Goal: Task Accomplishment & Management: Complete application form

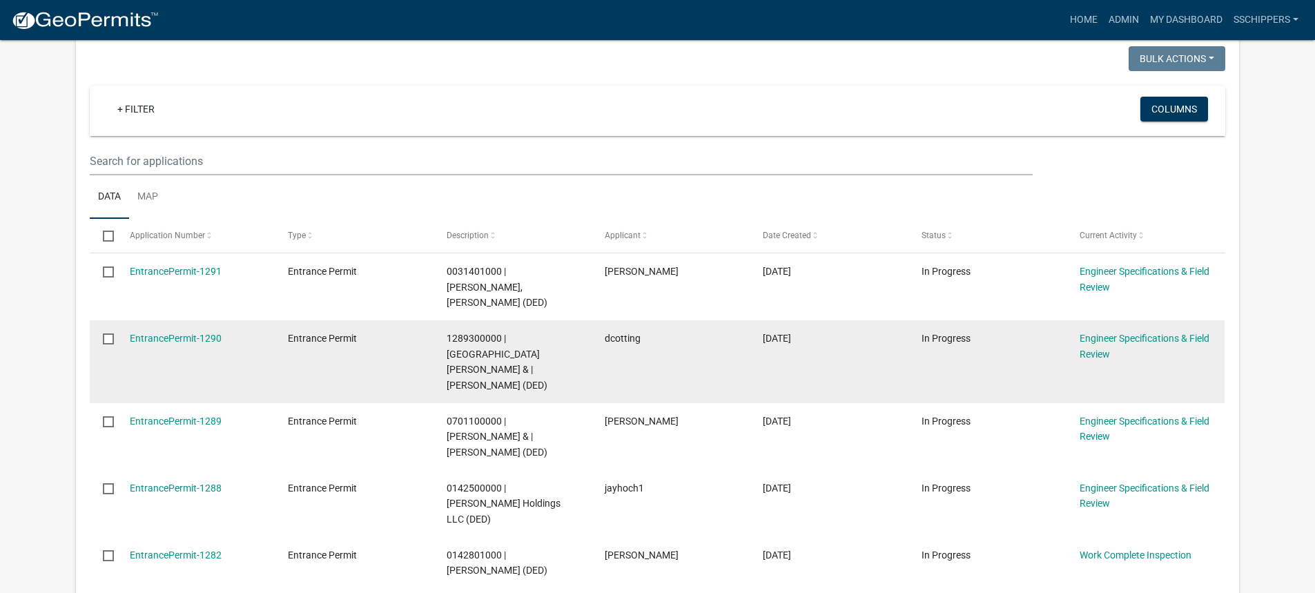
scroll to position [276, 0]
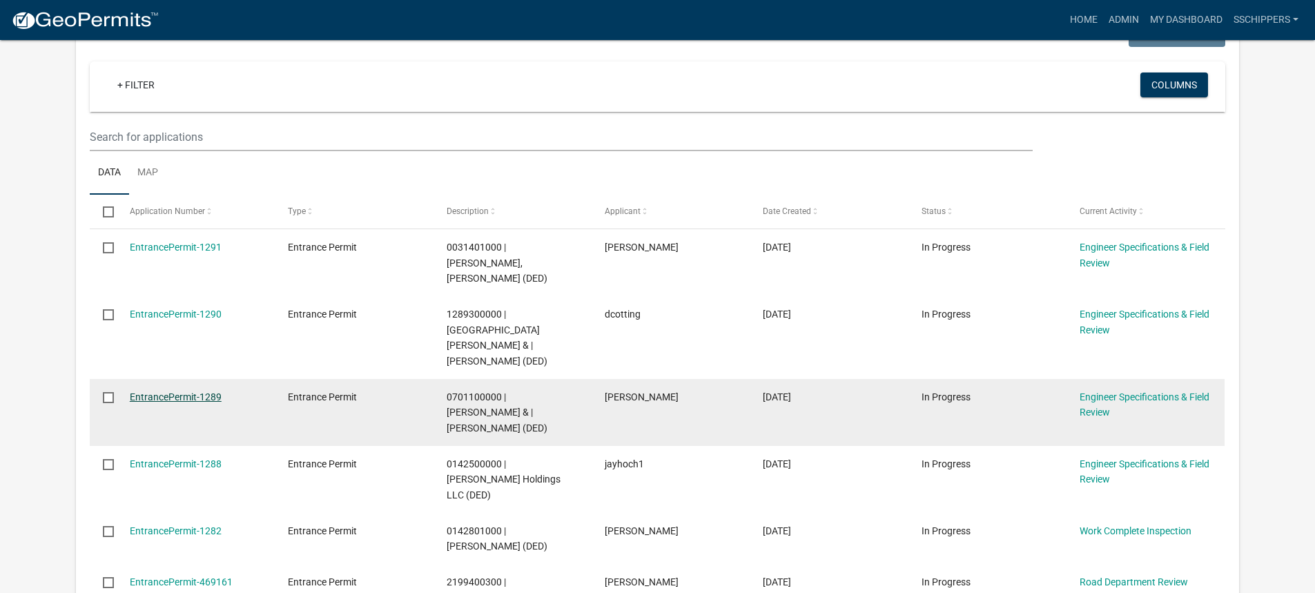
click at [199, 391] on link "EntrancePermit-1289" at bounding box center [176, 396] width 92 height 11
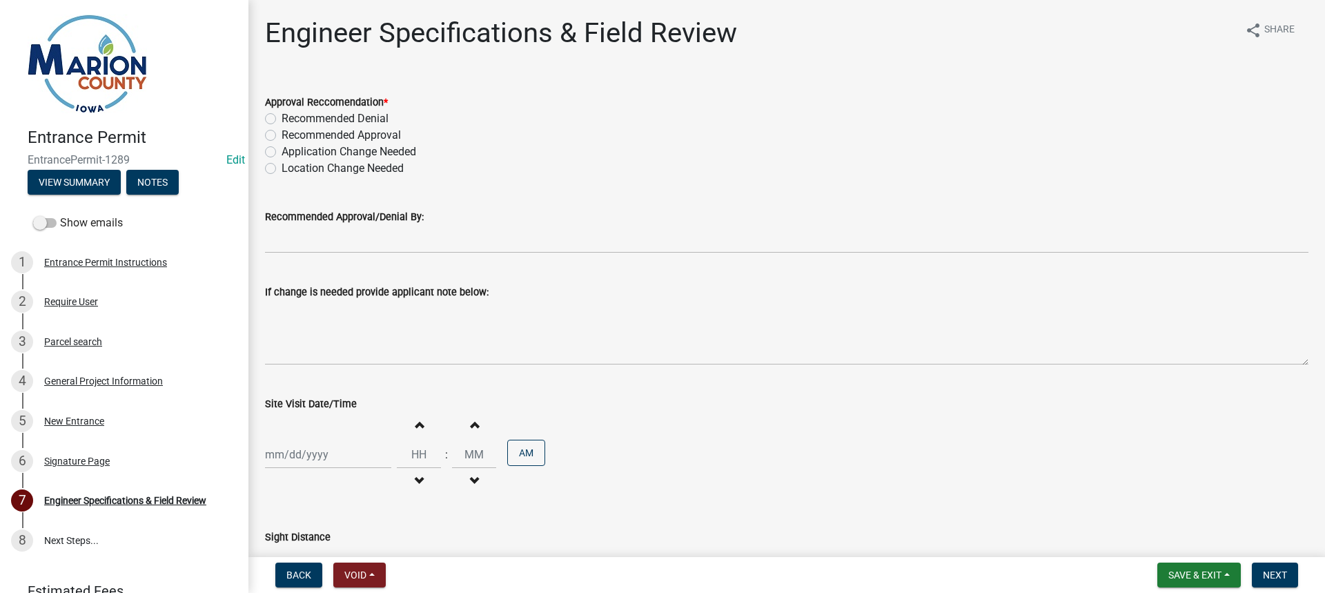
click at [264, 130] on div "Approval Reccomendation * Recommended Denial Recommended Approval Application C…" at bounding box center [787, 126] width 1064 height 99
click at [282, 135] on label "Recommended Approval" at bounding box center [341, 135] width 119 height 17
click at [282, 135] on input "Recommended Approval" at bounding box center [286, 131] width 9 height 9
radio input "true"
click at [121, 373] on div "4 General Project Information" at bounding box center [118, 381] width 215 height 22
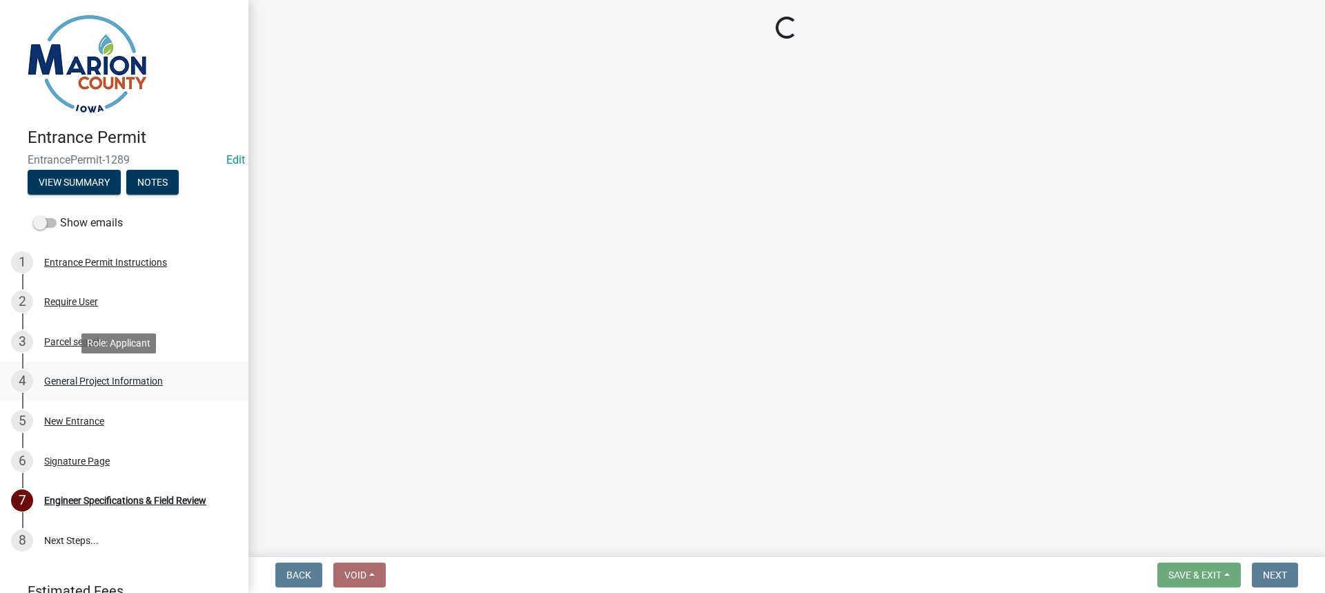
select select "491d49cf-3fe2-4d6a-91d4-9261f1d4421d"
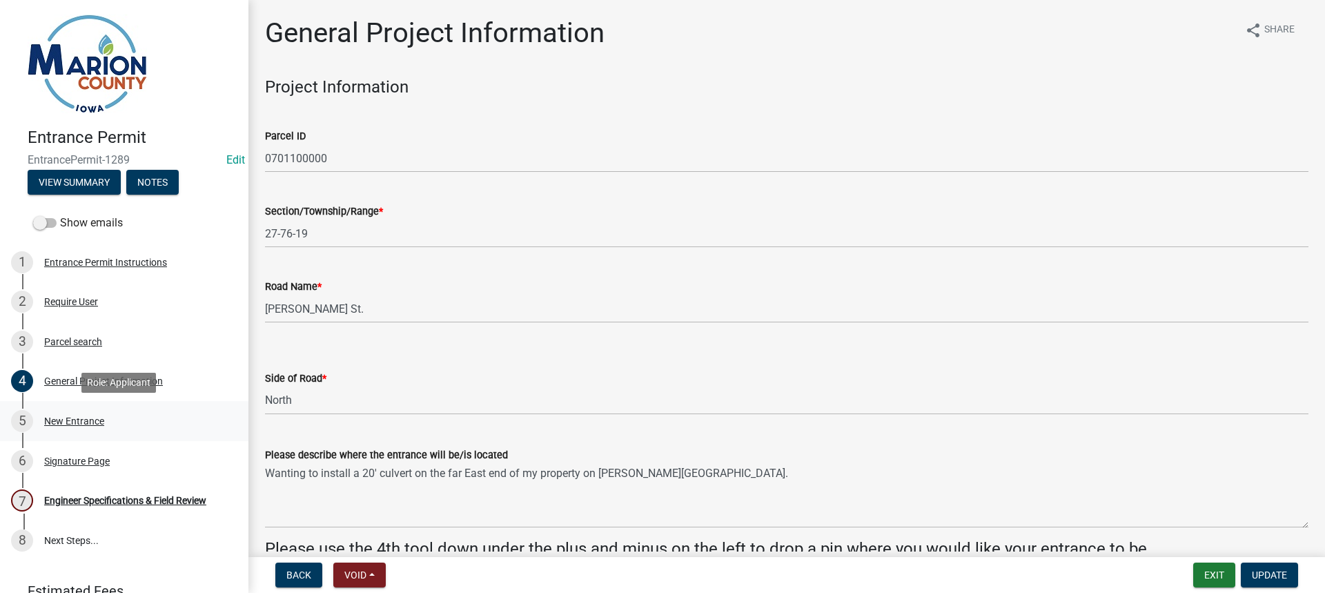
click at [96, 410] on div "5 New Entrance" at bounding box center [118, 421] width 215 height 22
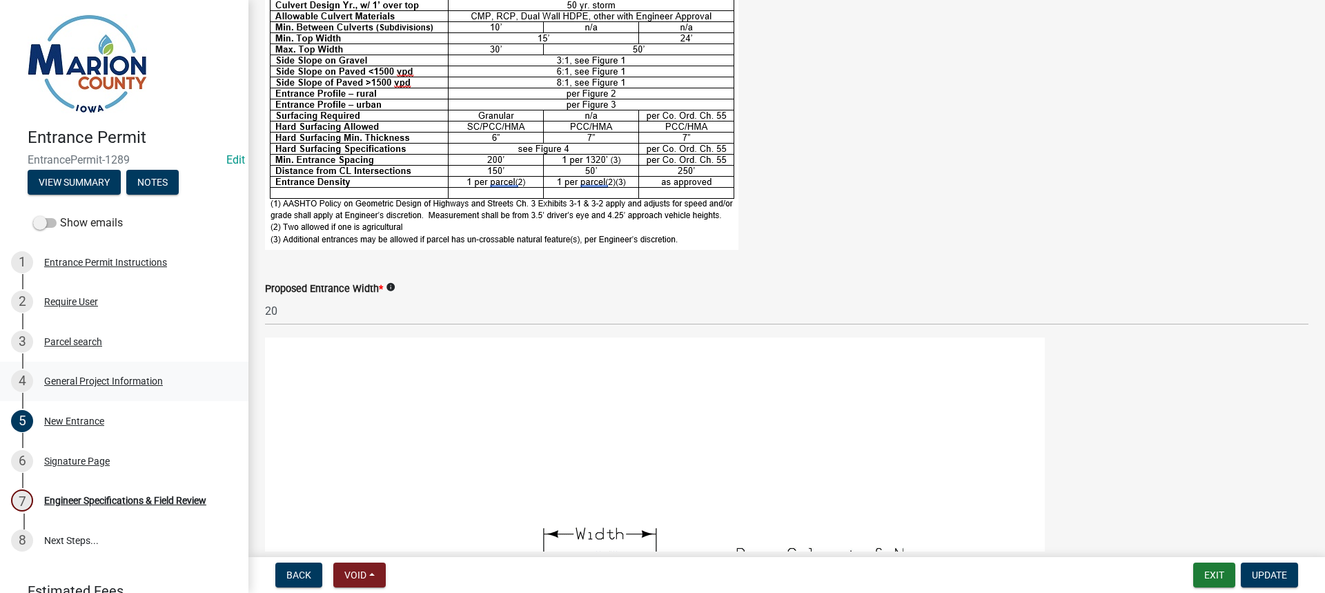
scroll to position [276, 0]
click at [48, 381] on div "General Project Information" at bounding box center [103, 381] width 119 height 10
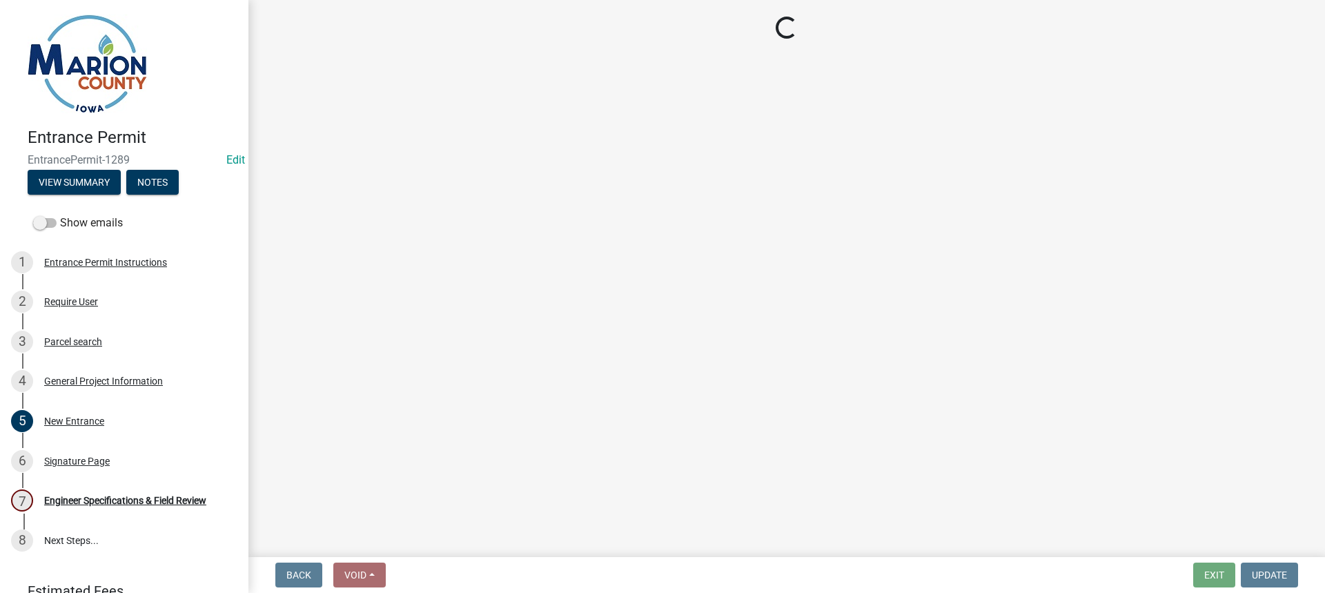
select select "491d49cf-3fe2-4d6a-91d4-9261f1d4421d"
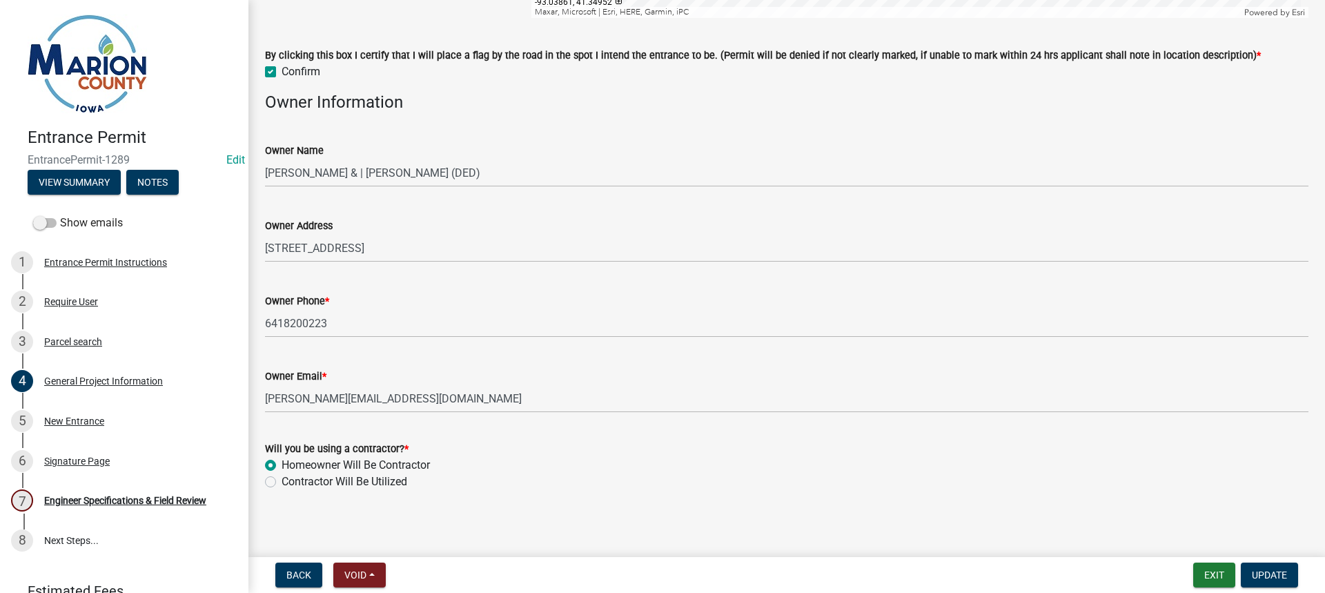
scroll to position [935, 0]
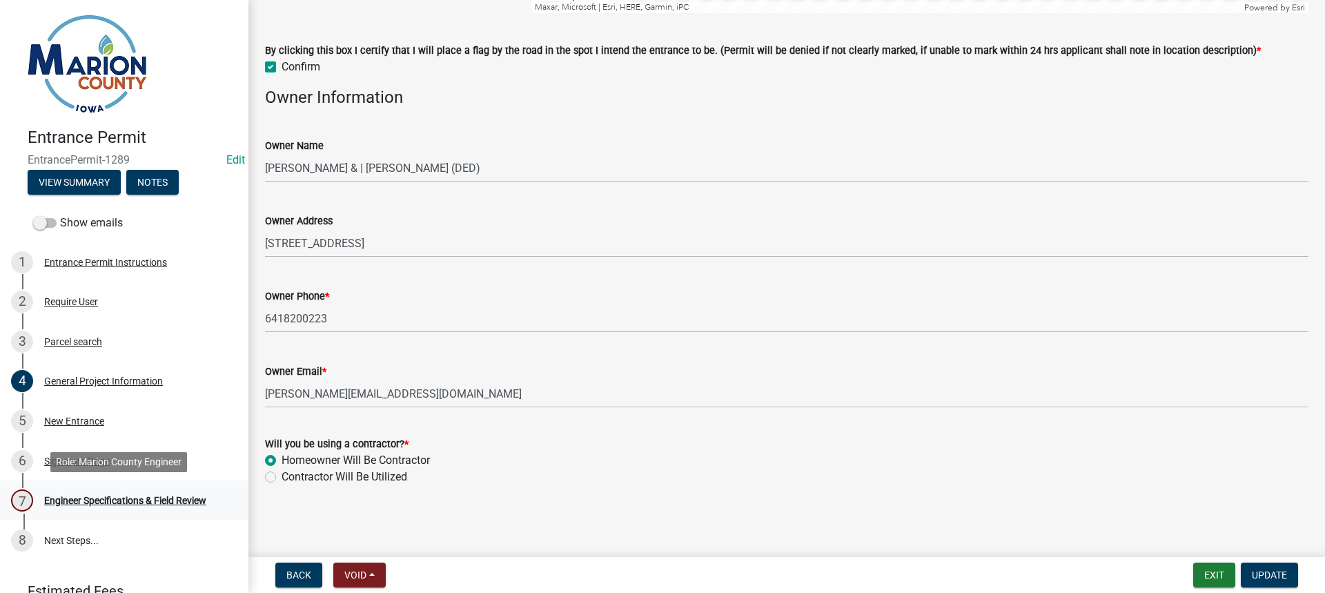
click at [158, 507] on div "7 Engineer Specifications & Field Review" at bounding box center [118, 500] width 215 height 22
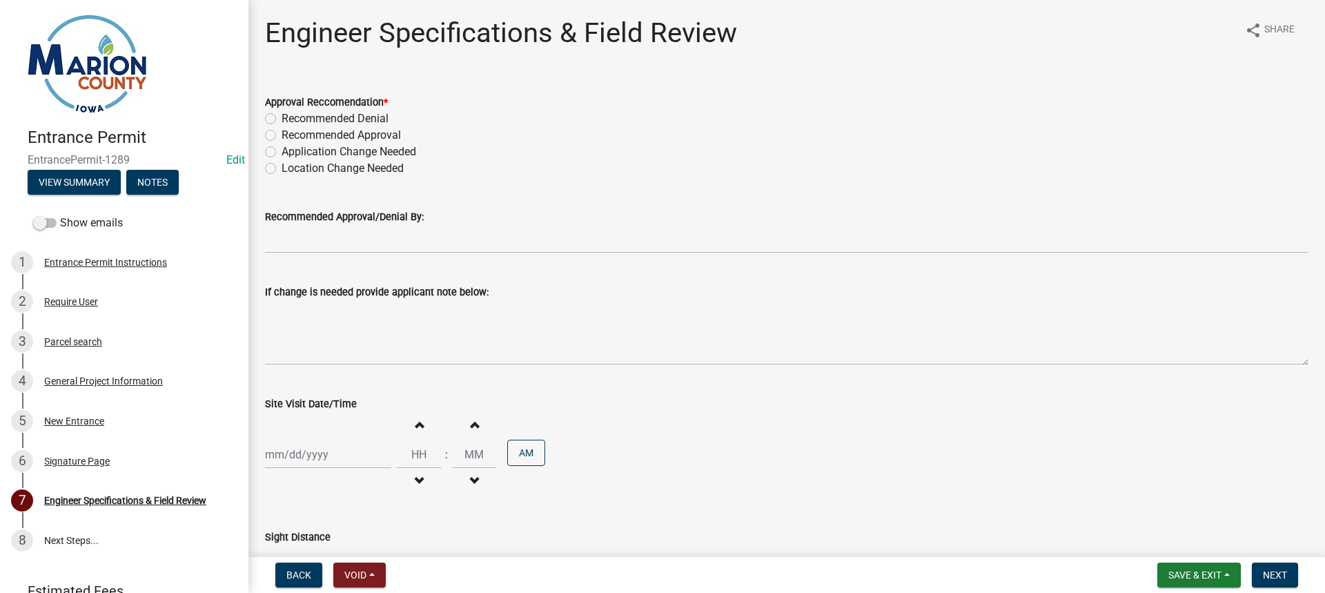
click at [282, 133] on label "Recommended Approval" at bounding box center [341, 135] width 119 height 17
click at [282, 133] on input "Recommended Approval" at bounding box center [286, 131] width 9 height 9
radio input "true"
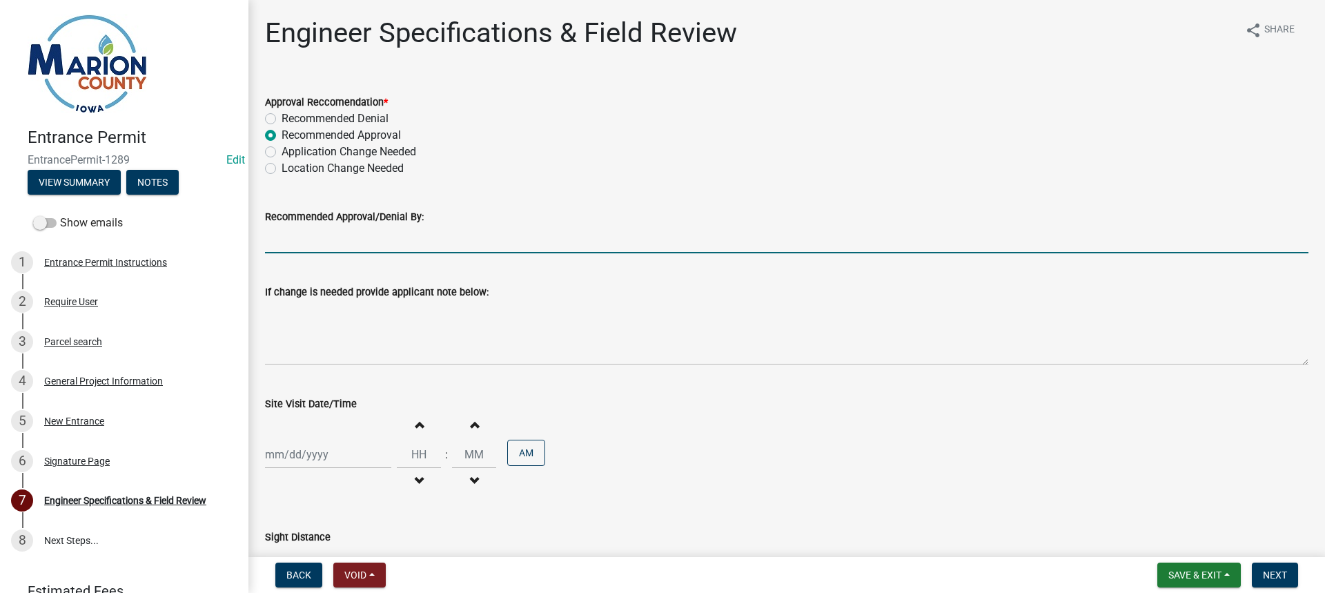
click at [307, 233] on input "Recommended Approval/Denial By:" at bounding box center [787, 239] width 1044 height 28
type input "[PERSON_NAME]"
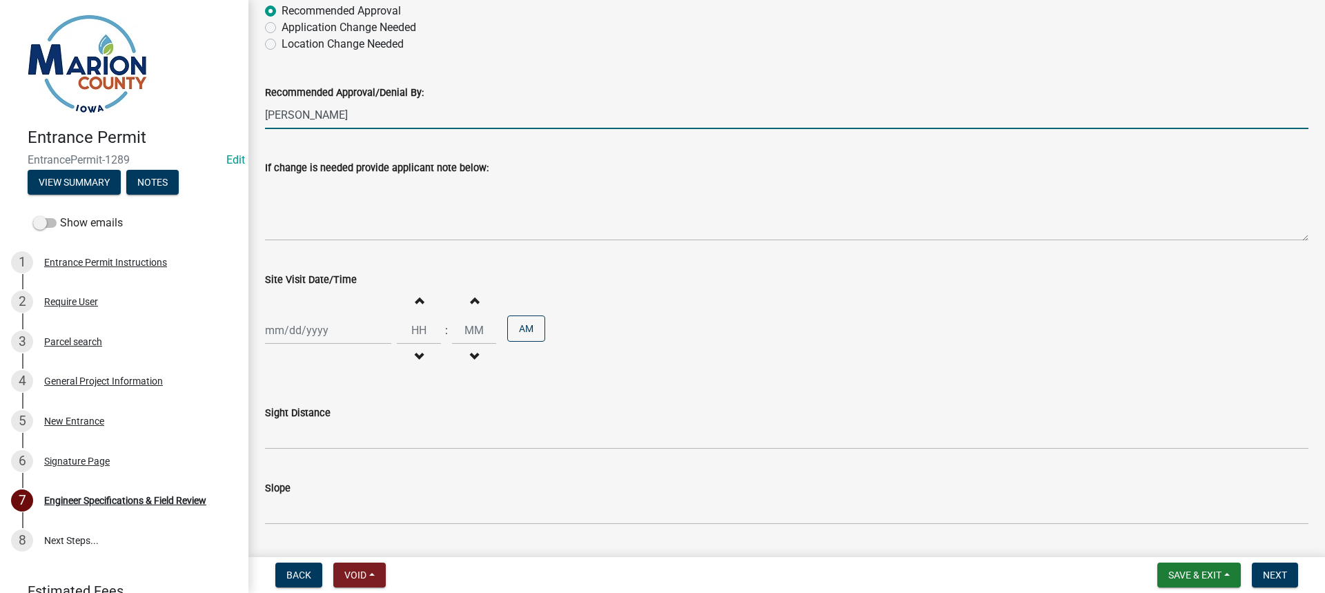
scroll to position [138, 0]
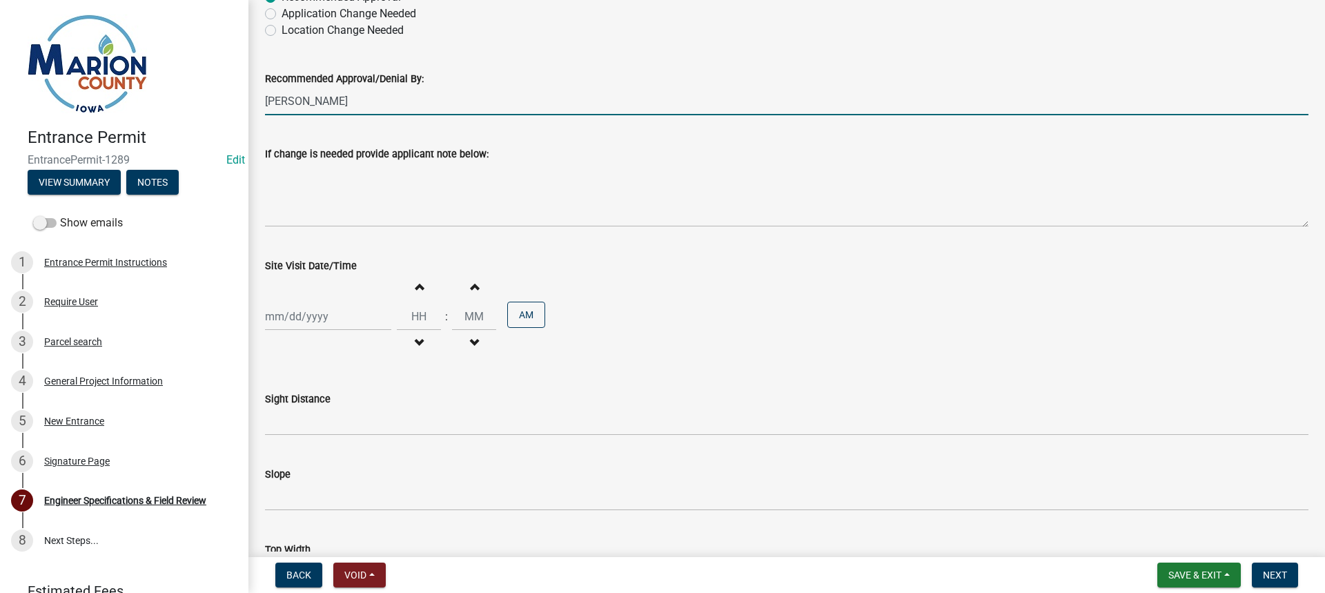
click at [283, 301] on div "Increment hours Decrement hours : Increment minutes Decrement minutes AM" at bounding box center [787, 316] width 1044 height 85
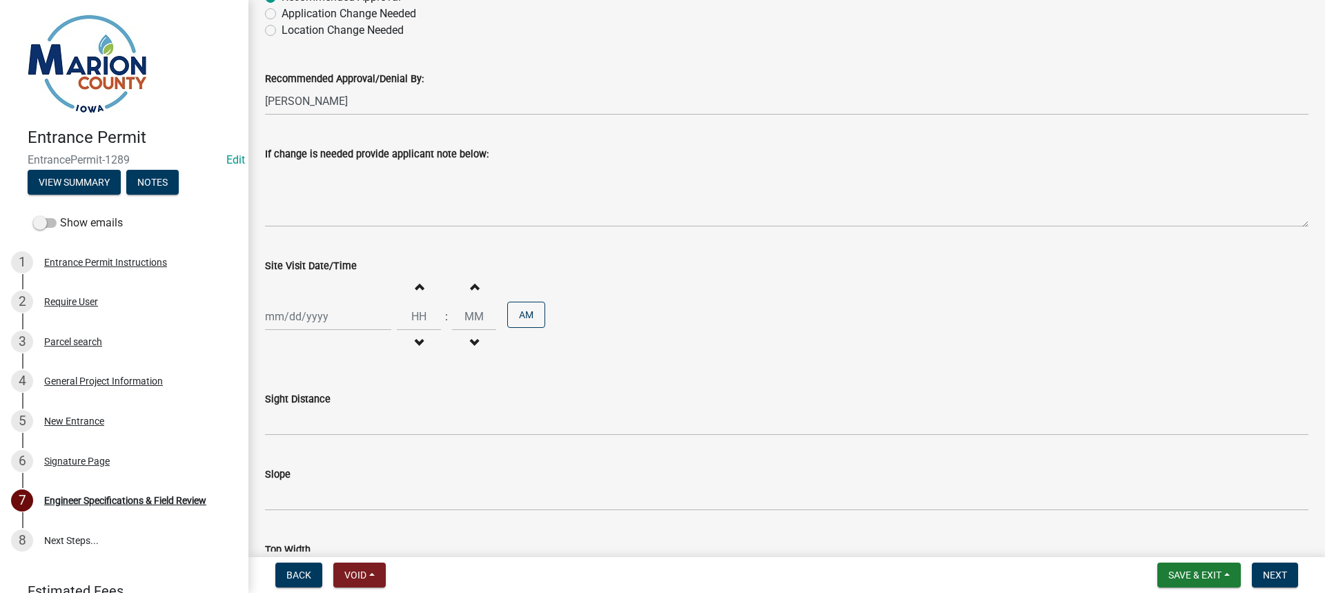
click at [303, 320] on div at bounding box center [328, 316] width 126 height 28
select select "10"
select select "2025"
click at [367, 418] on div "10" at bounding box center [367, 412] width 22 height 22
type input "[DATE]"
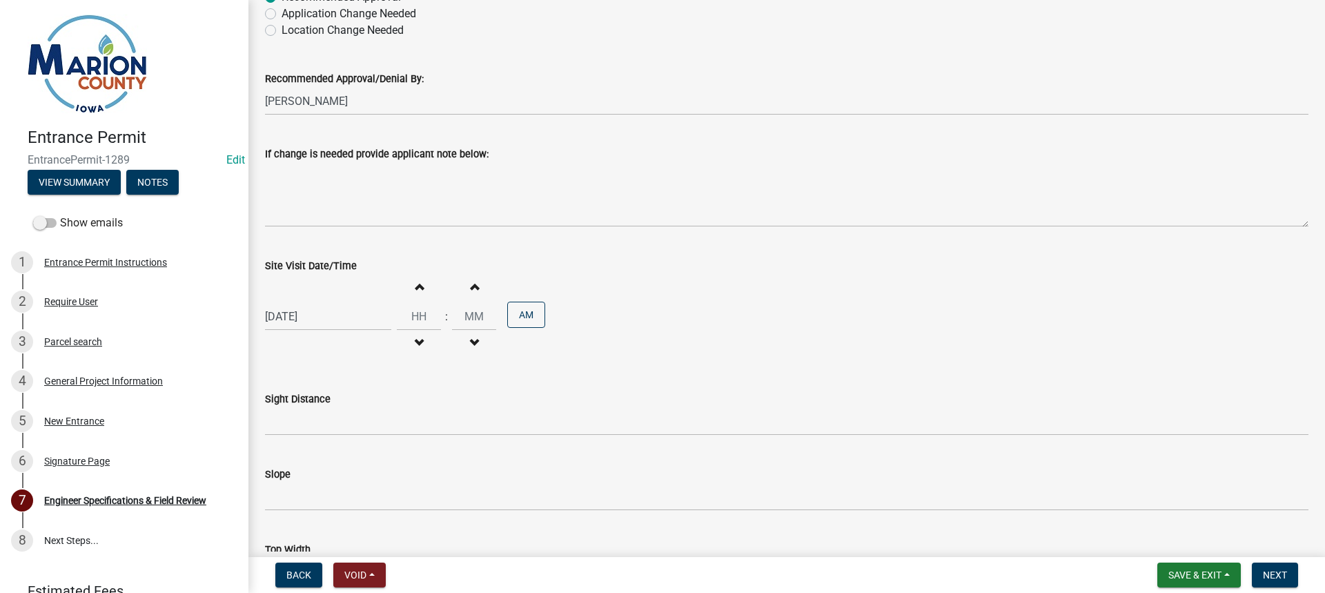
click at [415, 289] on span "button" at bounding box center [418, 286] width 7 height 11
type input "01"
click at [452, 286] on div "Increment minutes 00 Decrement minutes" at bounding box center [474, 316] width 44 height 85
click at [463, 286] on button "Increment minutes" at bounding box center [474, 286] width 29 height 25
click at [465, 286] on button "Increment minutes" at bounding box center [474, 286] width 29 height 25
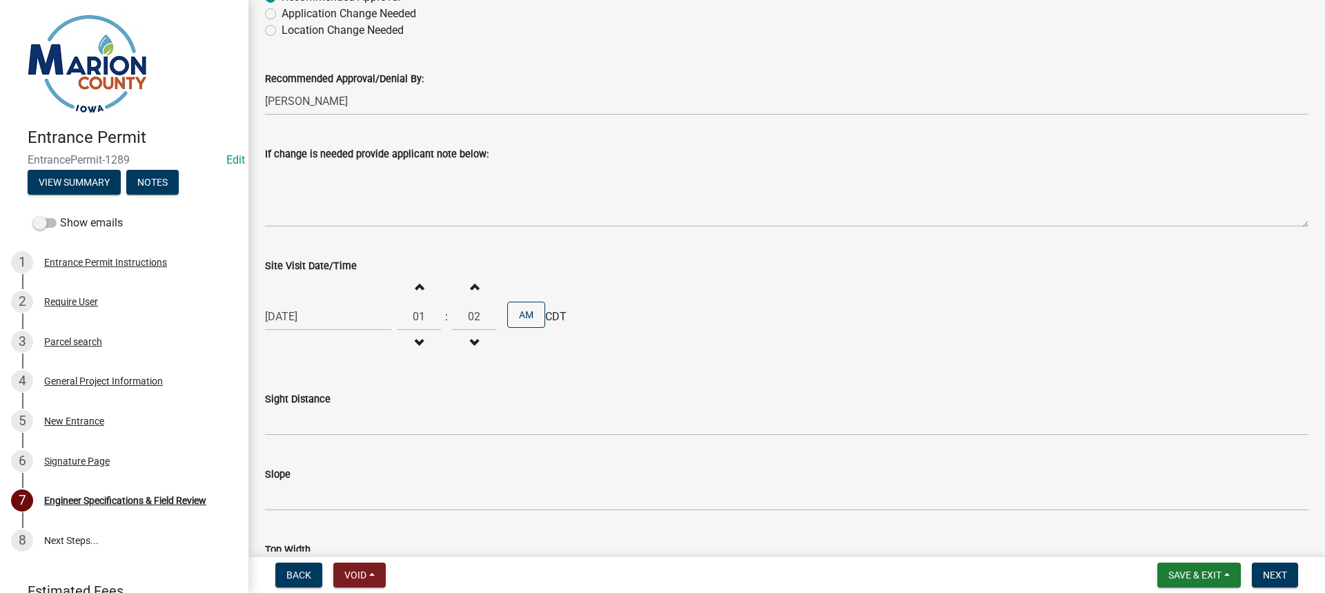
click at [471, 286] on span "button" at bounding box center [474, 286] width 7 height 11
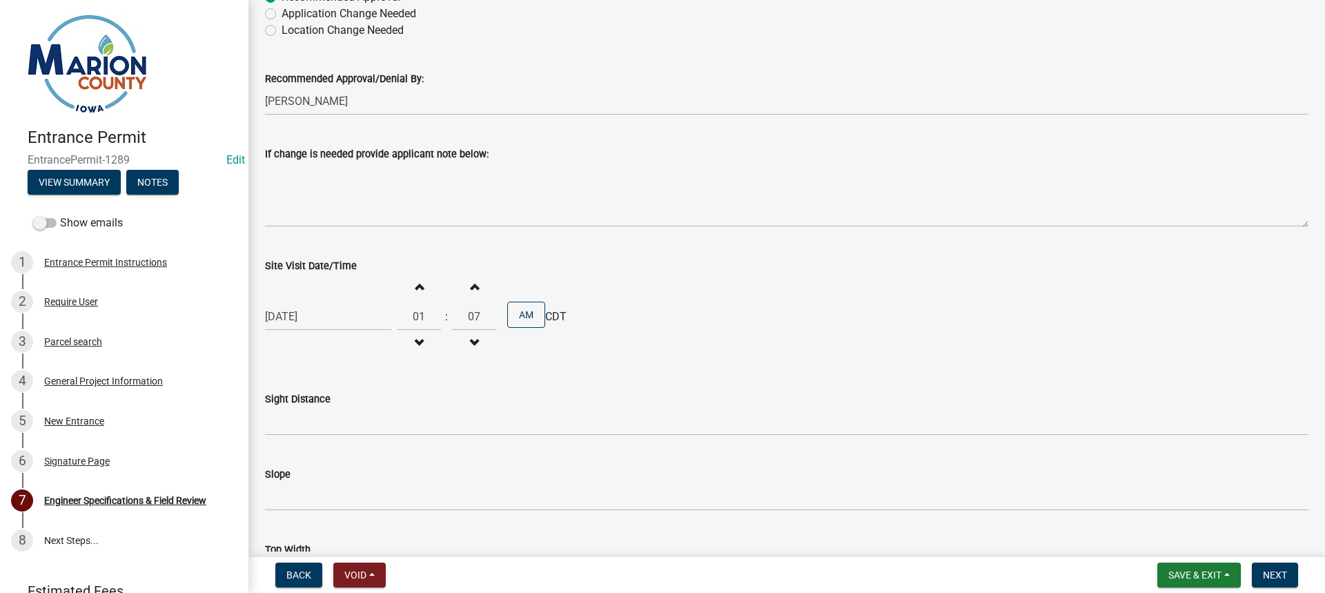
click at [471, 286] on span "button" at bounding box center [474, 286] width 7 height 11
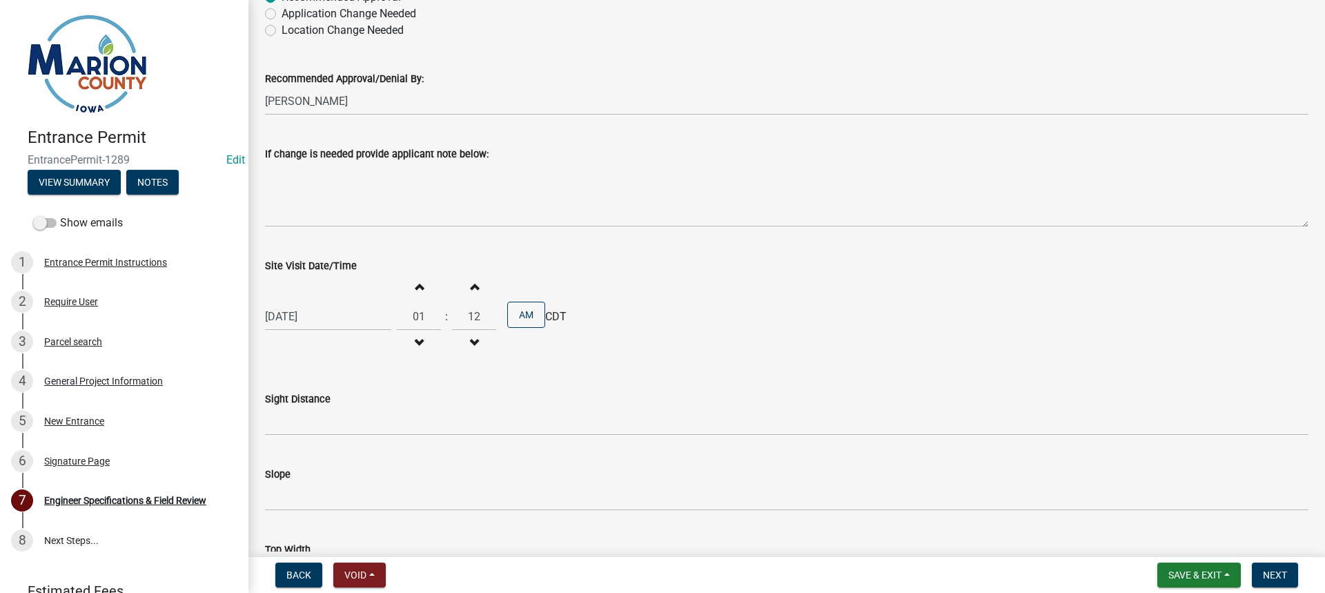
click at [471, 286] on span "button" at bounding box center [474, 286] width 7 height 11
type input "15"
click at [525, 313] on button "AM" at bounding box center [526, 315] width 38 height 26
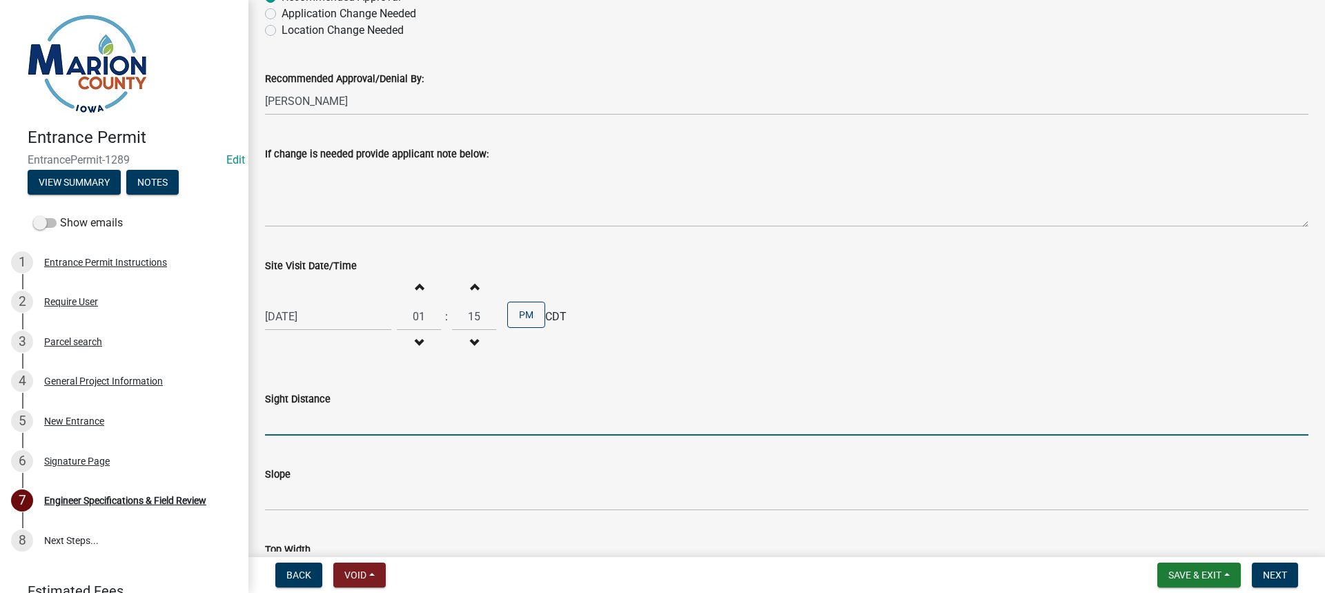
click at [433, 408] on input "Sight Distance" at bounding box center [787, 421] width 1044 height 28
type input "Ok"
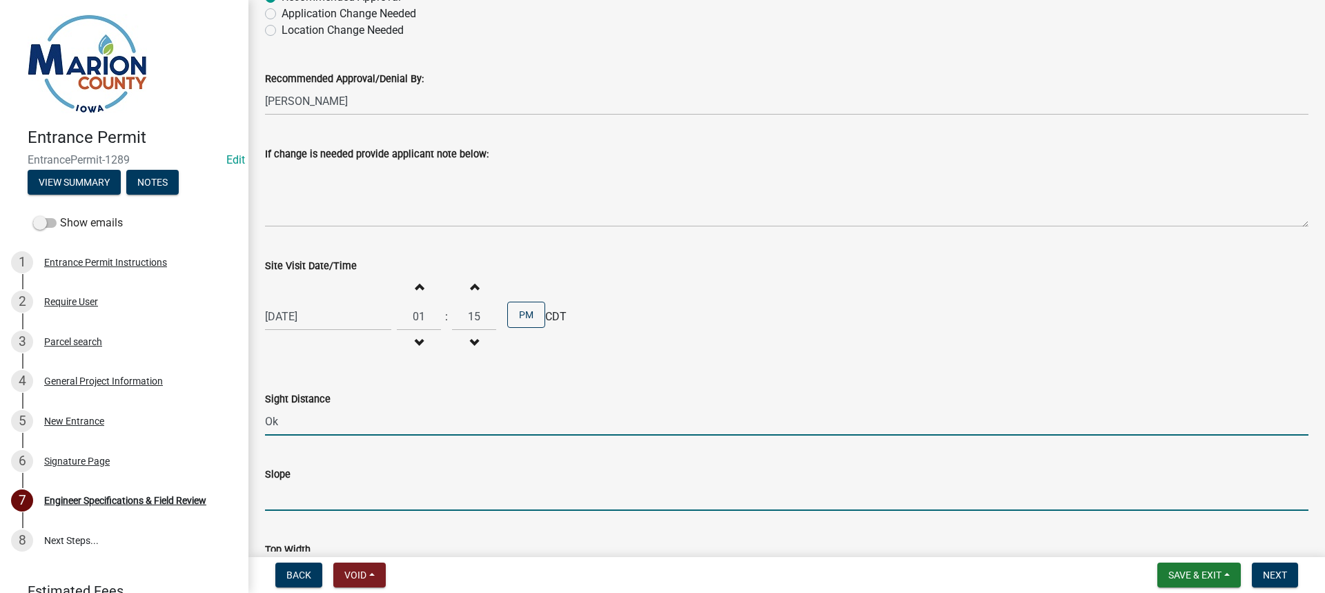
click at [340, 507] on input "Slope" at bounding box center [787, 496] width 1044 height 28
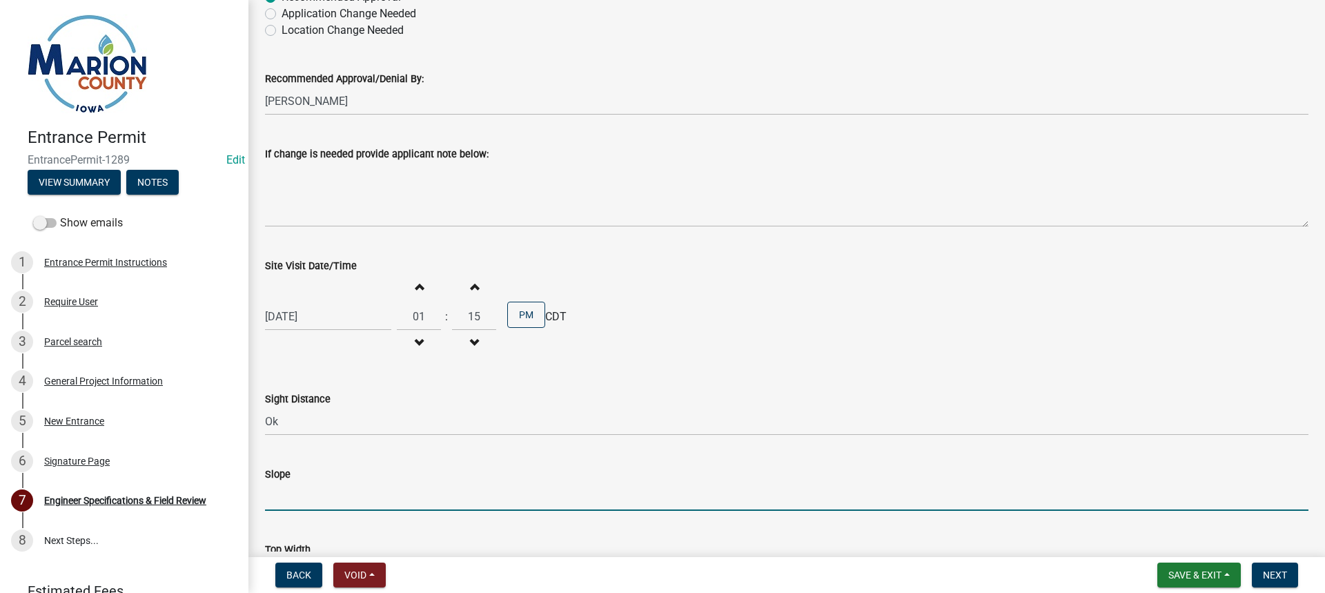
type input "3:1 min."
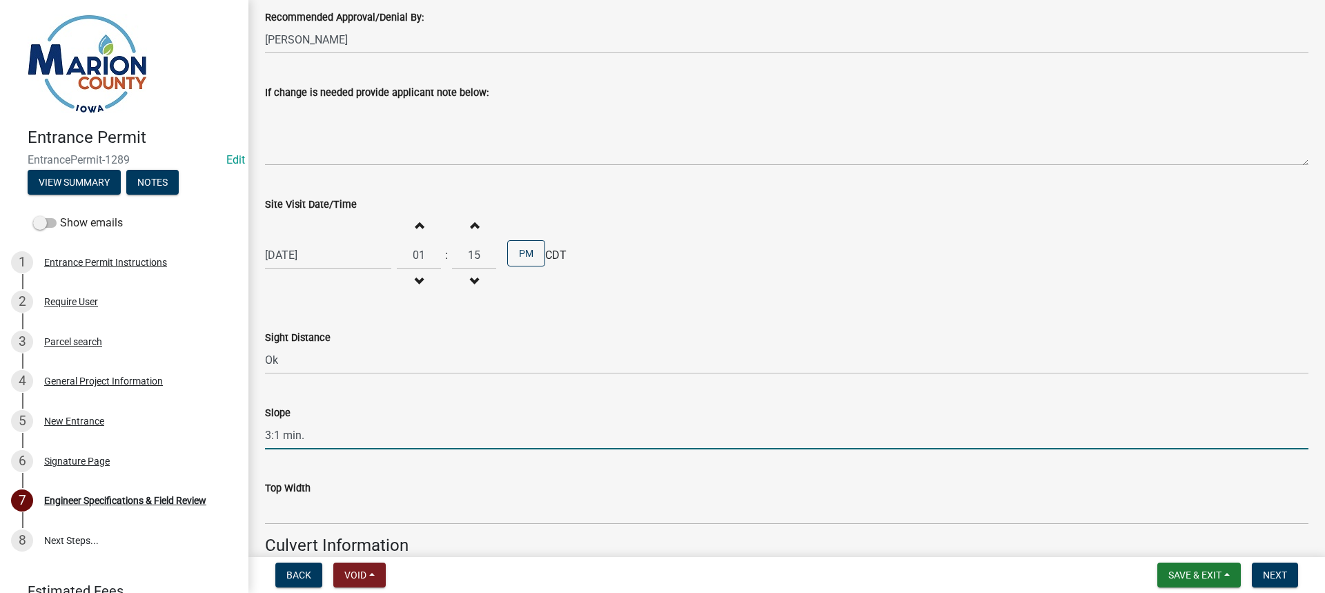
scroll to position [345, 0]
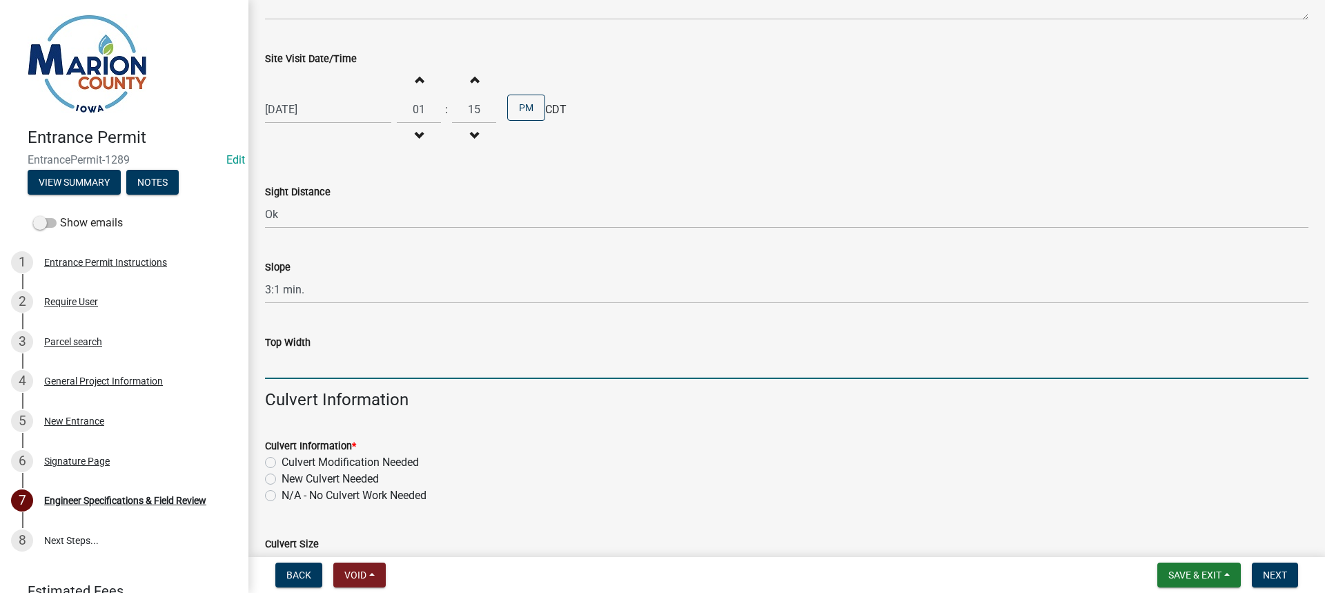
click at [337, 369] on input "Top Width" at bounding box center [787, 365] width 1044 height 28
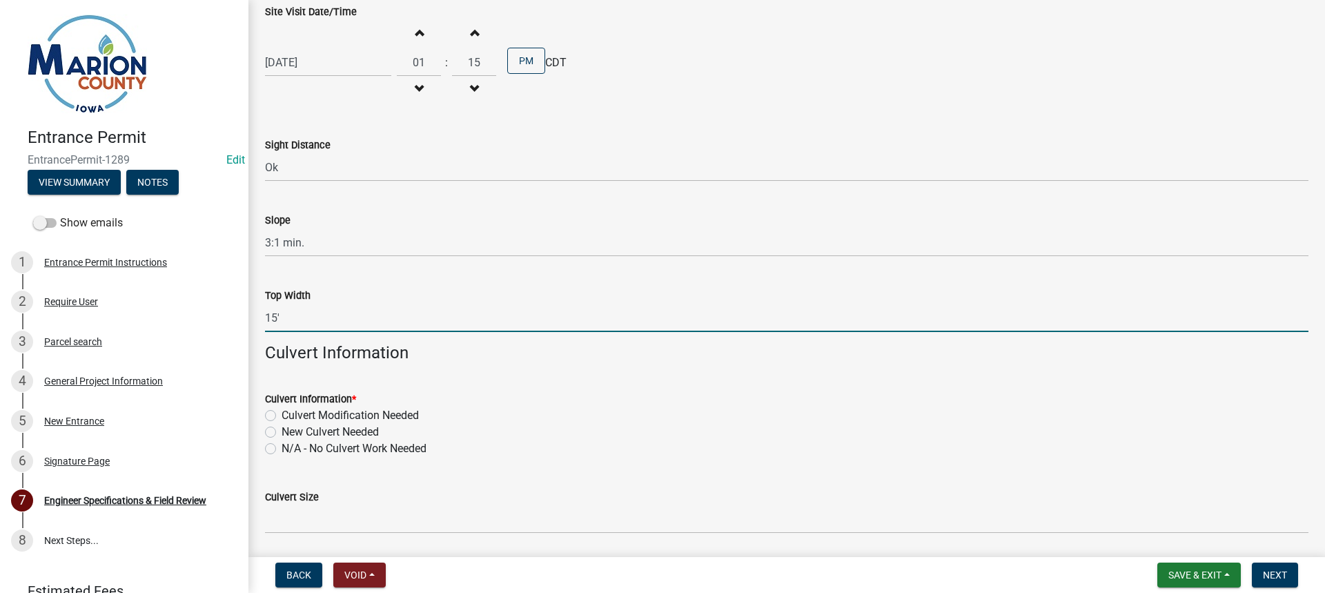
scroll to position [414, 0]
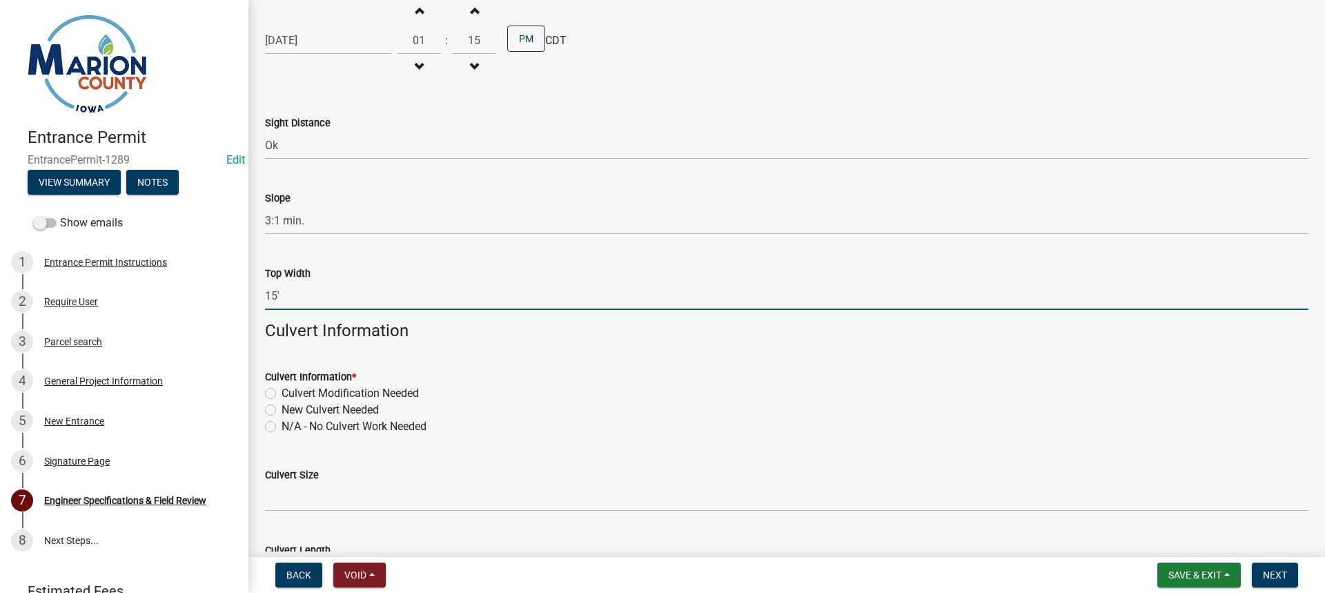
type input "15'"
click at [282, 409] on label "New Culvert Needed" at bounding box center [330, 410] width 97 height 17
click at [282, 409] on input "New Culvert Needed" at bounding box center [286, 406] width 9 height 9
radio input "true"
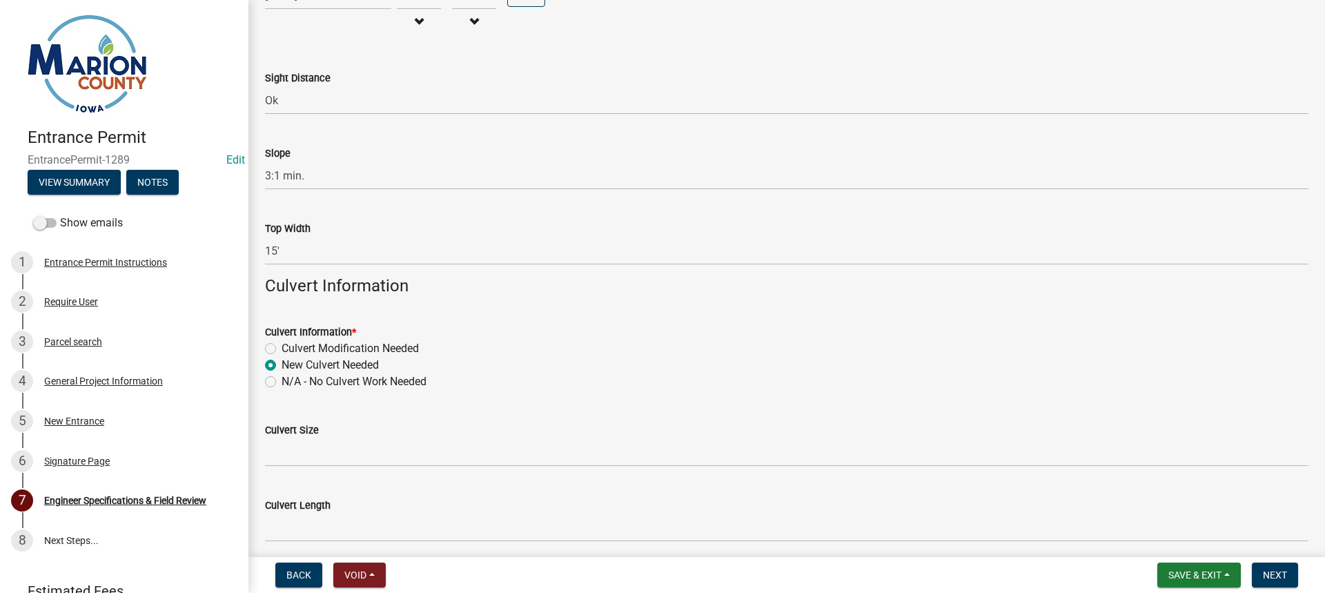
scroll to position [483, 0]
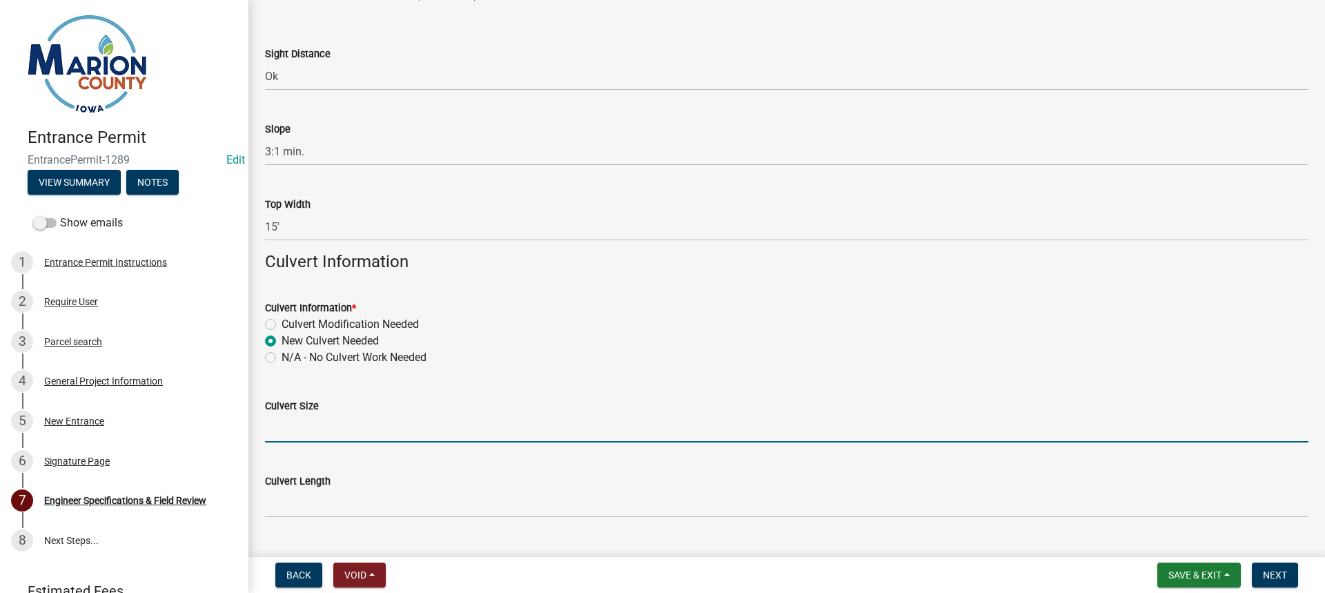
click at [304, 431] on input "Culvert Size" at bounding box center [787, 428] width 1044 height 28
type input "15" min."
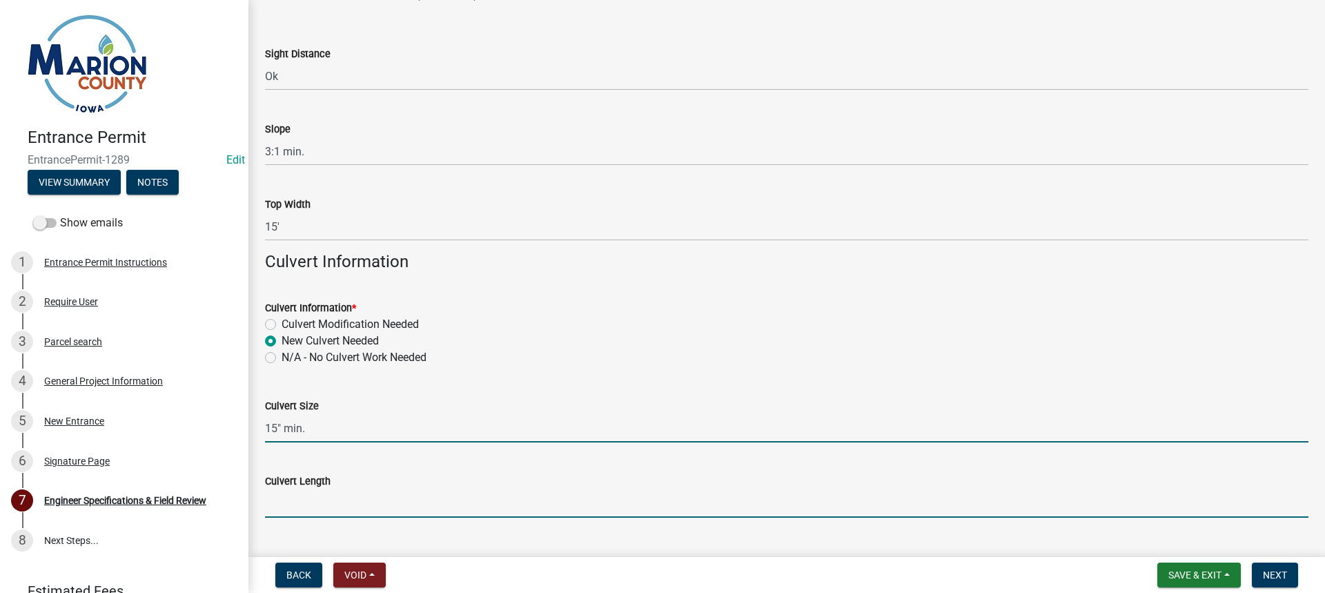
click at [309, 504] on input "Culvert Length" at bounding box center [787, 503] width 1044 height 28
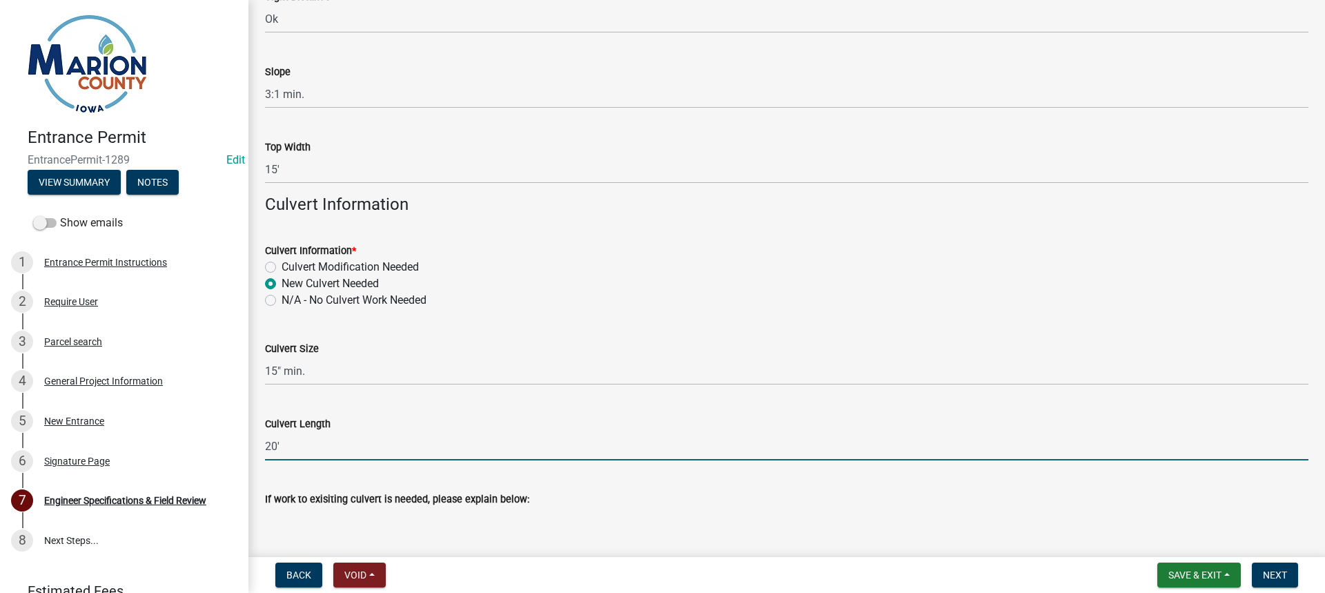
scroll to position [626, 0]
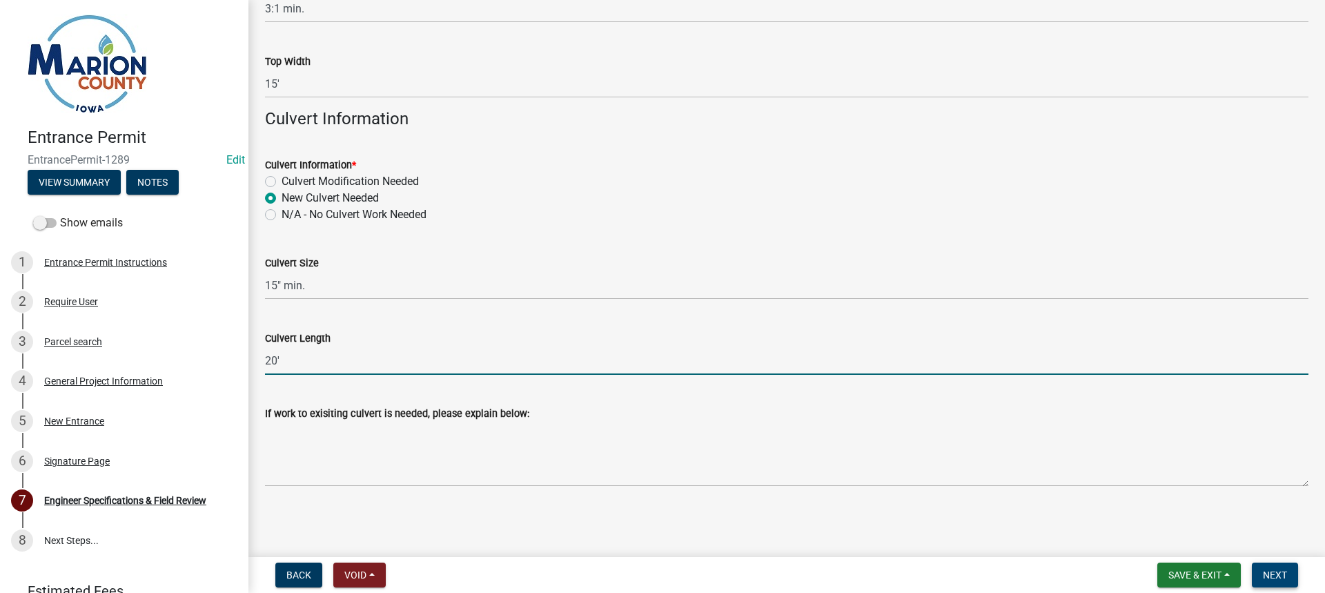
type input "20'"
click at [1276, 568] on button "Next" at bounding box center [1275, 574] width 46 height 25
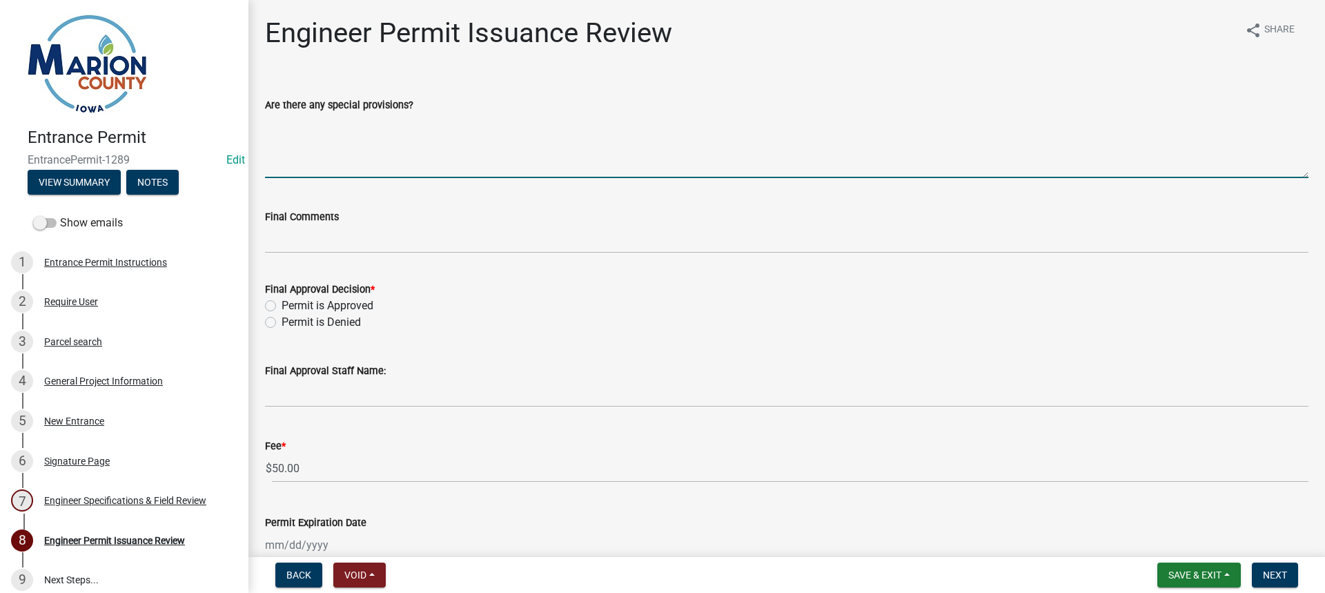
click at [376, 159] on textarea "Are there any special provisions?" at bounding box center [787, 145] width 1044 height 65
type textarea "Construct entrance ensuring water does not run into roadway from surface."
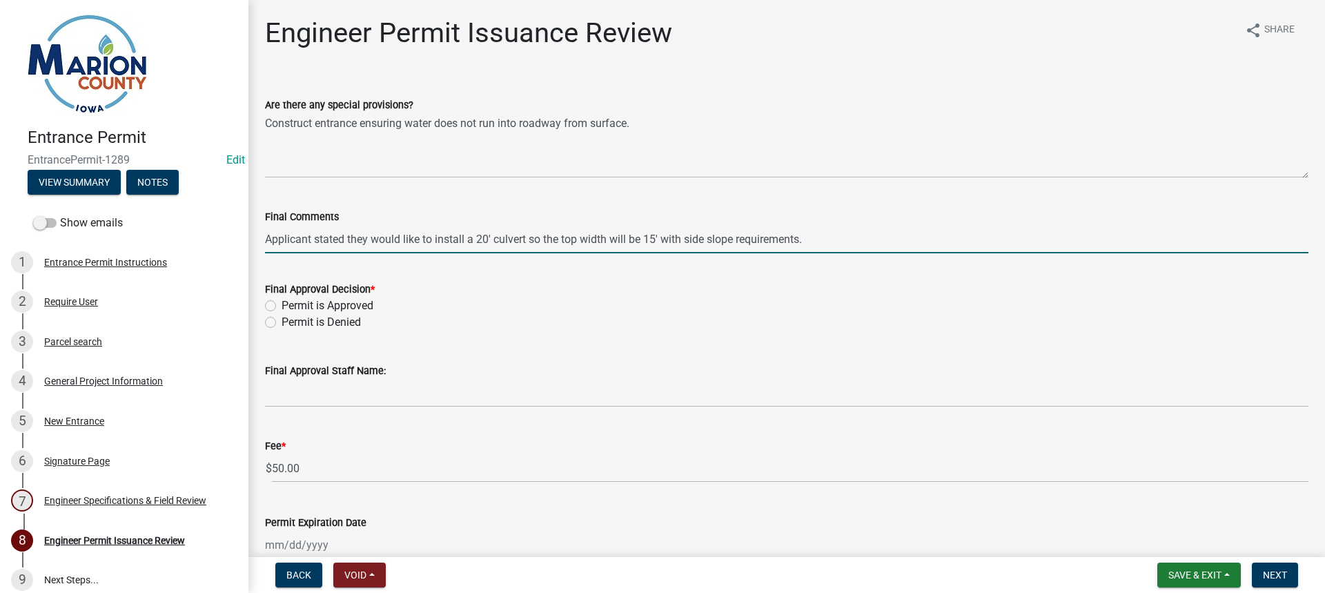
type input "Applicant stated they would like to install a 20' culvert so the top width will…"
click at [282, 304] on label "Permit is Approved" at bounding box center [328, 305] width 92 height 17
click at [282, 304] on input "Permit is Approved" at bounding box center [286, 301] width 9 height 9
radio input "true"
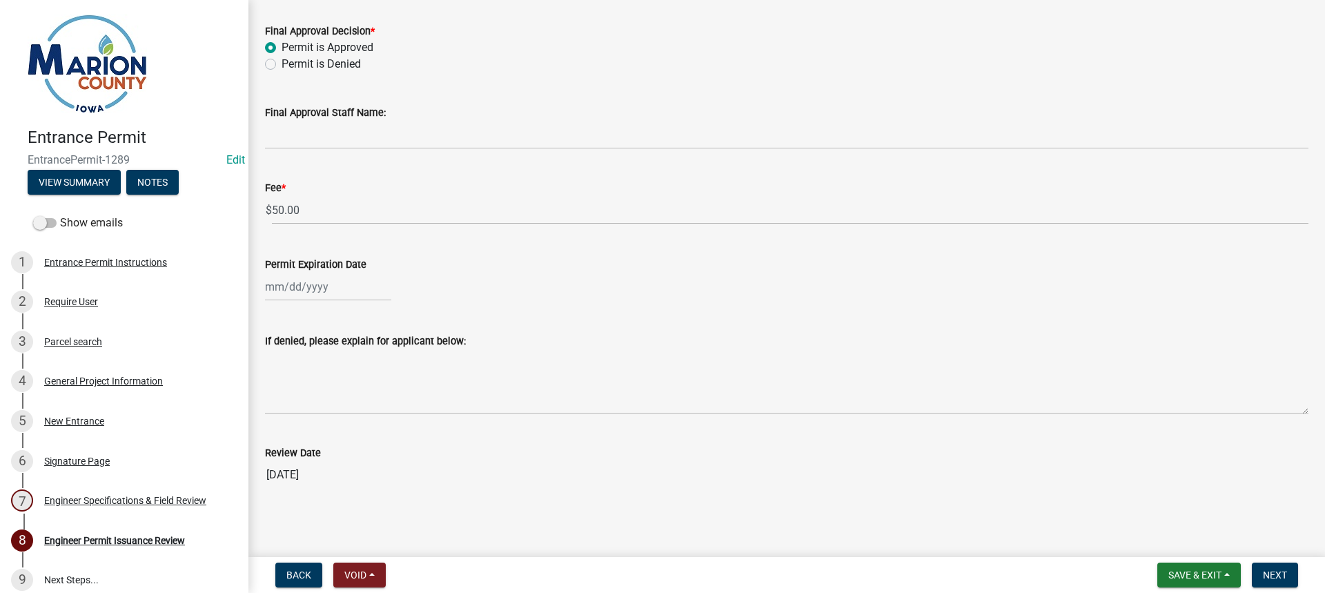
scroll to position [260, 0]
click at [309, 289] on div at bounding box center [328, 285] width 126 height 28
select select "10"
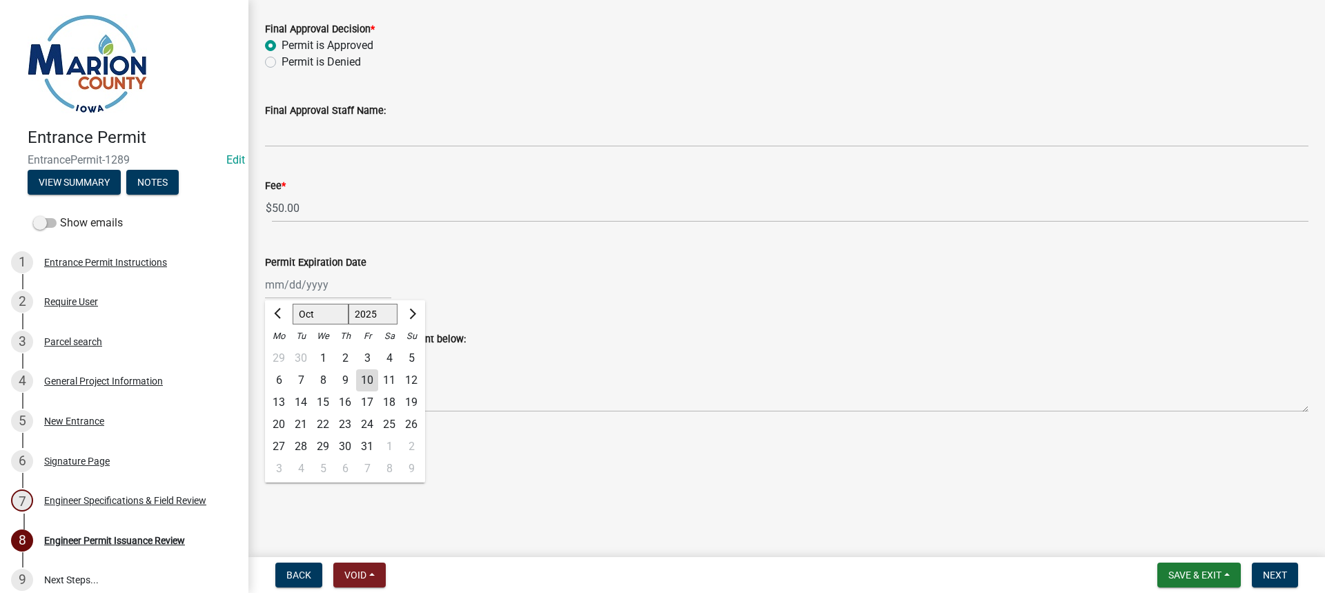
click at [362, 314] on select "1525 1526 1527 1528 1529 1530 1531 1532 1533 1534 1535 1536 1537 1538 1539 1540…" at bounding box center [374, 314] width 50 height 21
select select "2026"
click at [349, 304] on select "1525 1526 1527 1528 1529 1530 1531 1532 1533 1534 1535 1536 1537 1538 1539 1540…" at bounding box center [374, 314] width 50 height 21
click at [393, 381] on div "10" at bounding box center [389, 380] width 22 height 22
type input "[DATE]"
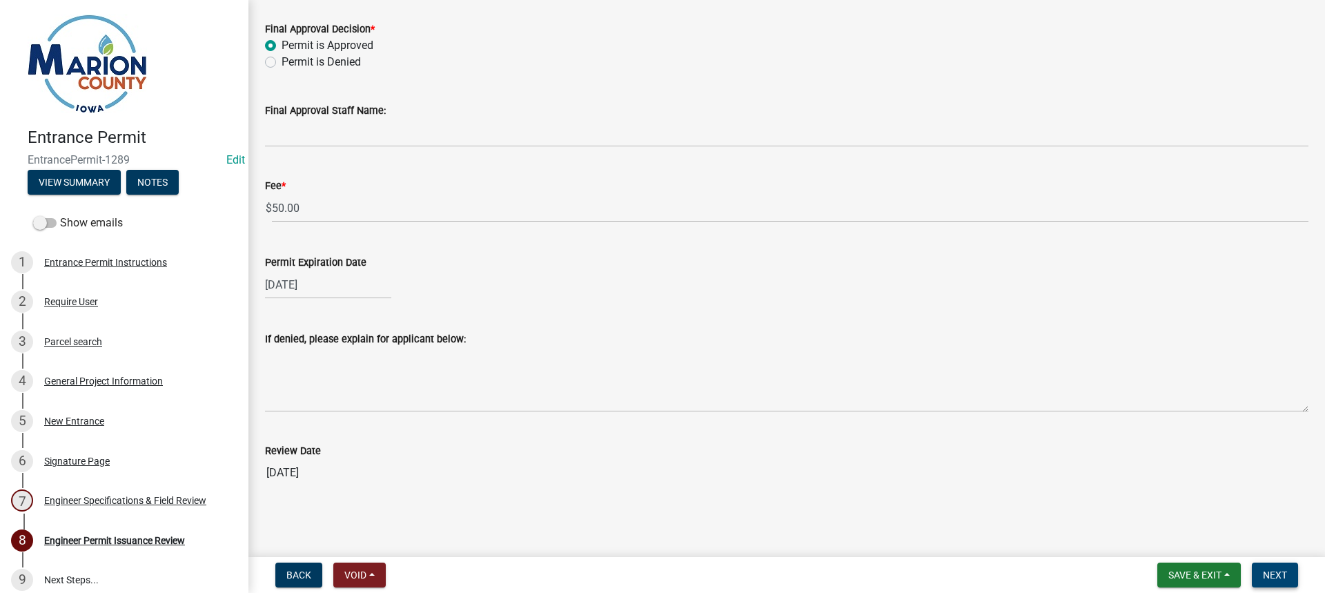
click at [1285, 574] on span "Next" at bounding box center [1275, 574] width 24 height 11
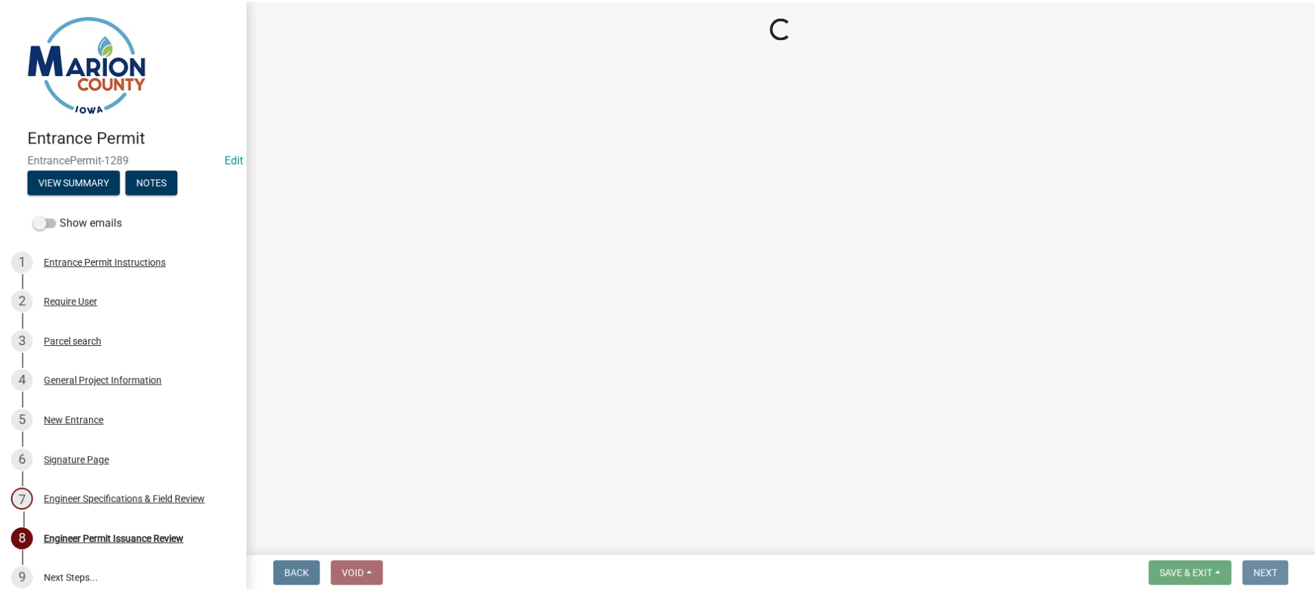
scroll to position [0, 0]
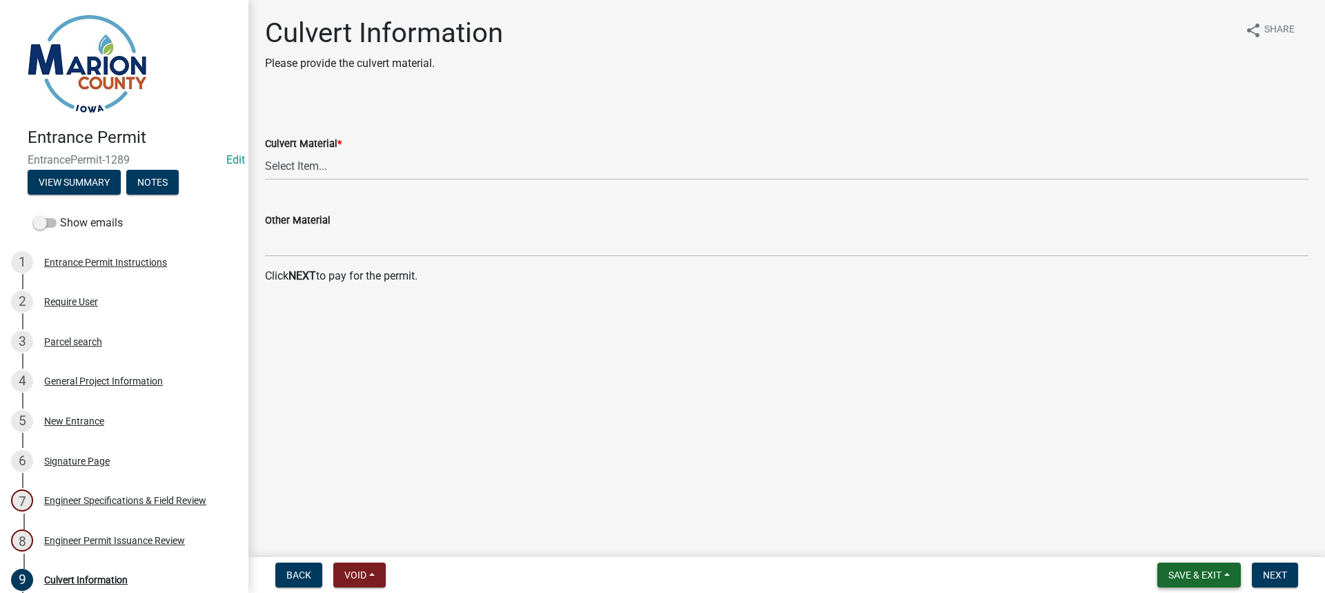
click at [1208, 572] on span "Save & Exit" at bounding box center [1194, 574] width 53 height 11
click at [1196, 546] on button "Save & Exit" at bounding box center [1186, 538] width 110 height 33
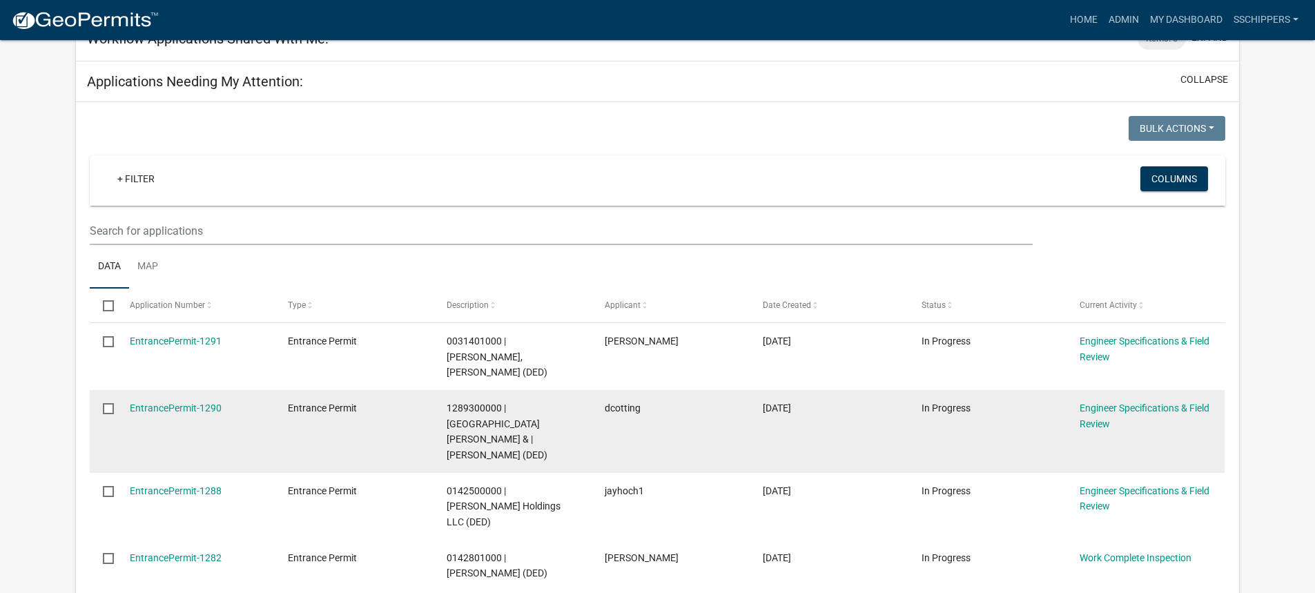
scroll to position [207, 0]
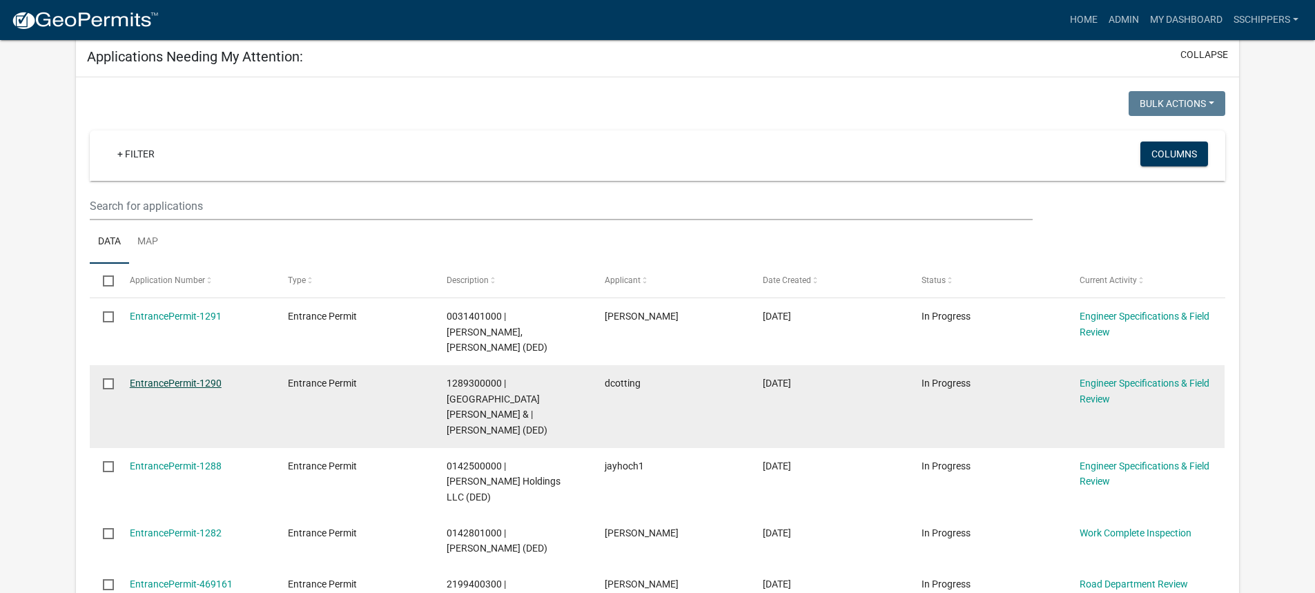
click at [196, 378] on link "EntrancePermit-1290" at bounding box center [176, 383] width 92 height 11
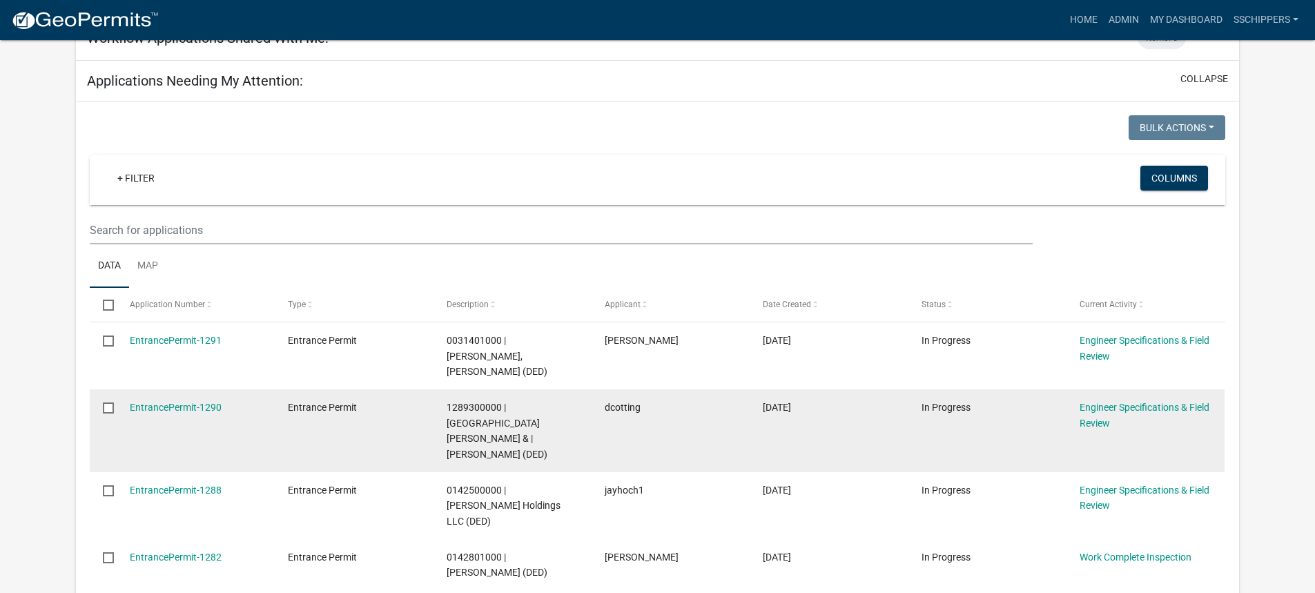
scroll to position [207, 0]
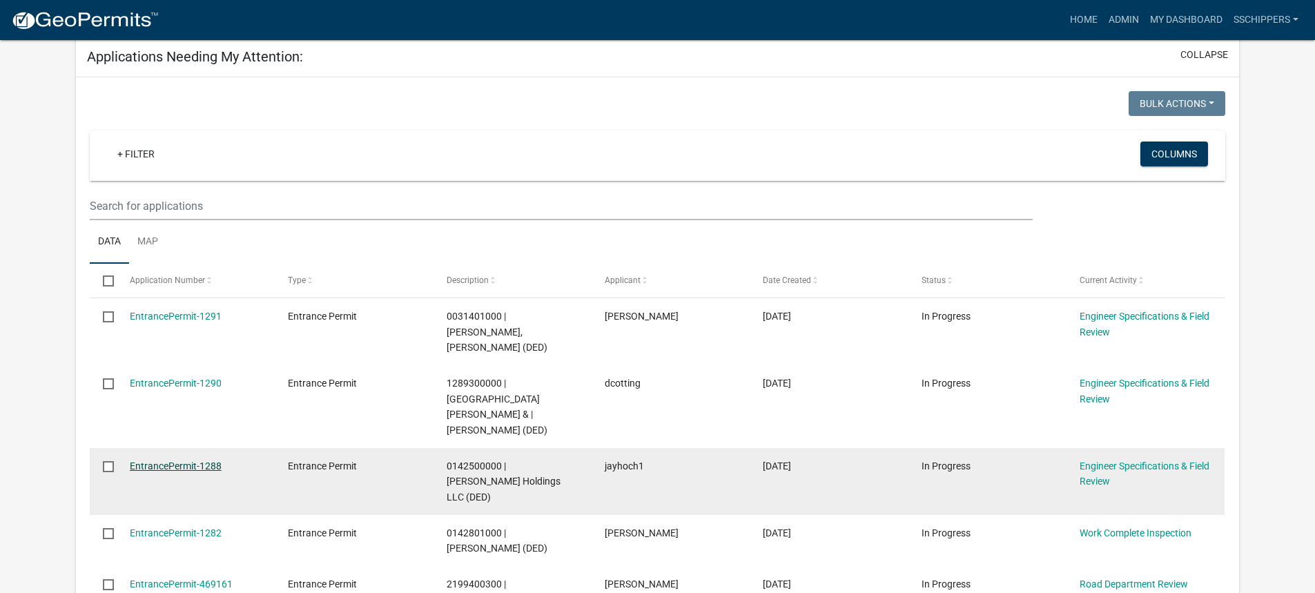
click at [189, 460] on link "EntrancePermit-1288" at bounding box center [176, 465] width 92 height 11
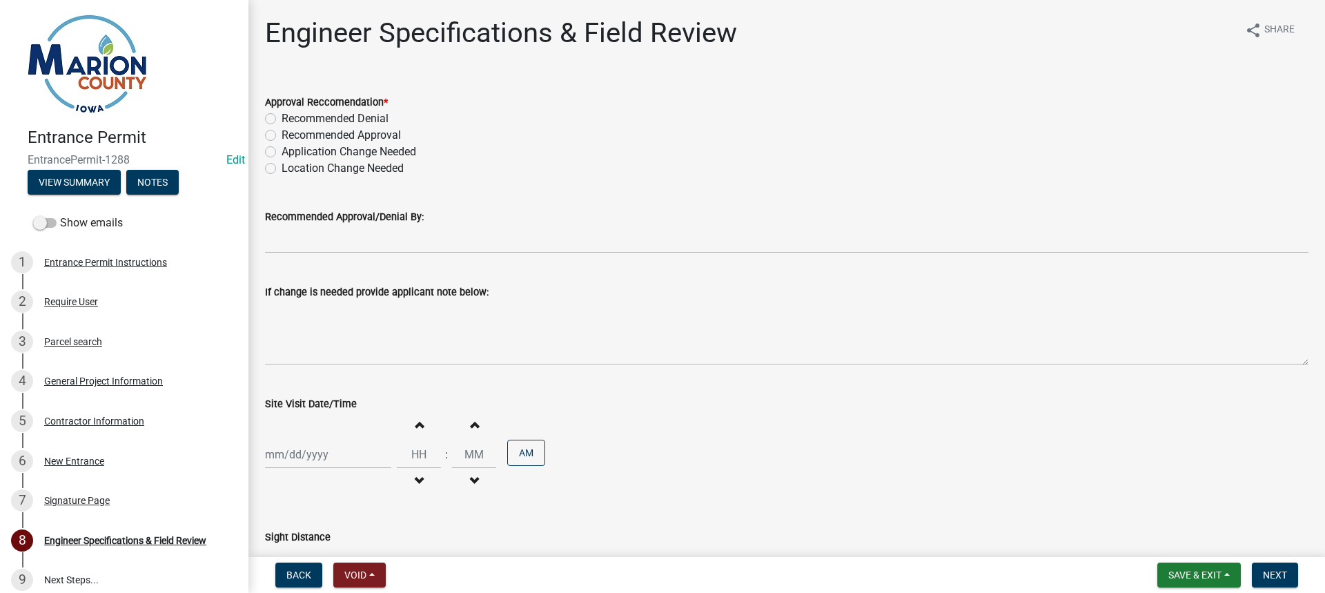
click at [282, 119] on label "Recommended Denial" at bounding box center [335, 118] width 107 height 17
click at [282, 119] on input "Recommended Denial" at bounding box center [286, 114] width 9 height 9
radio input "true"
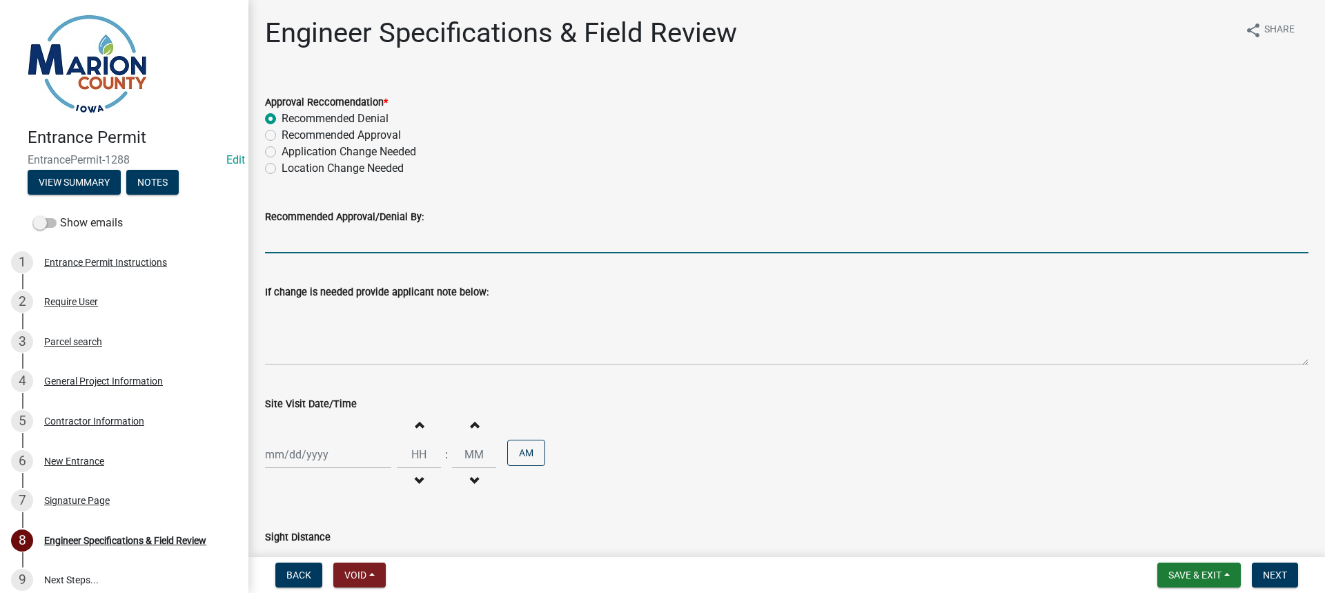
click at [351, 249] on input "Recommended Approval/Denial By:" at bounding box center [787, 239] width 1044 height 28
type input "[PERSON_NAME]"
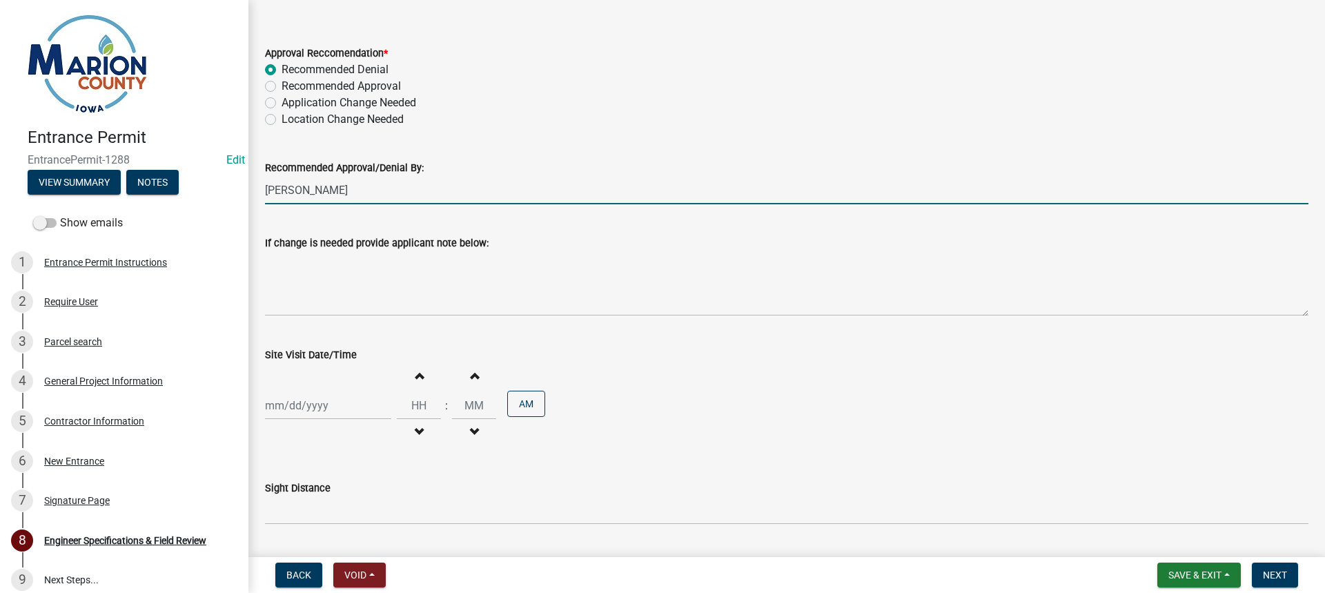
scroll to position [69, 0]
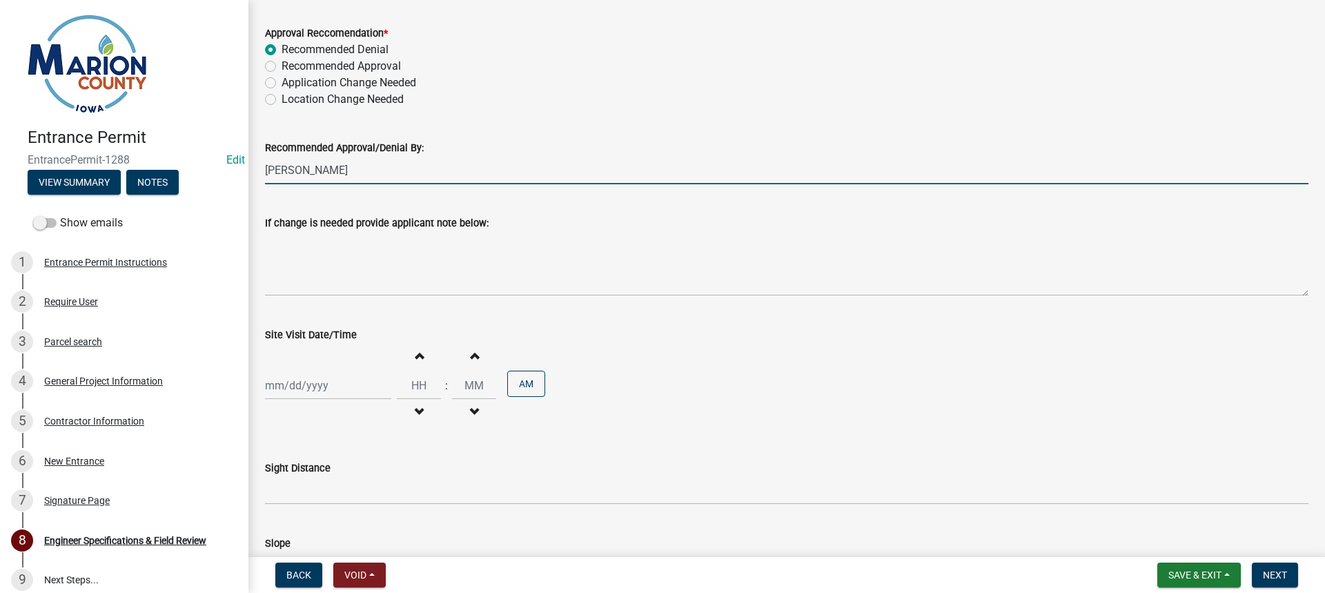
select select "10"
select select "2025"
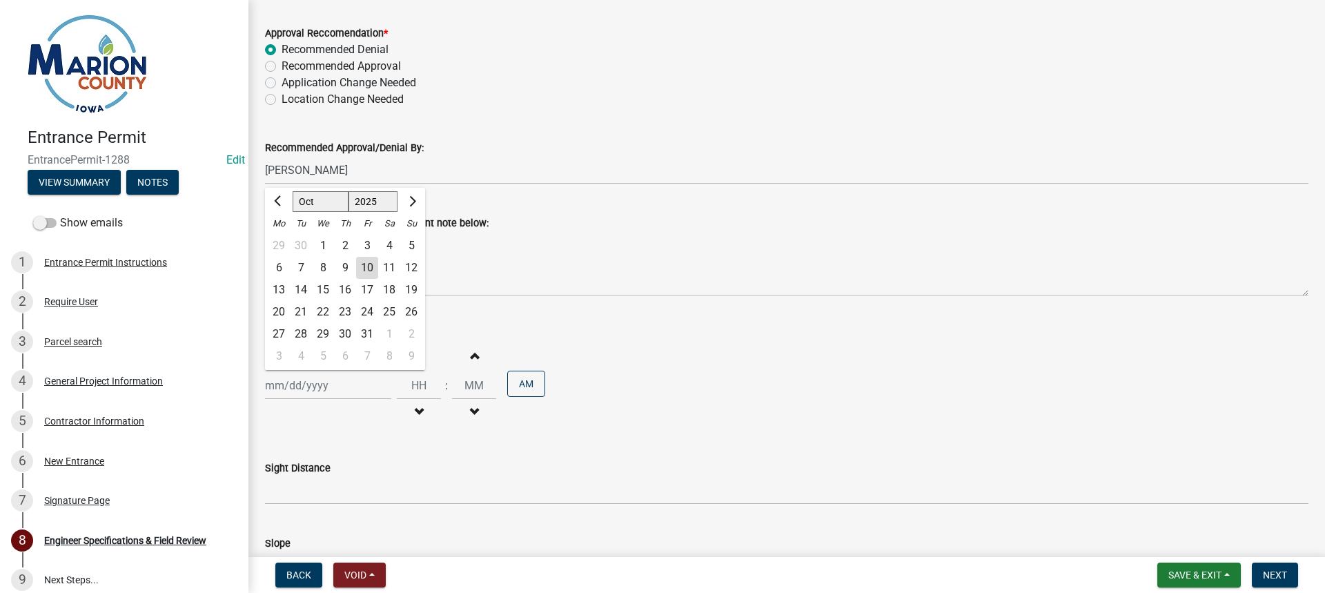
click at [317, 386] on div "[PERSON_NAME] Feb Mar Apr [PERSON_NAME][DATE] Oct Nov [DATE] 1526 1527 1528 152…" at bounding box center [328, 385] width 126 height 28
click at [369, 270] on div "10" at bounding box center [367, 268] width 22 height 22
type input "[DATE]"
click at [415, 409] on span "button" at bounding box center [418, 412] width 7 height 11
type input "11"
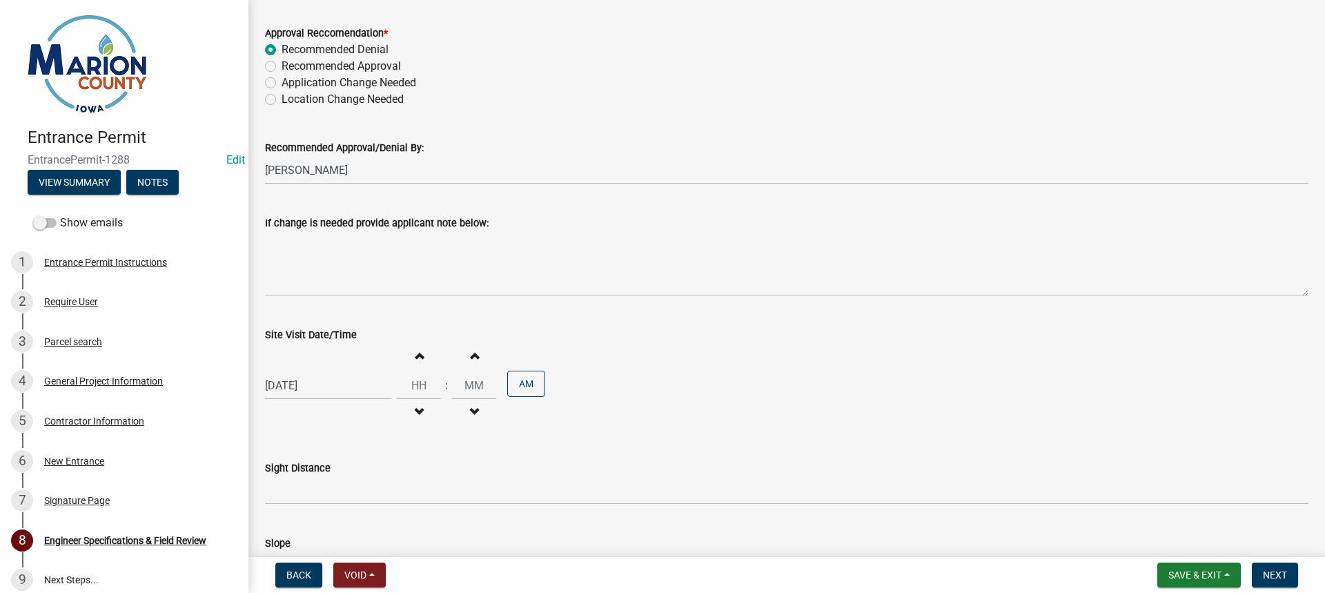
type input "00"
click at [415, 409] on span "button" at bounding box center [418, 412] width 7 height 11
click at [412, 365] on button "Increment hours" at bounding box center [418, 355] width 29 height 25
type input "11"
click at [520, 384] on button "PM" at bounding box center [526, 384] width 38 height 26
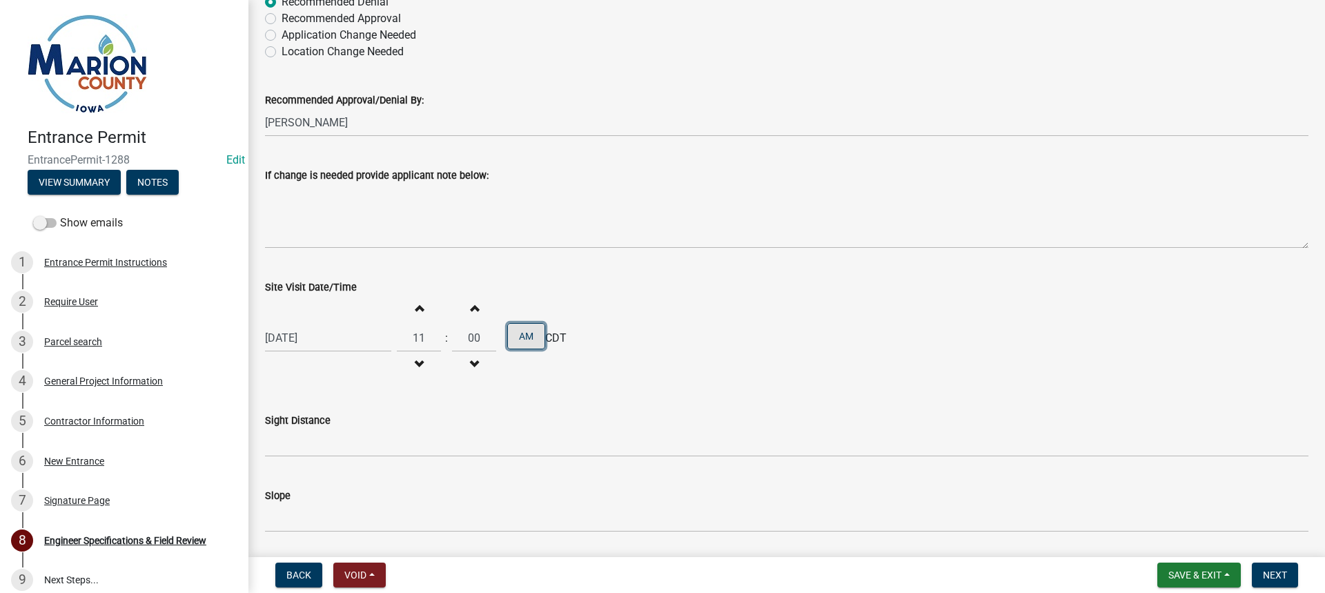
scroll to position [138, 0]
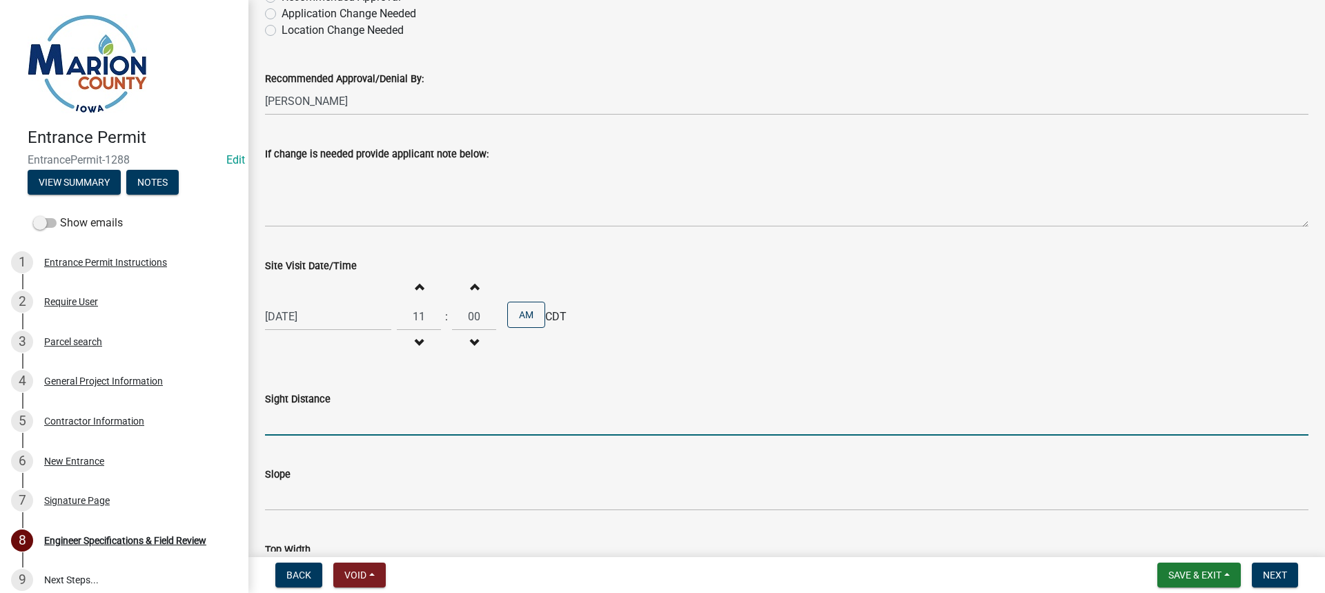
click at [343, 429] on input "Sight Distance" at bounding box center [787, 421] width 1044 height 28
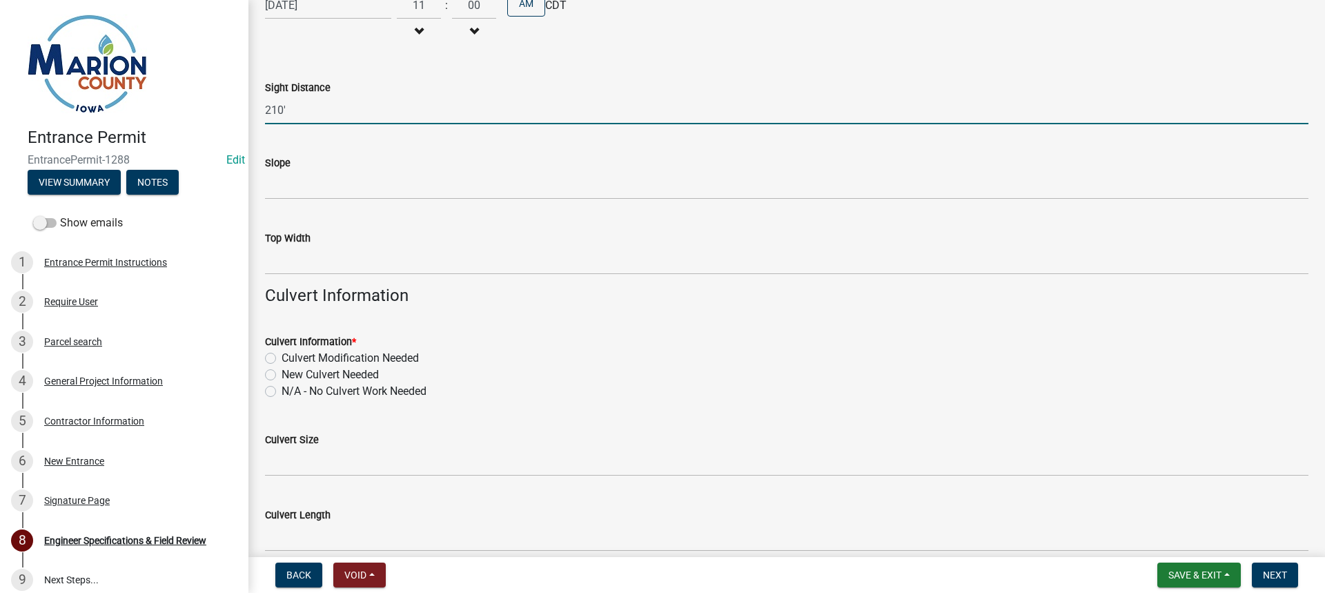
scroll to position [483, 0]
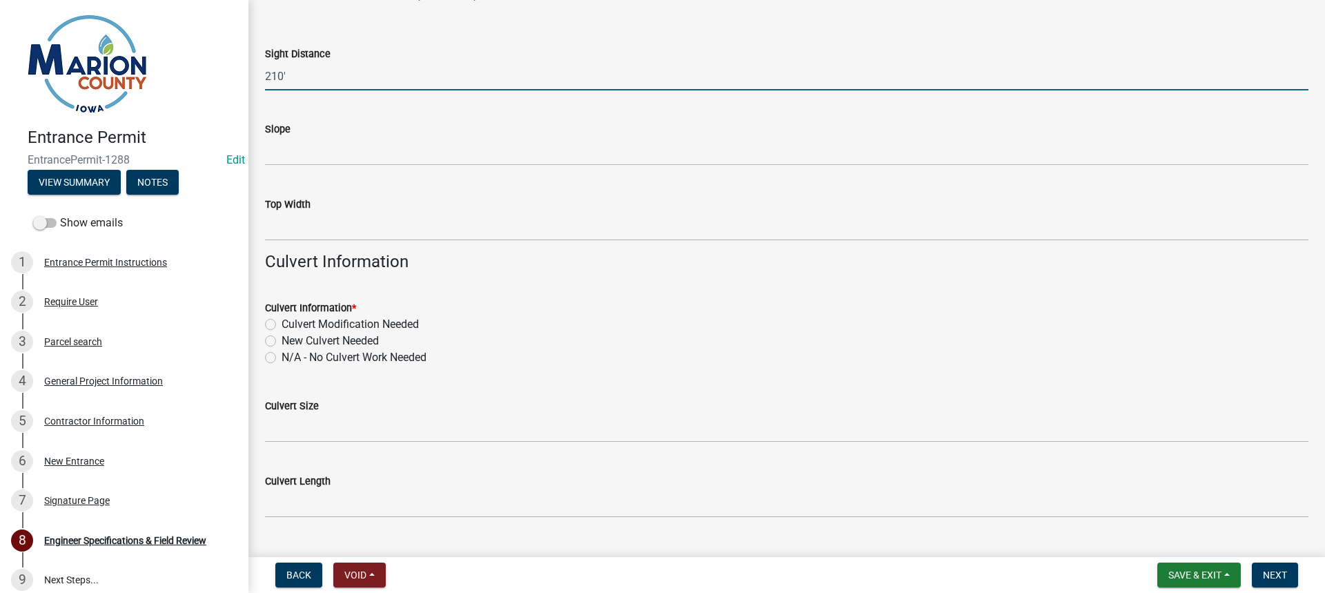
type input "210'"
click at [282, 359] on label "N/A - No Culvert Work Needed" at bounding box center [354, 357] width 145 height 17
click at [282, 358] on input "N/A - No Culvert Work Needed" at bounding box center [286, 353] width 9 height 9
radio input "true"
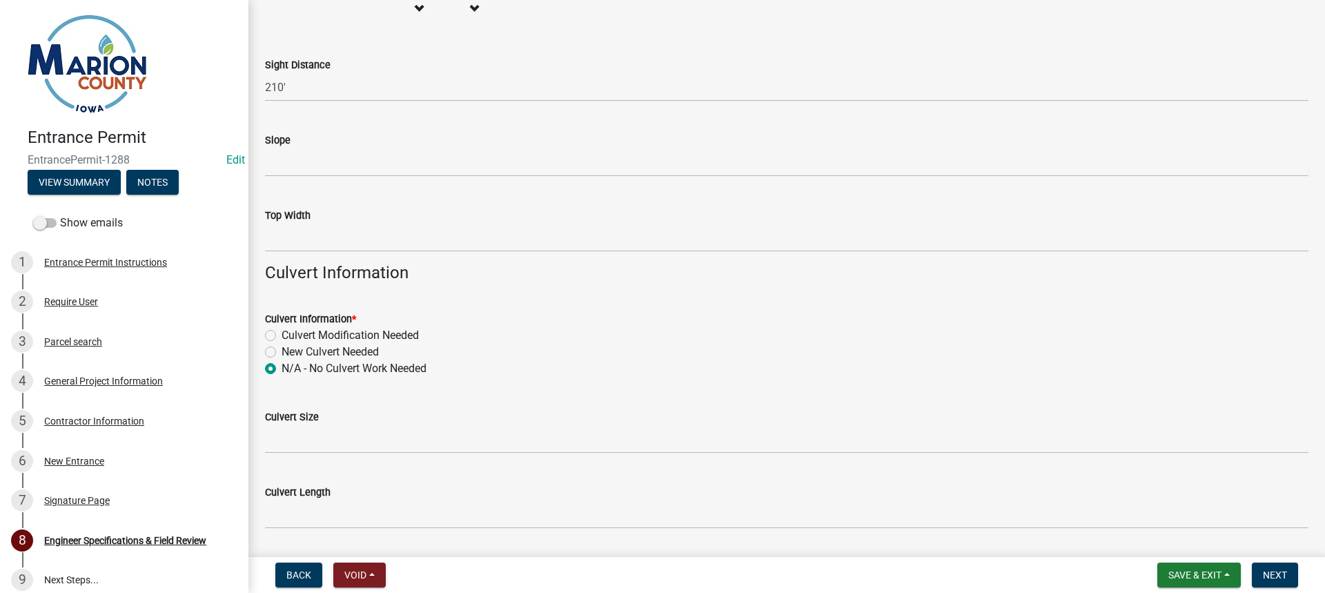
scroll to position [419, 0]
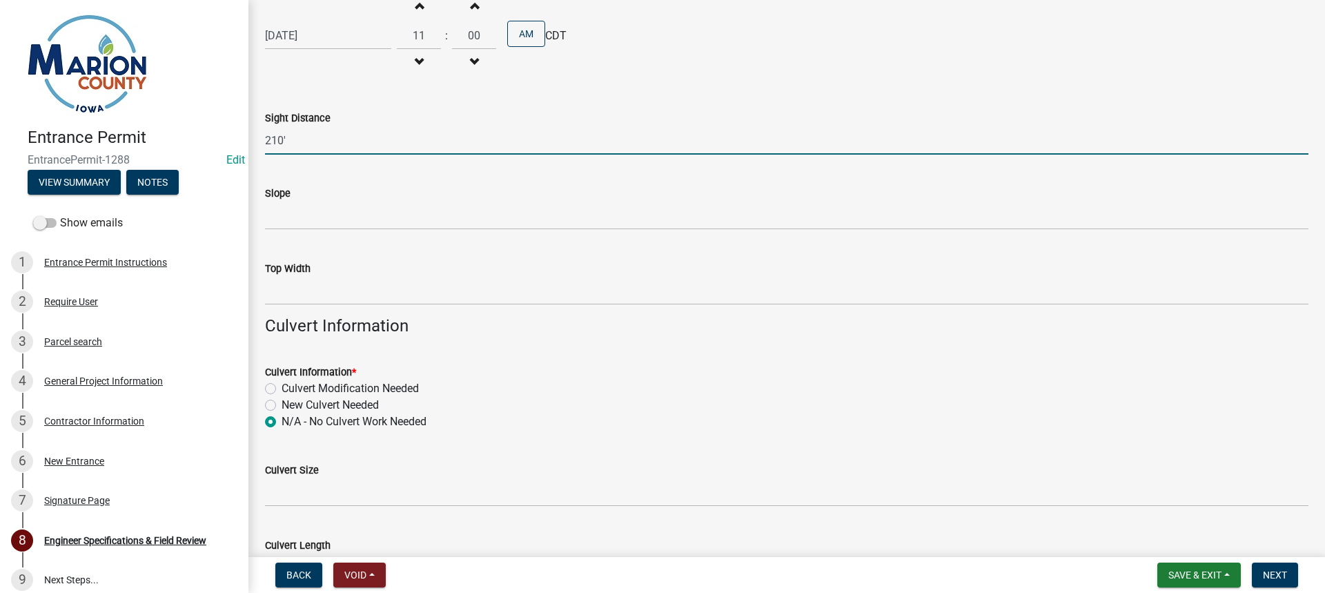
click at [326, 140] on input "210'" at bounding box center [787, 140] width 1044 height 28
drag, startPoint x: 897, startPoint y: 137, endPoint x: 836, endPoint y: 150, distance: 62.1
click at [836, 150] on input "210' SB around corner. Sight distance measured to not include looking across pr…" at bounding box center [787, 140] width 1044 height 28
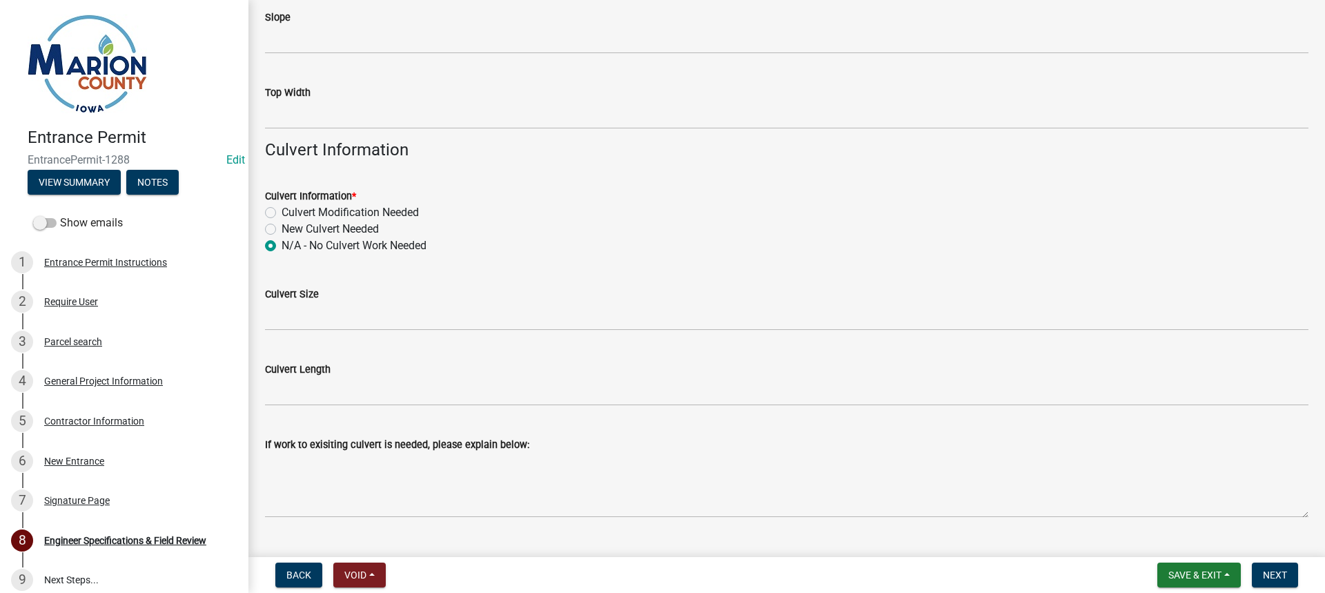
scroll to position [626, 0]
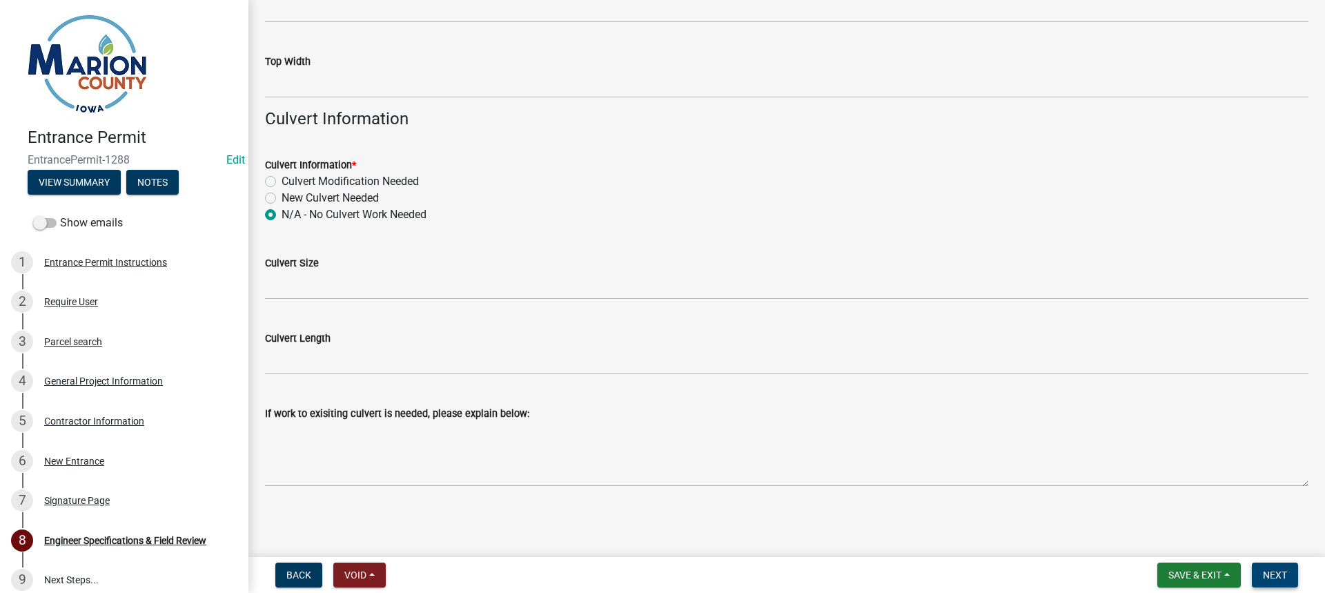
type input "210' SB around corner. Sight distance measured to not include looking across pr…"
click at [1275, 572] on span "Next" at bounding box center [1275, 574] width 24 height 11
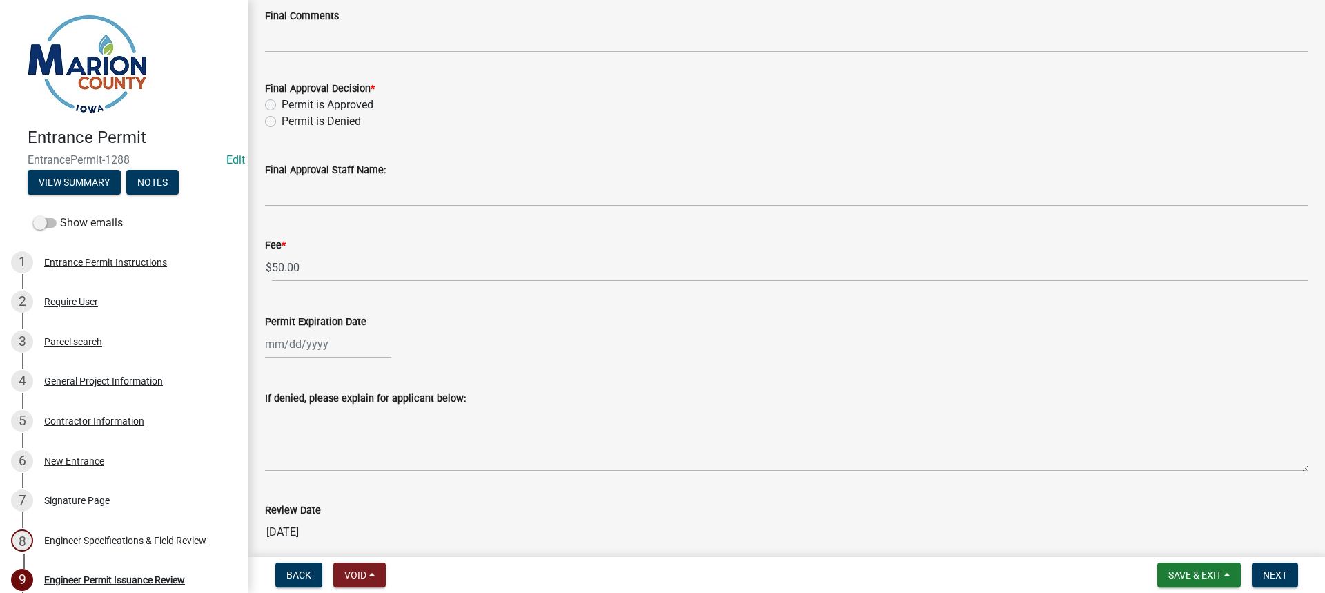
scroll to position [207, 0]
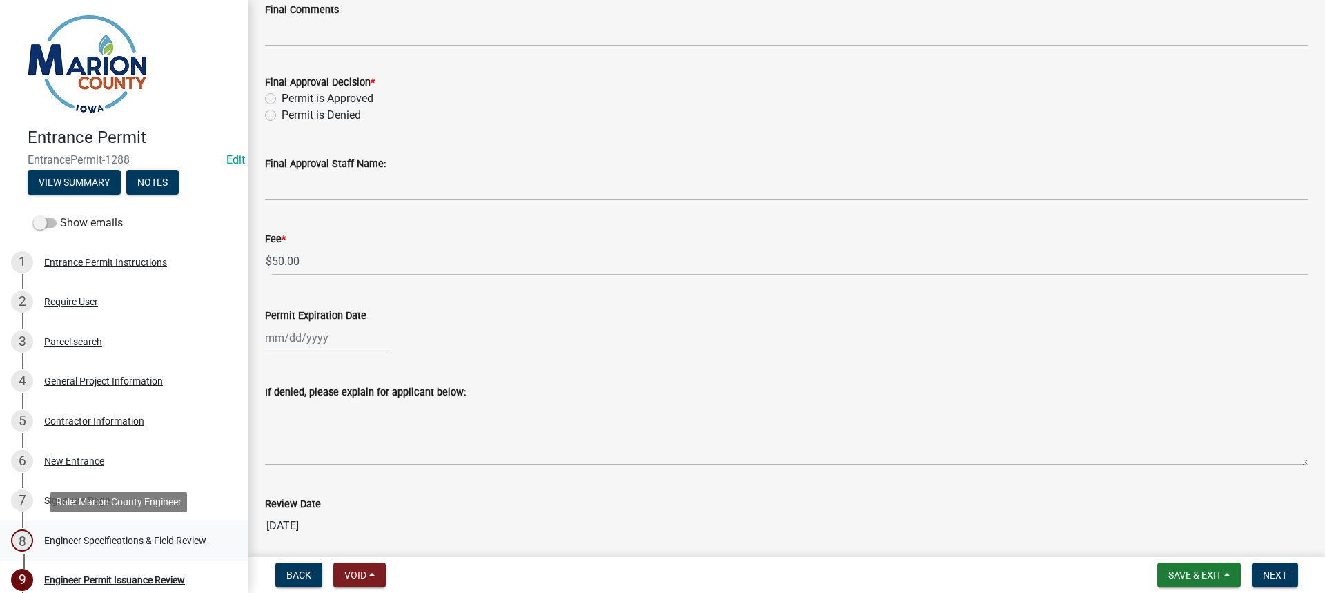
click at [83, 534] on div "8 Engineer Specifications & Field Review" at bounding box center [118, 540] width 215 height 22
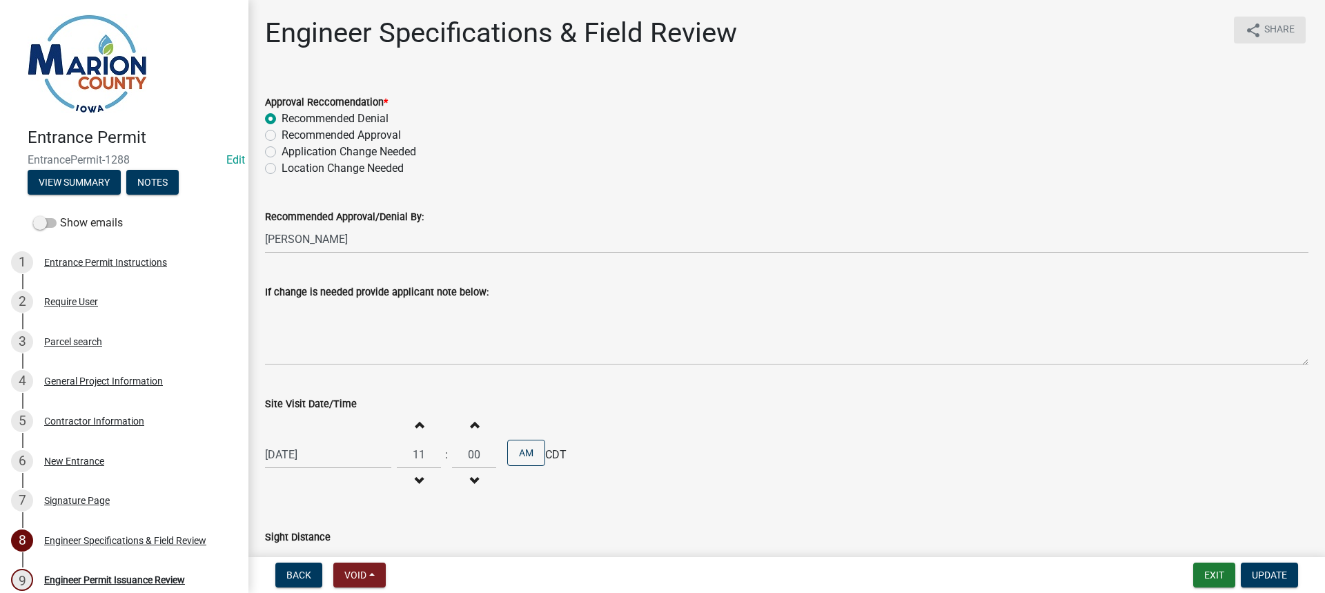
click at [1264, 32] on span "Share" at bounding box center [1279, 30] width 30 height 17
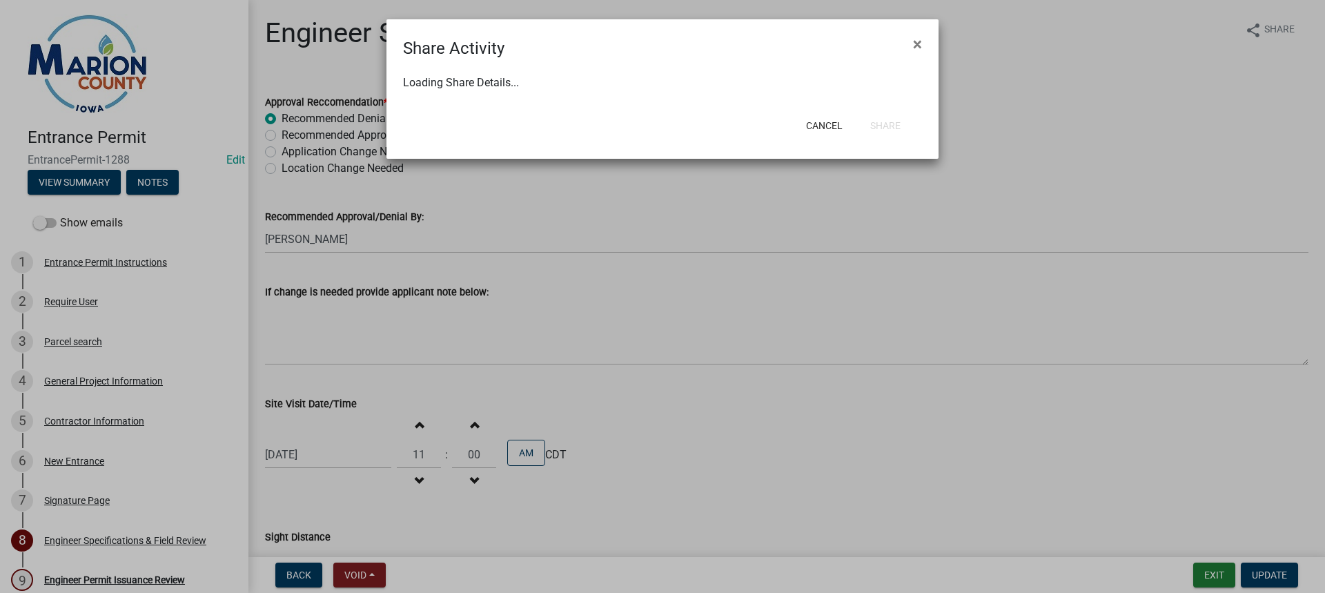
select select "1"
select select "0"
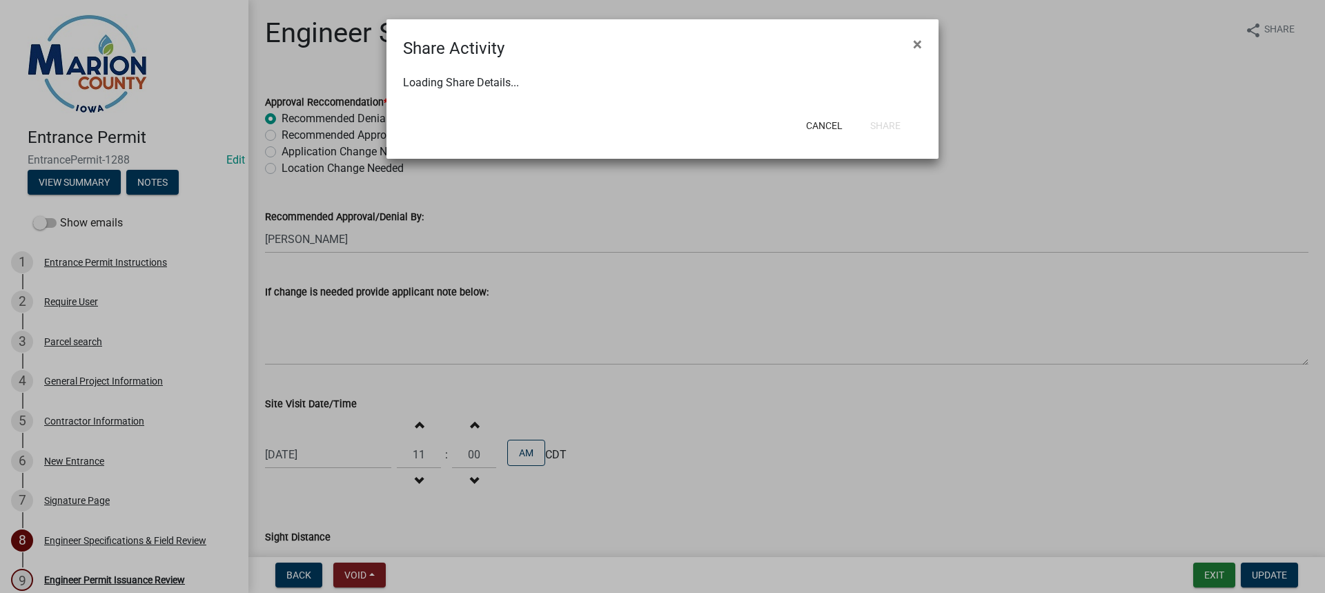
select select "0"
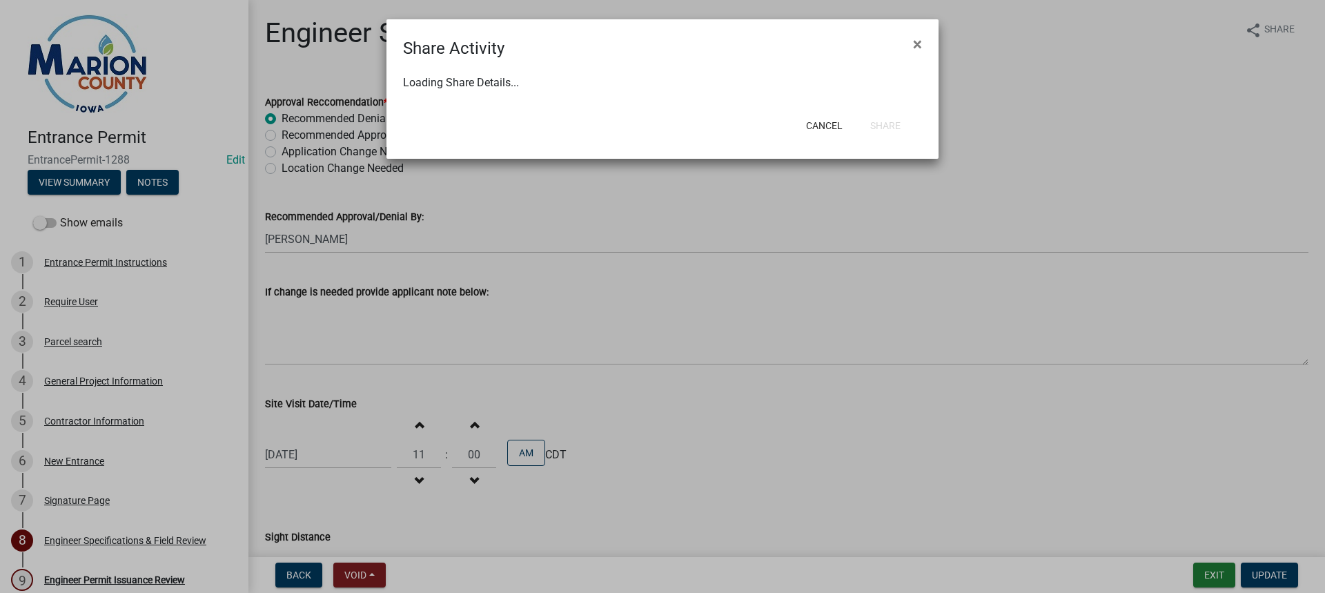
select select "0"
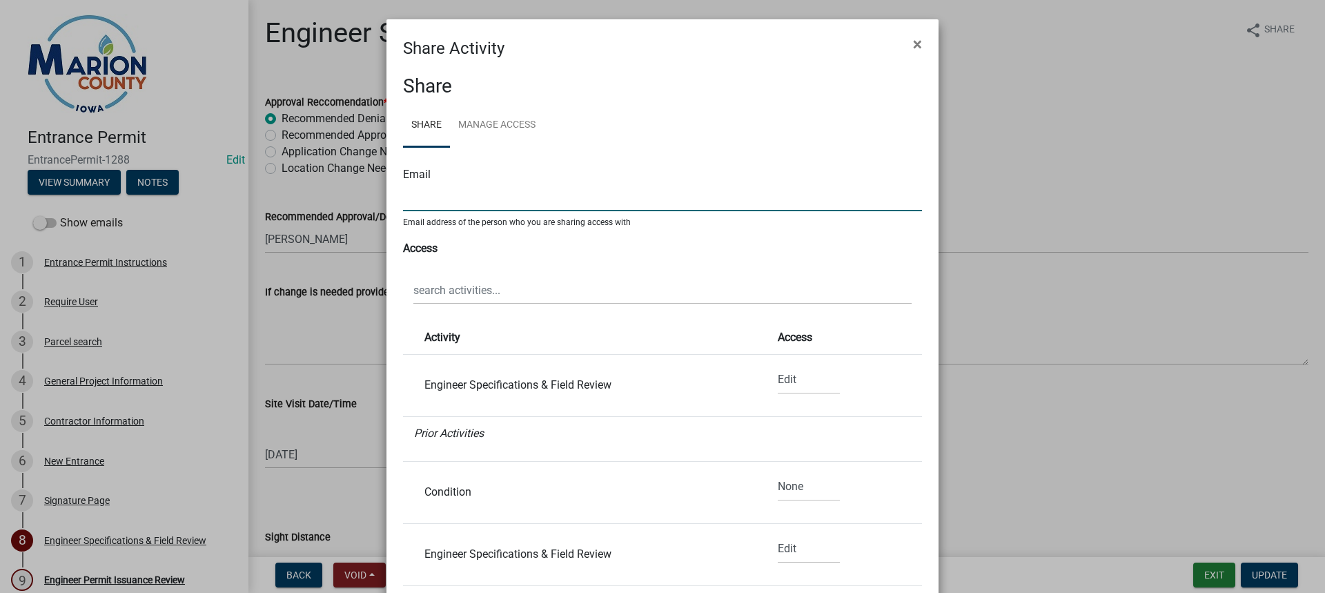
click at [460, 198] on input "text" at bounding box center [662, 197] width 519 height 28
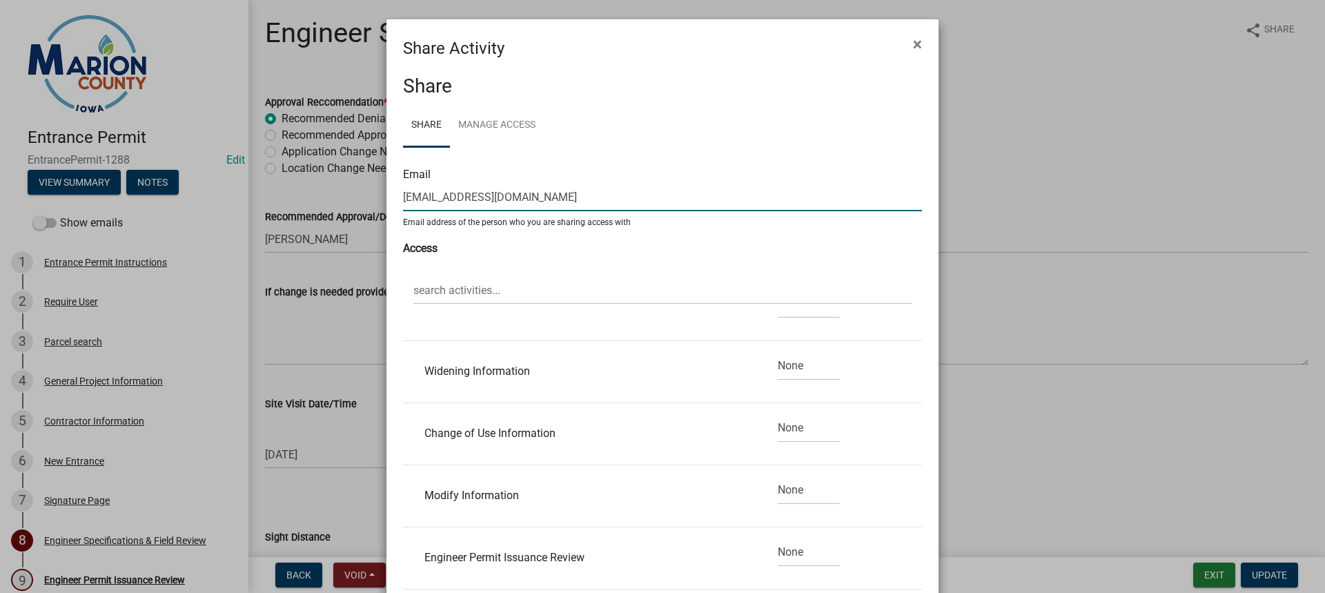
scroll to position [1895, 0]
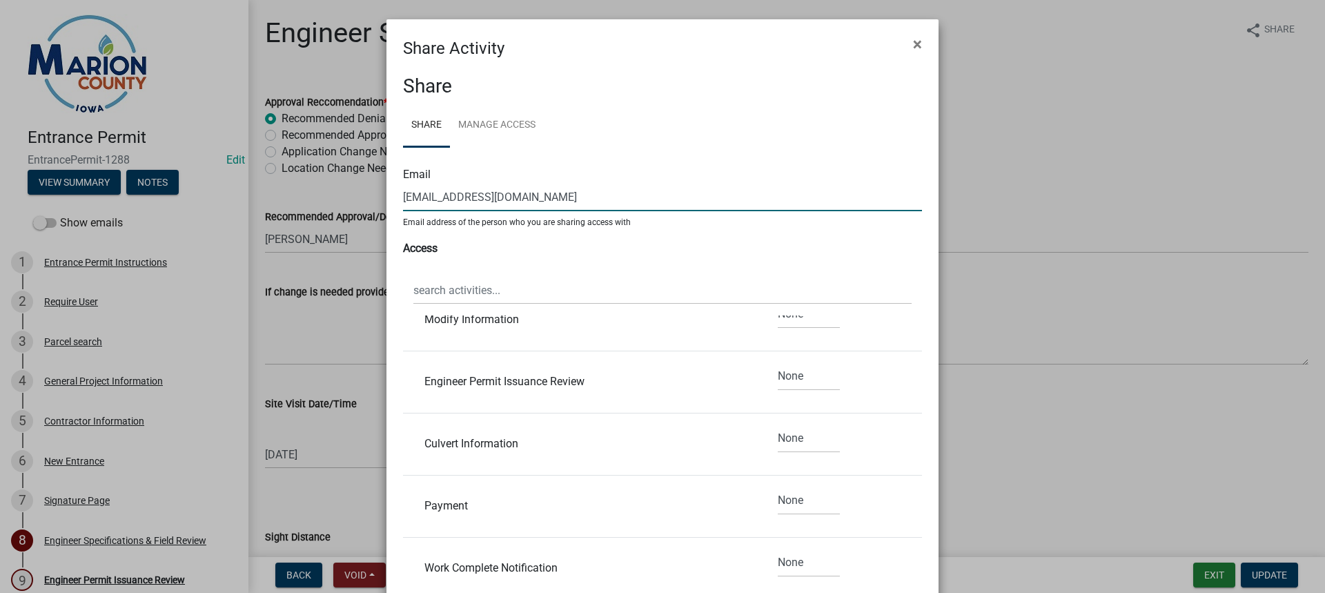
type input "[EMAIL_ADDRESS][DOMAIN_NAME]"
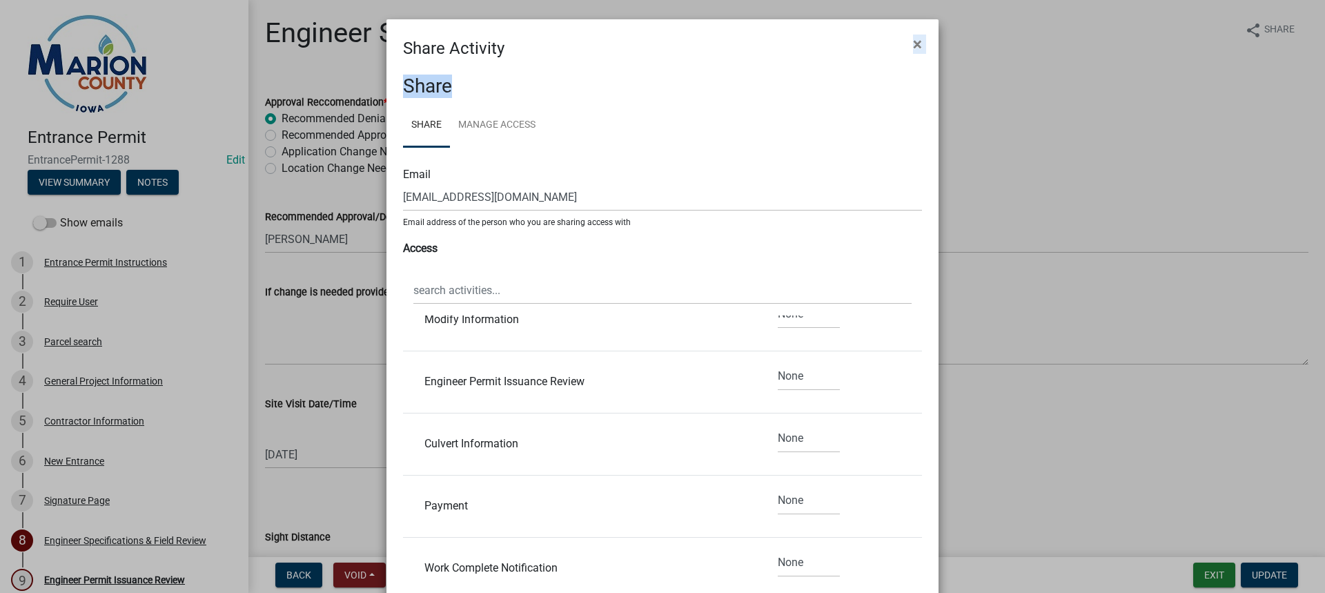
drag, startPoint x: 618, startPoint y: 23, endPoint x: 613, endPoint y: 66, distance: 43.1
click at [613, 66] on form "Share Activity × Share Share Manage Access Email [EMAIL_ADDRESS][DOMAIN_NAME] E…" at bounding box center [662, 401] width 552 height 765
click at [613, 66] on div "Share Share Manage Access Email [EMAIL_ADDRESS][DOMAIN_NAME] Email address of t…" at bounding box center [662, 403] width 552 height 685
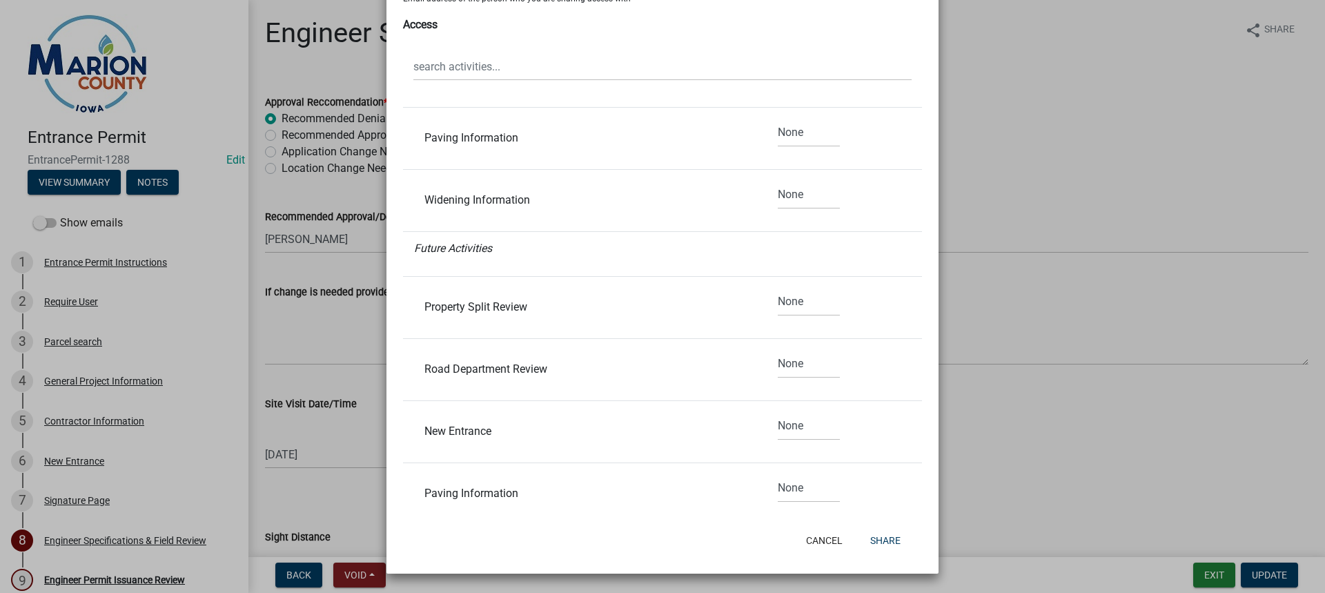
scroll to position [1273, 0]
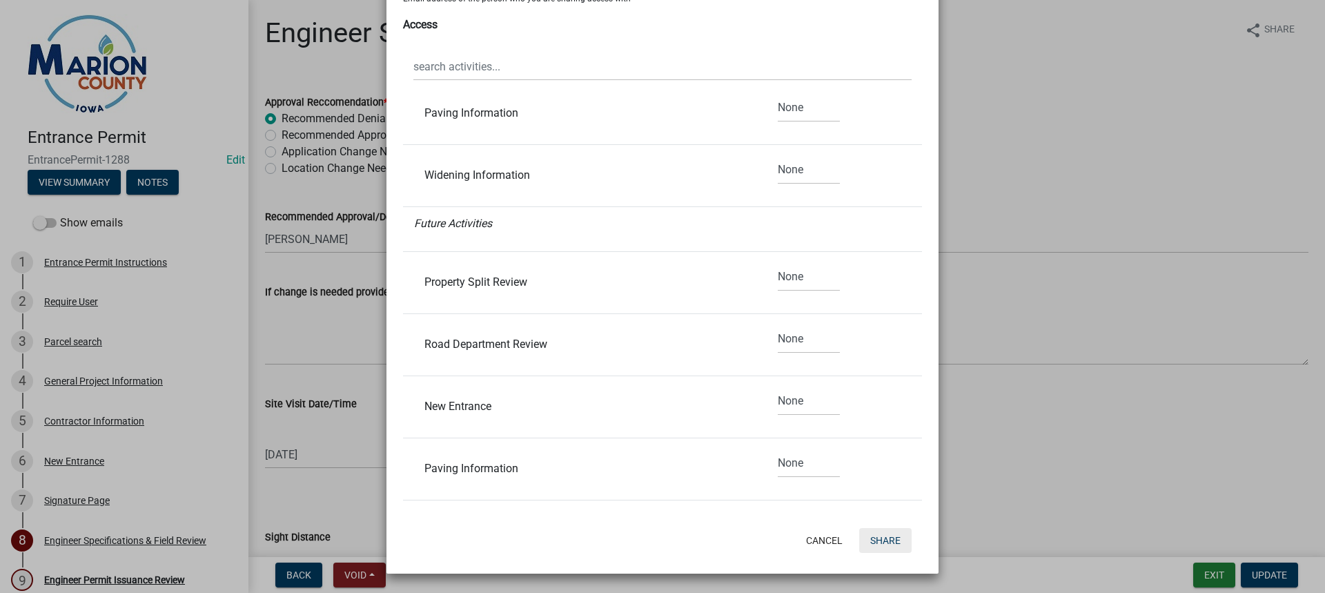
click at [889, 538] on button "Share" at bounding box center [885, 540] width 52 height 25
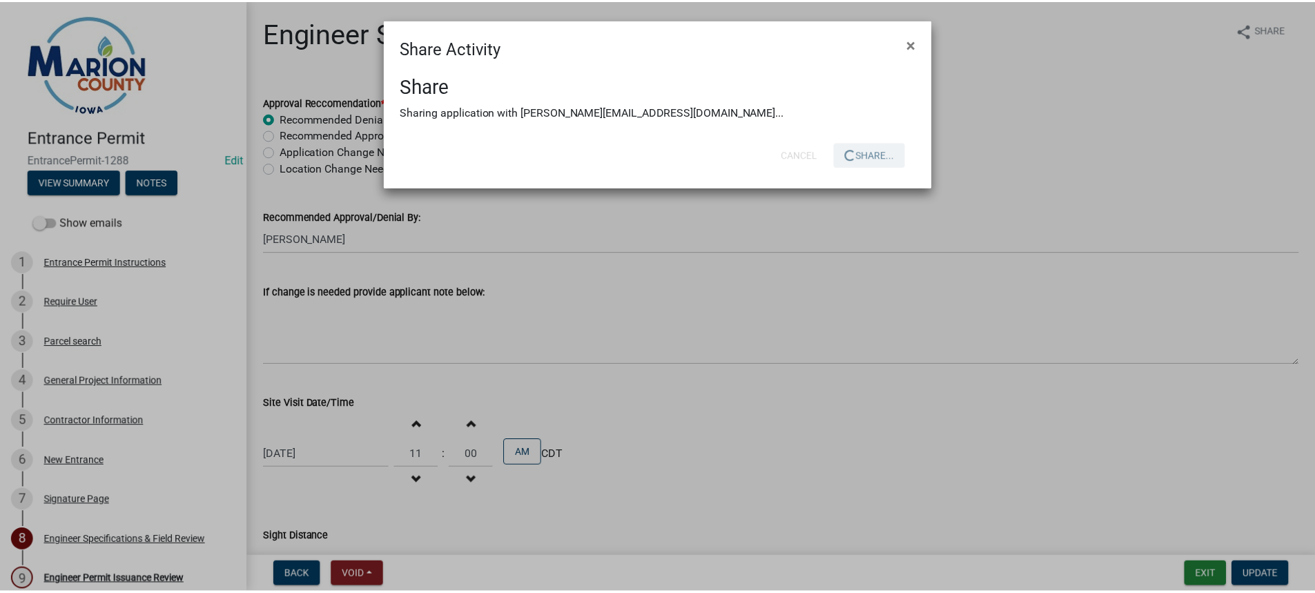
scroll to position [0, 0]
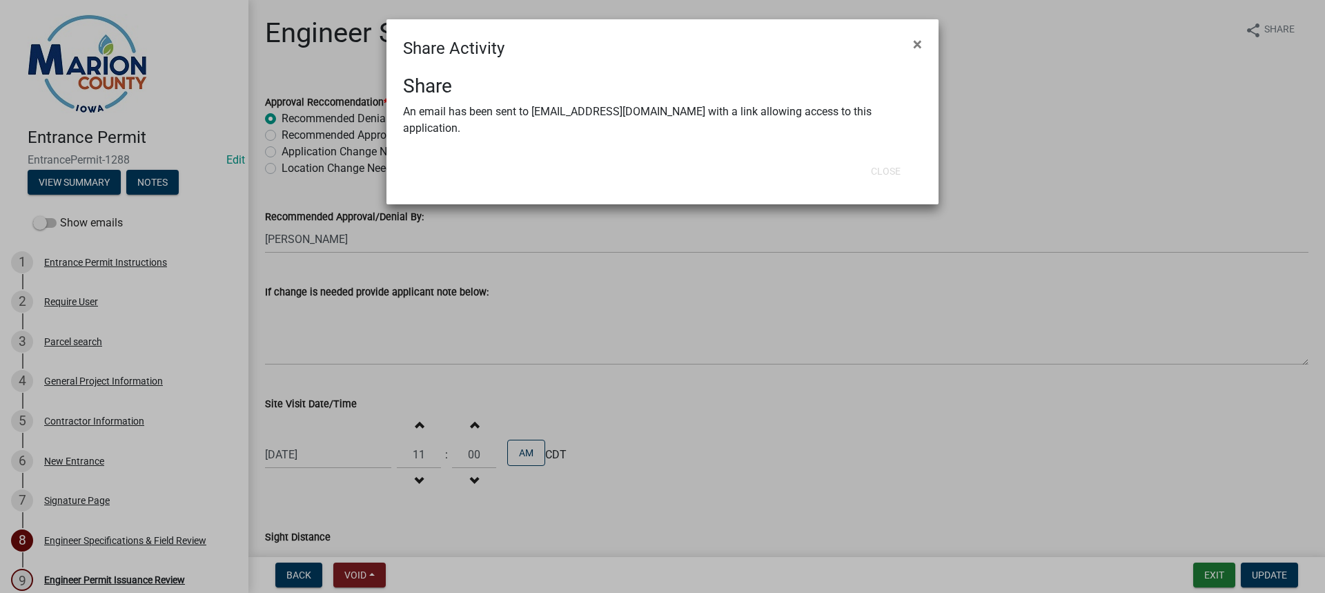
click at [1028, 128] on ngb-modal-window "Share Activity × Share An email has been sent to [EMAIL_ADDRESS][DOMAIN_NAME] w…" at bounding box center [662, 296] width 1325 height 593
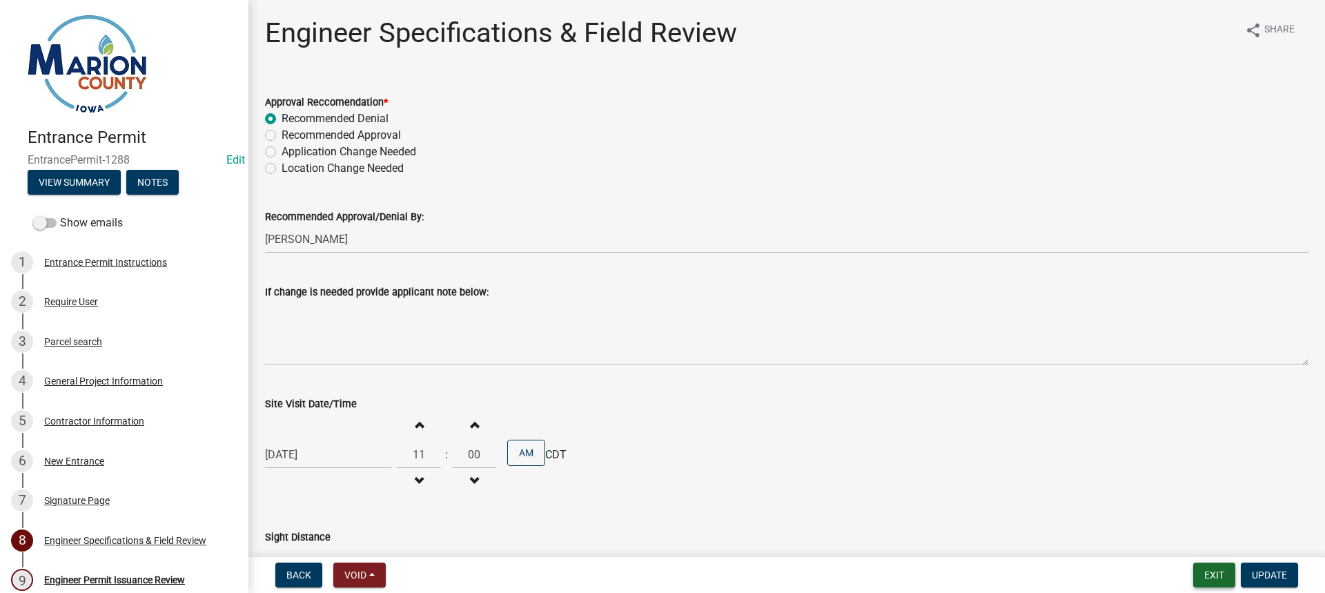
click at [1222, 579] on button "Exit" at bounding box center [1214, 574] width 42 height 25
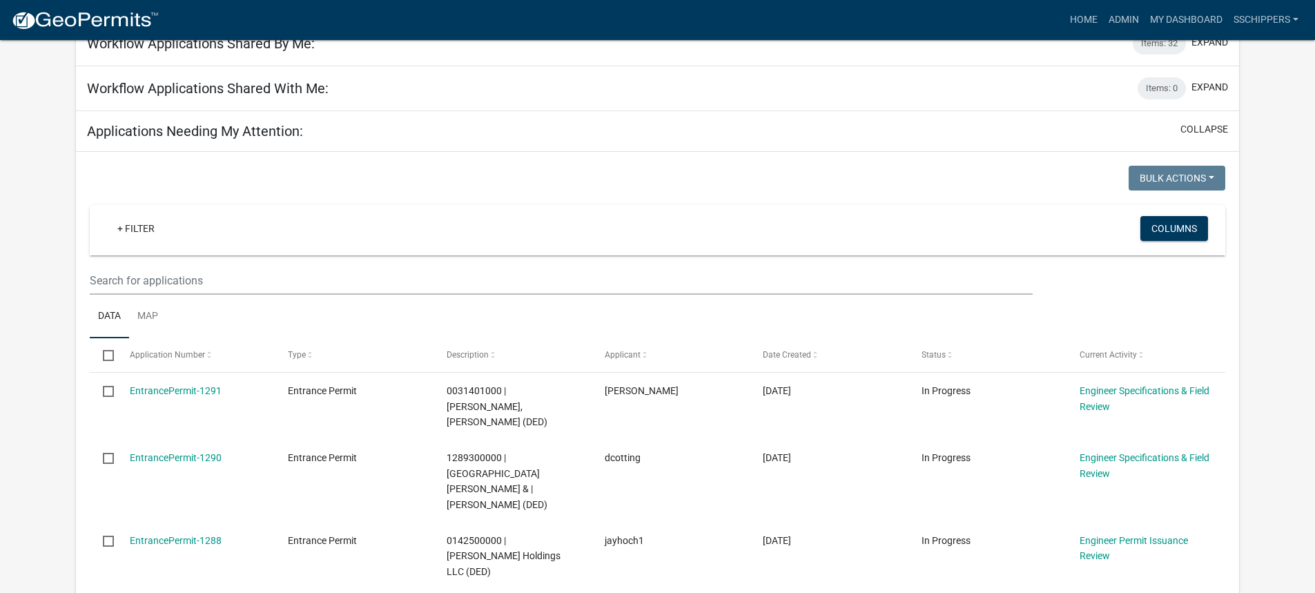
scroll to position [138, 0]
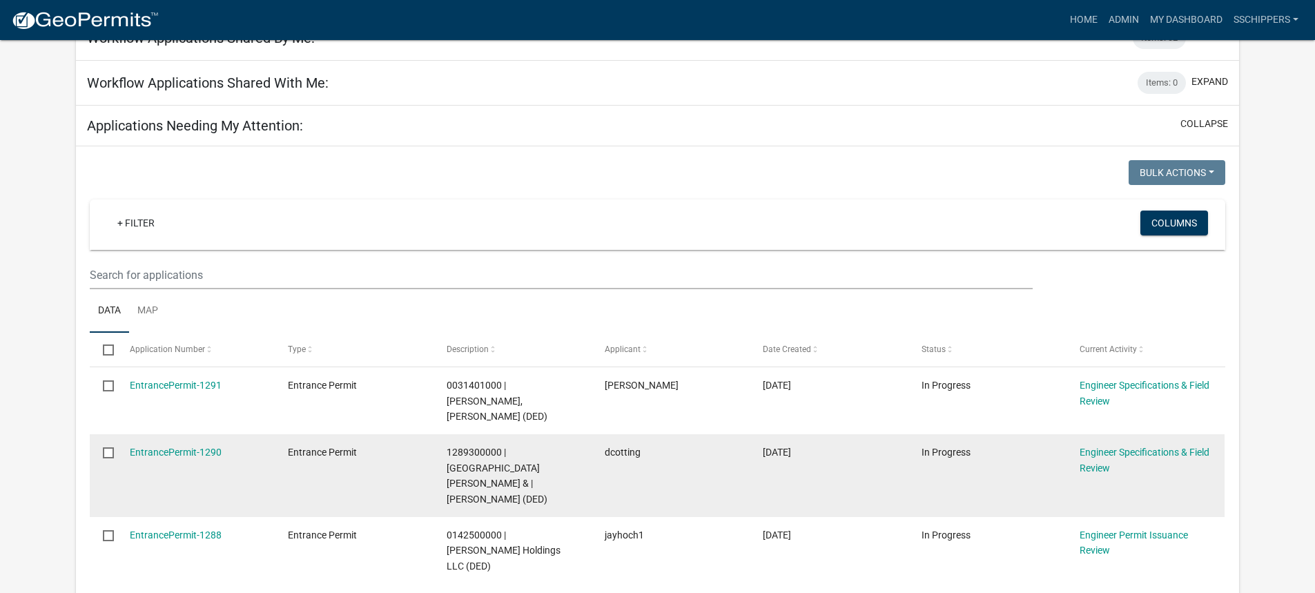
click at [1115, 444] on div "Engineer Specifications & Field Review" at bounding box center [1145, 460] width 132 height 32
click at [1086, 449] on link "Engineer Specifications & Field Review" at bounding box center [1144, 460] width 130 height 27
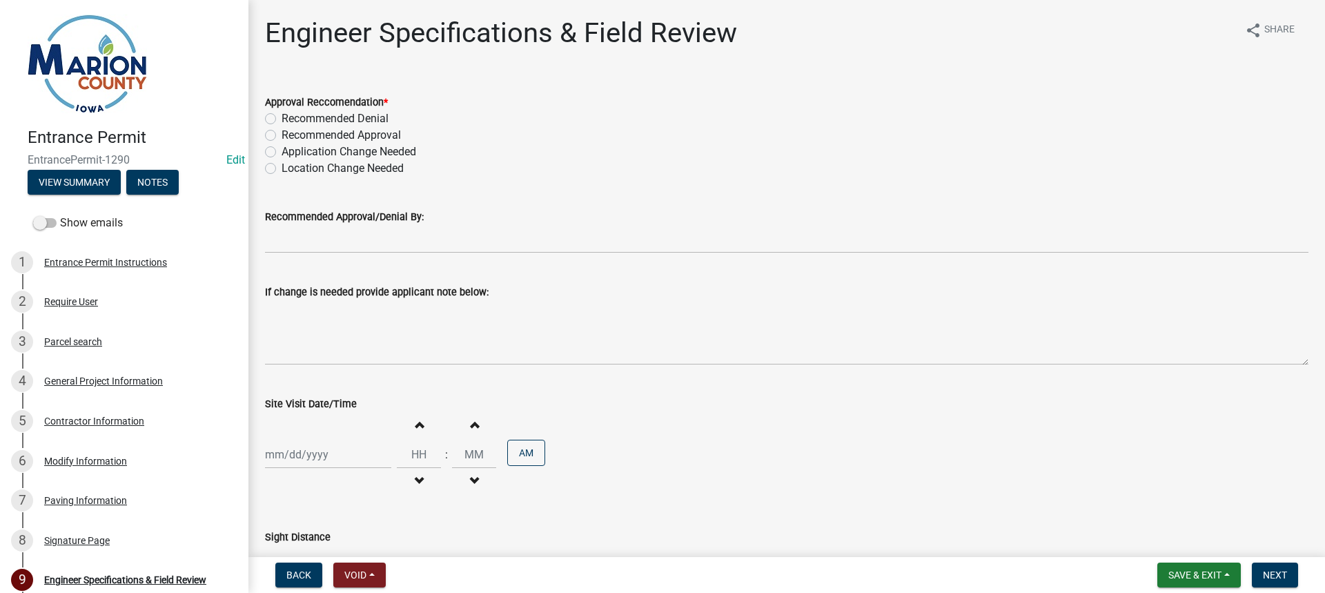
click at [282, 135] on label "Recommended Approval" at bounding box center [341, 135] width 119 height 17
click at [282, 135] on input "Recommended Approval" at bounding box center [286, 131] width 9 height 9
radio input "true"
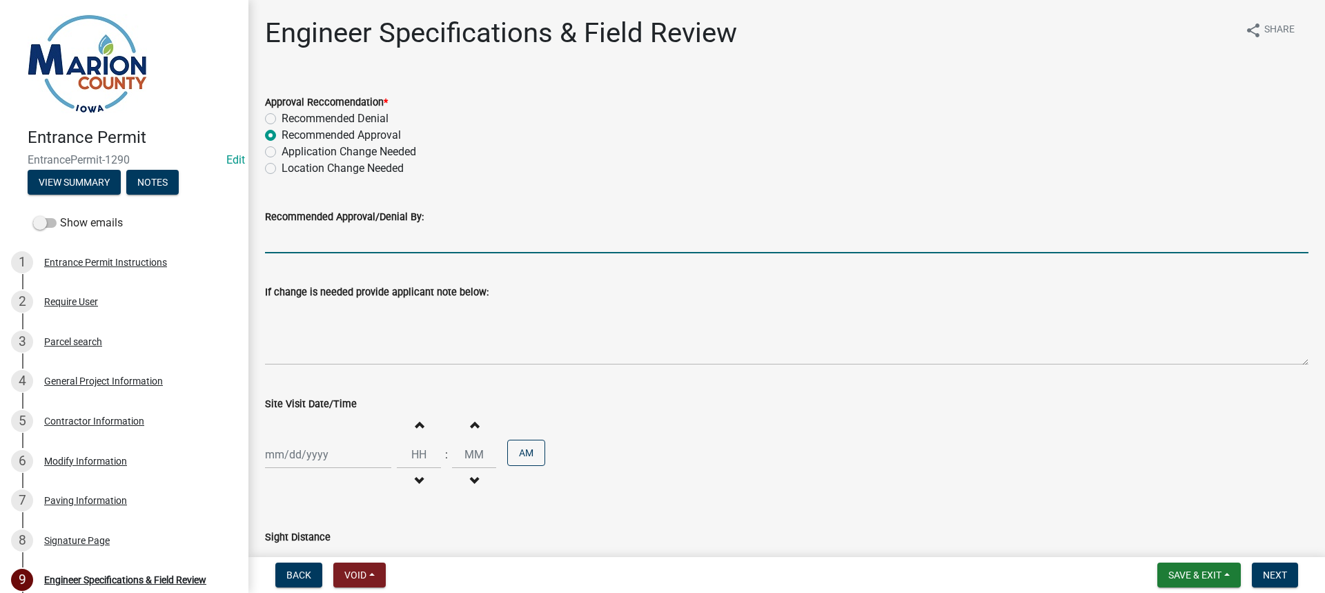
click at [354, 227] on input "Recommended Approval/Denial By:" at bounding box center [787, 239] width 1044 height 28
type input "[PERSON_NAME]"
click at [337, 455] on div at bounding box center [328, 454] width 126 height 28
select select "10"
select select "2025"
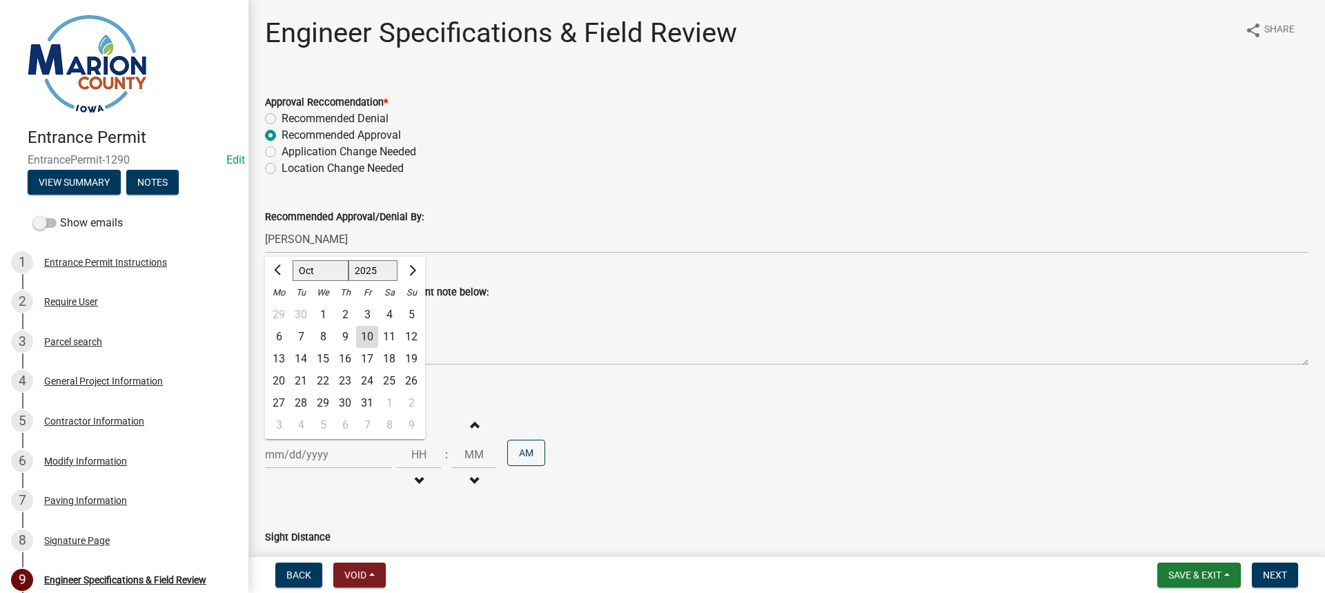
click at [369, 334] on div "10" at bounding box center [367, 337] width 22 height 22
type input "[DATE]"
click at [415, 482] on span "button" at bounding box center [418, 481] width 7 height 11
type input "11"
type input "00"
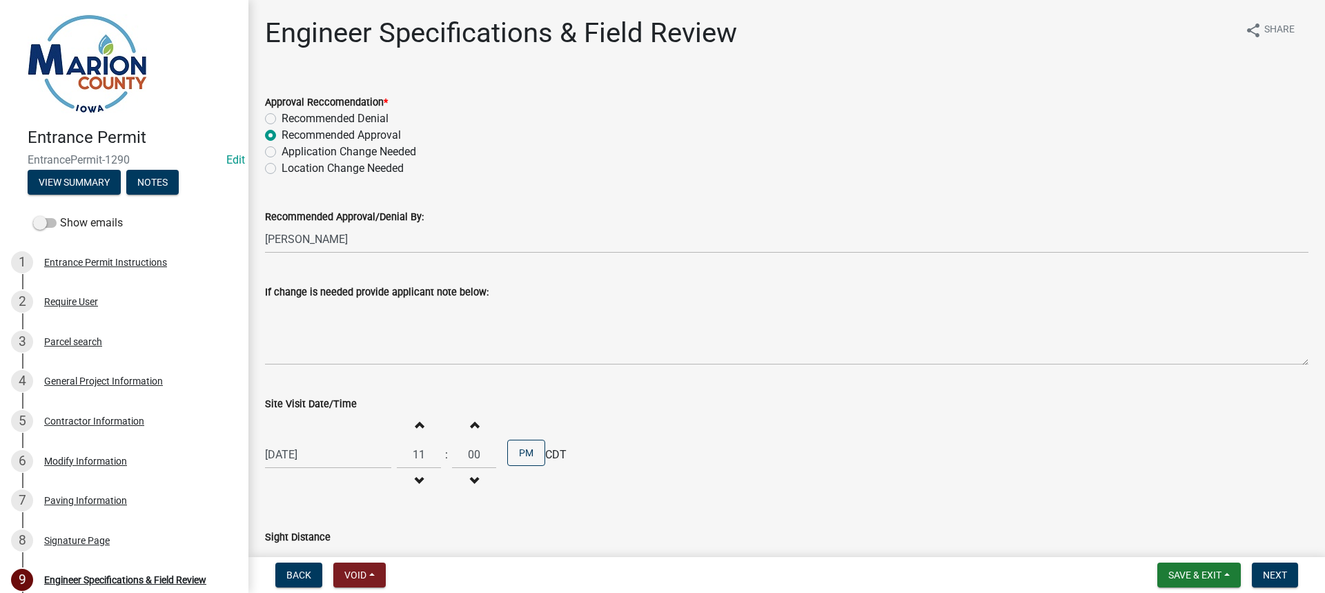
click at [415, 424] on span "button" at bounding box center [418, 424] width 7 height 11
type input "12"
click at [524, 451] on button "AM" at bounding box center [526, 453] width 38 height 26
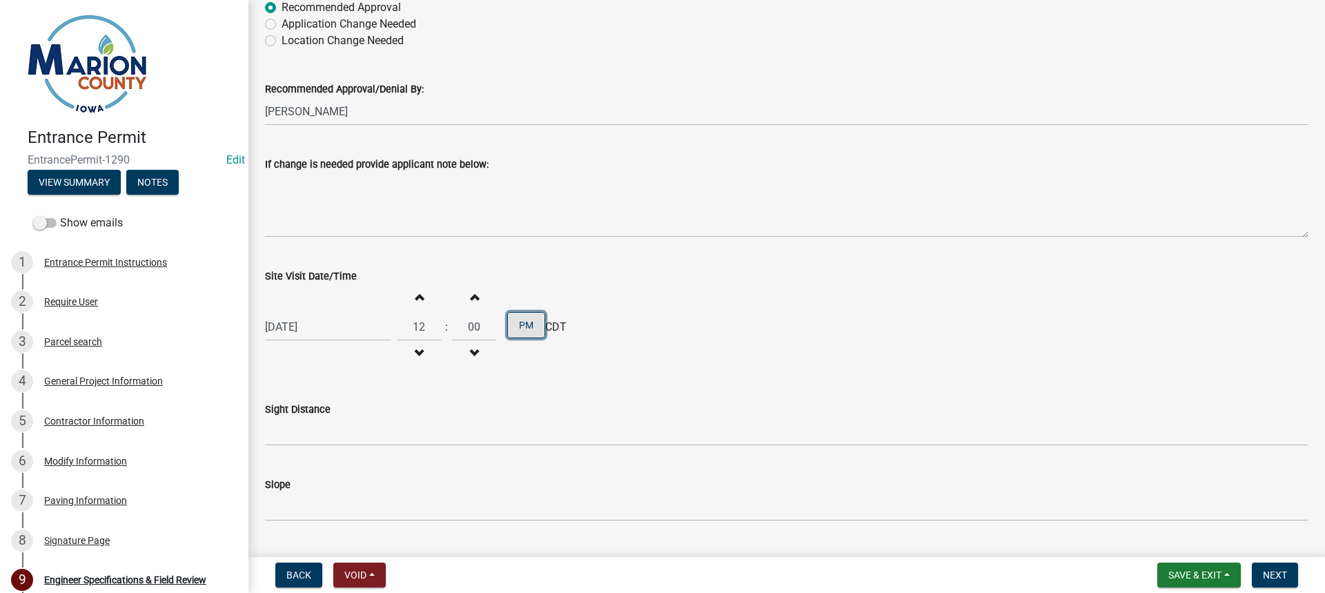
scroll to position [138, 0]
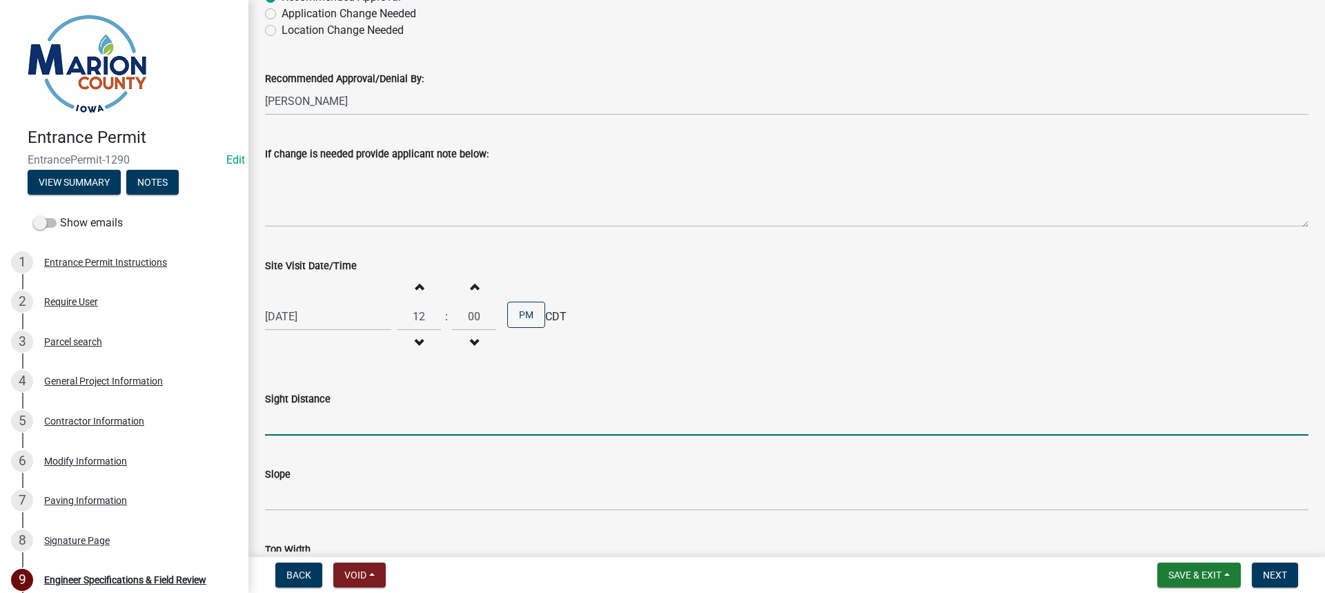
click at [343, 421] on input "Sight Distance" at bounding box center [787, 421] width 1044 height 28
type input "n/a"
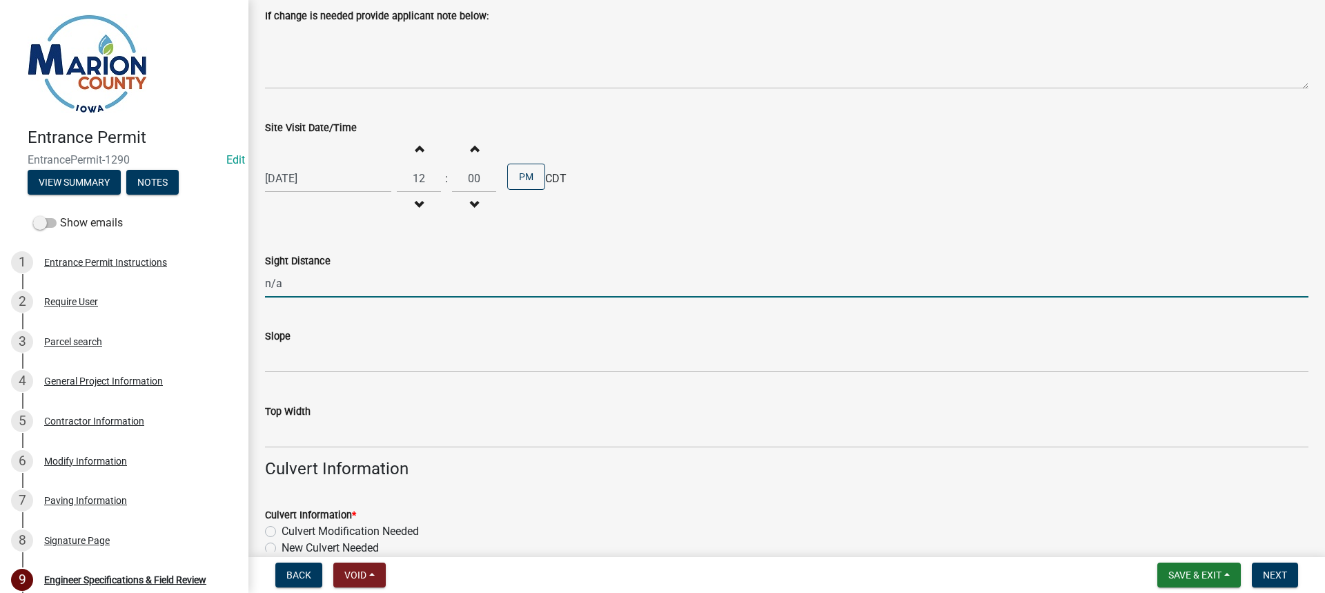
scroll to position [345, 0]
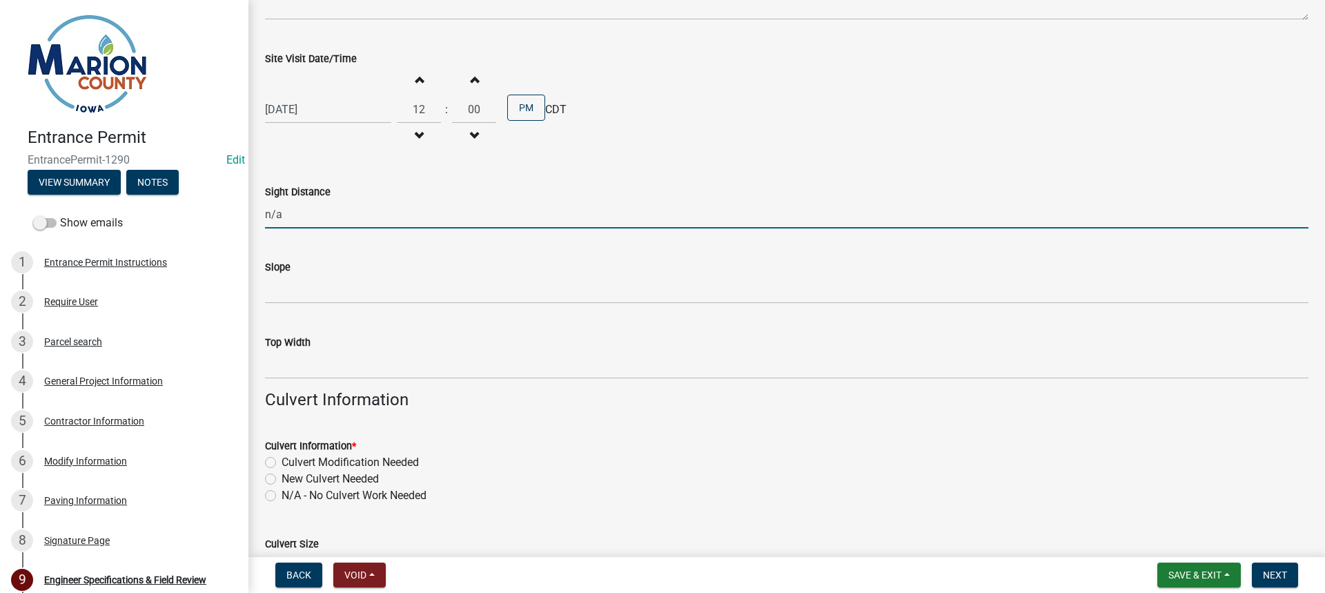
click at [282, 494] on label "N/A - No Culvert Work Needed" at bounding box center [354, 495] width 145 height 17
click at [282, 494] on input "N/A - No Culvert Work Needed" at bounding box center [286, 491] width 9 height 9
radio input "true"
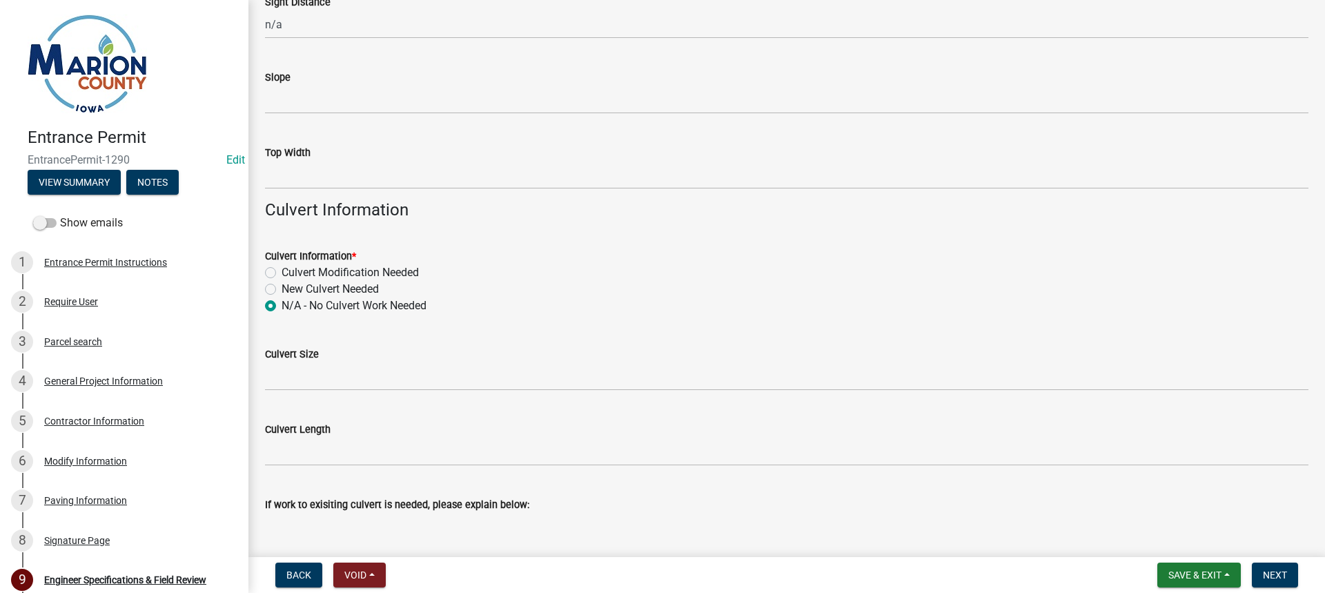
scroll to position [626, 0]
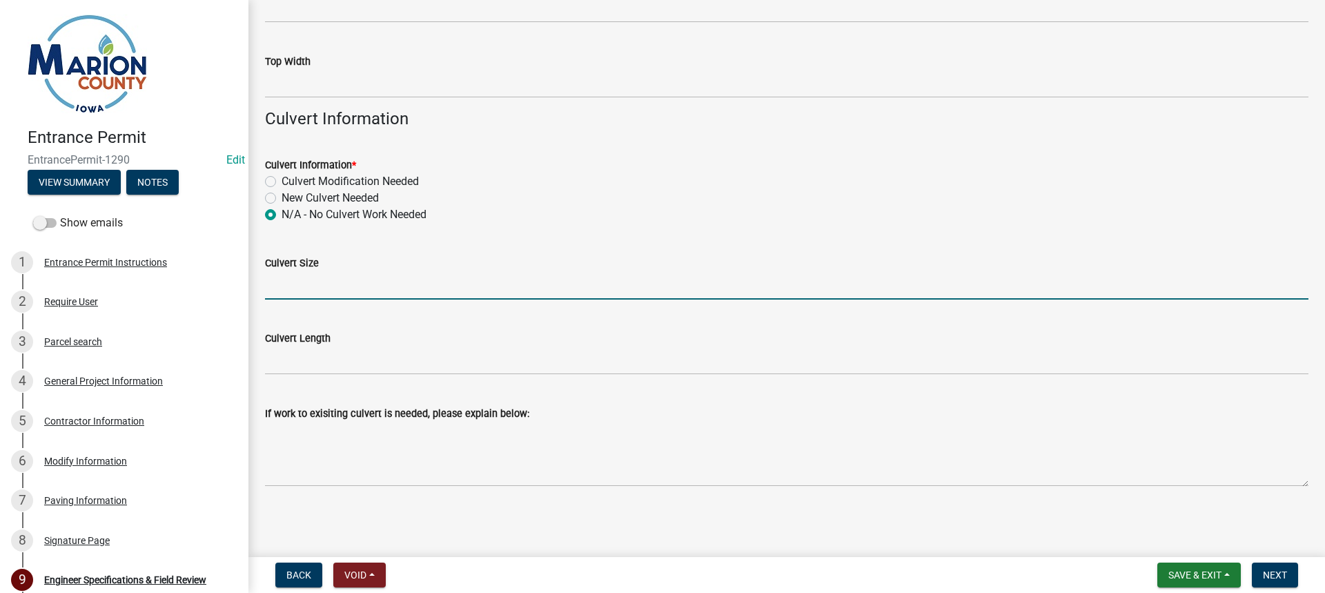
click at [342, 280] on input "Culvert Size" at bounding box center [787, 285] width 1044 height 28
type input "N/A"
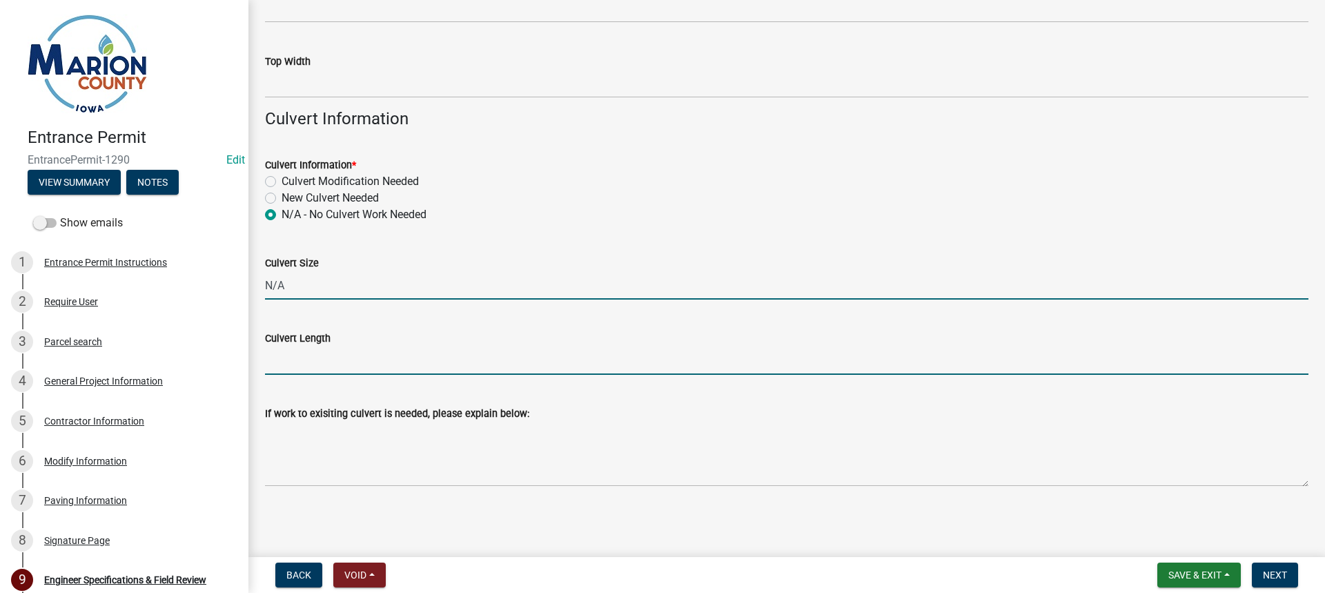
click at [375, 358] on input "Culvert Length" at bounding box center [787, 360] width 1044 height 28
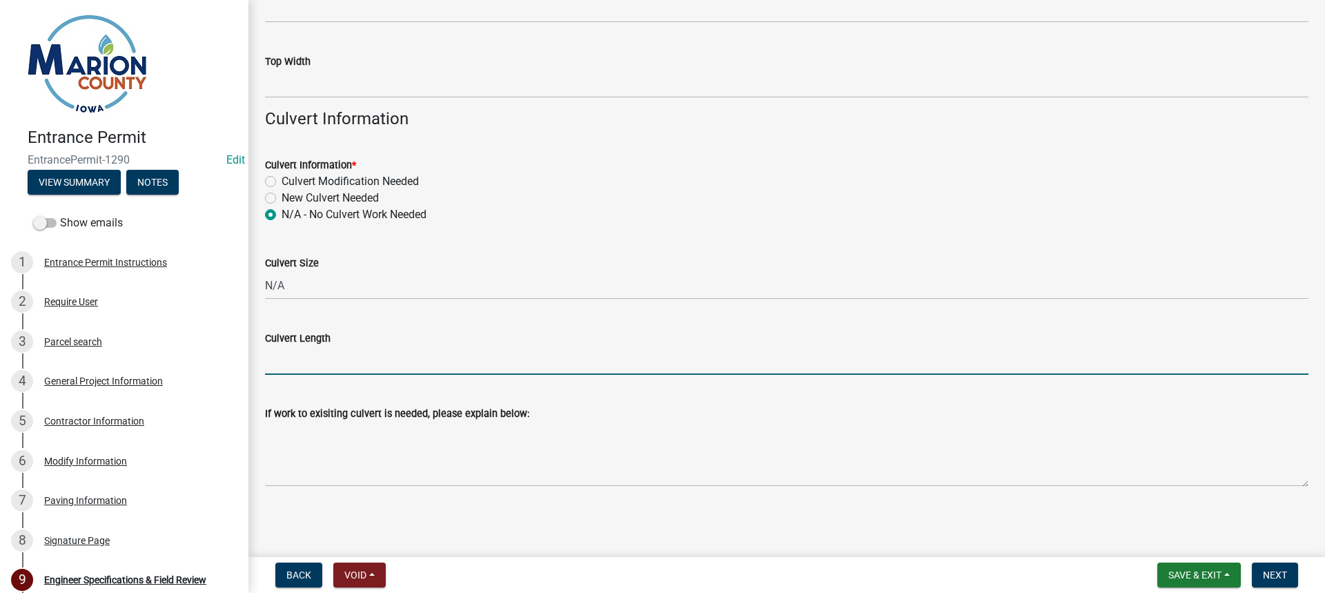
type input "N/A"
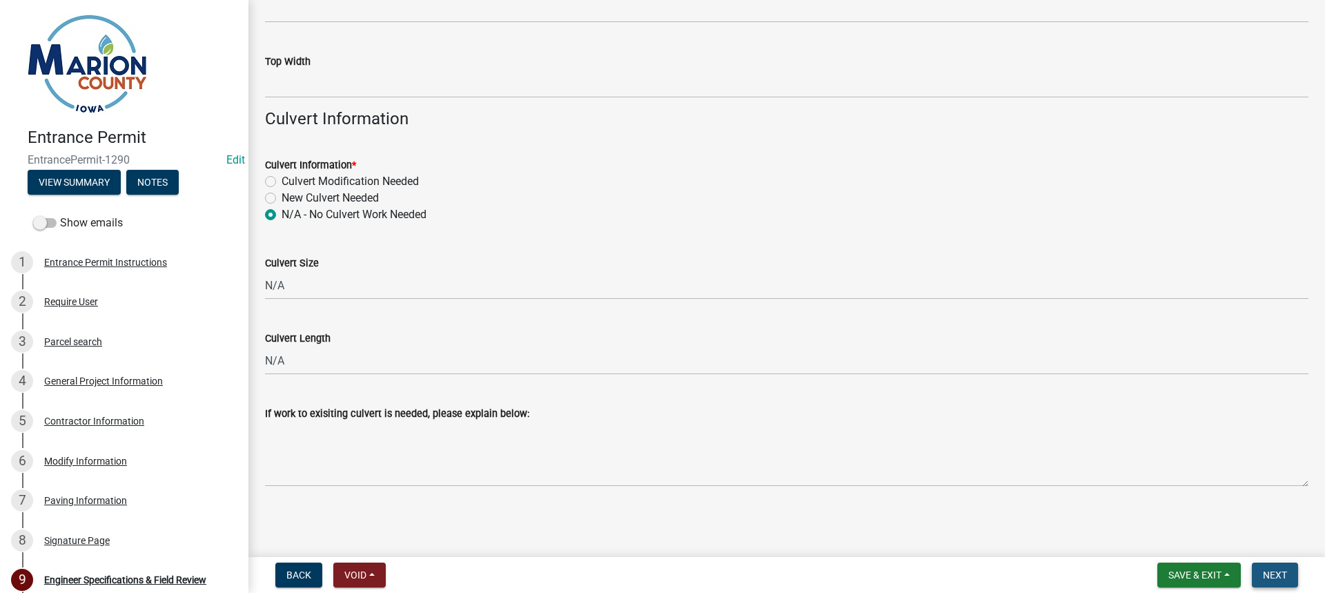
click at [1270, 578] on span "Next" at bounding box center [1275, 574] width 24 height 11
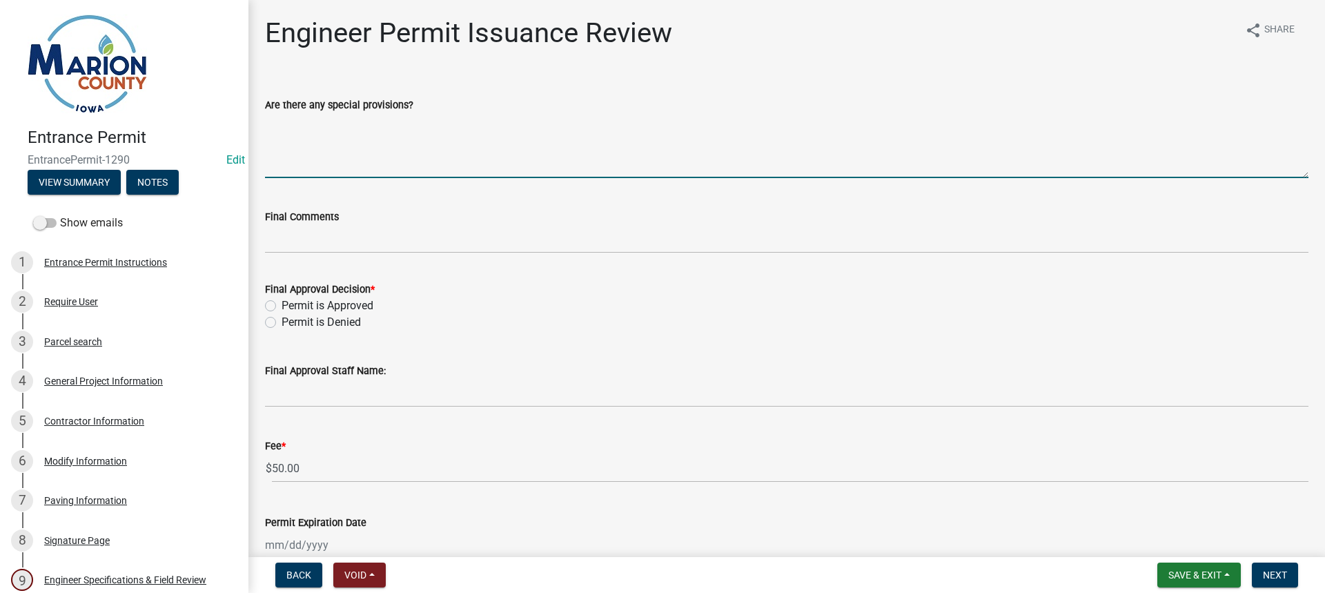
click at [352, 167] on textarea "Are there any special provisions?" at bounding box center [787, 145] width 1044 height 65
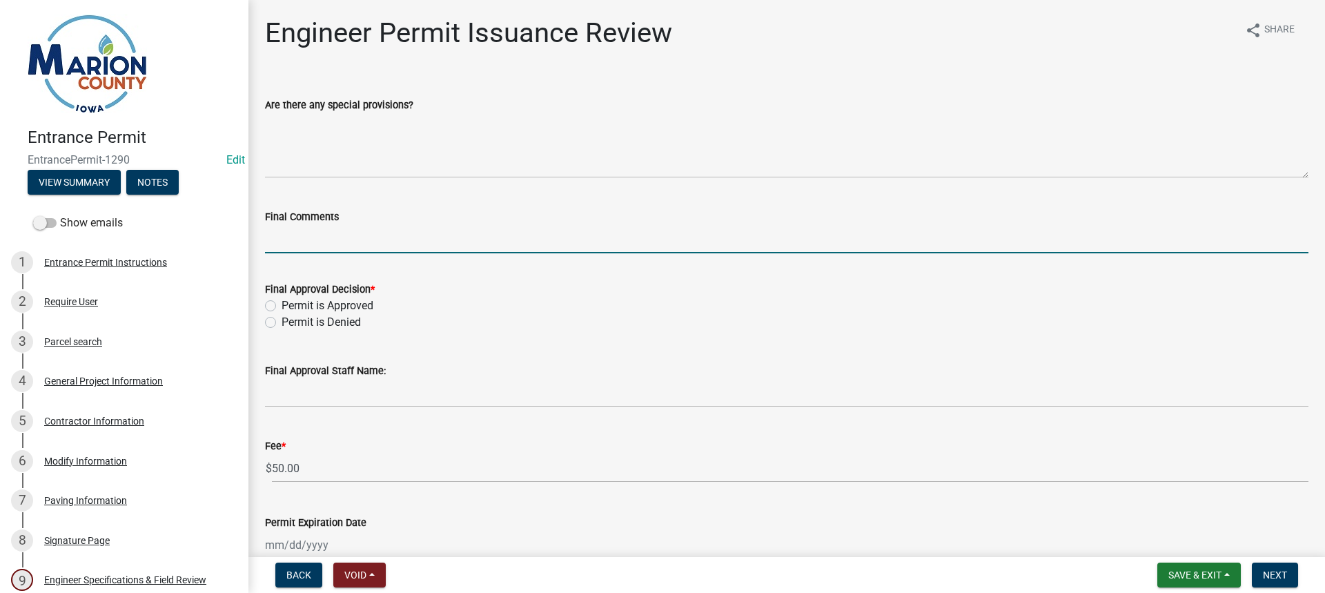
click at [357, 239] on input "Final Comments" at bounding box center [787, 239] width 1044 height 28
type input "Approved."
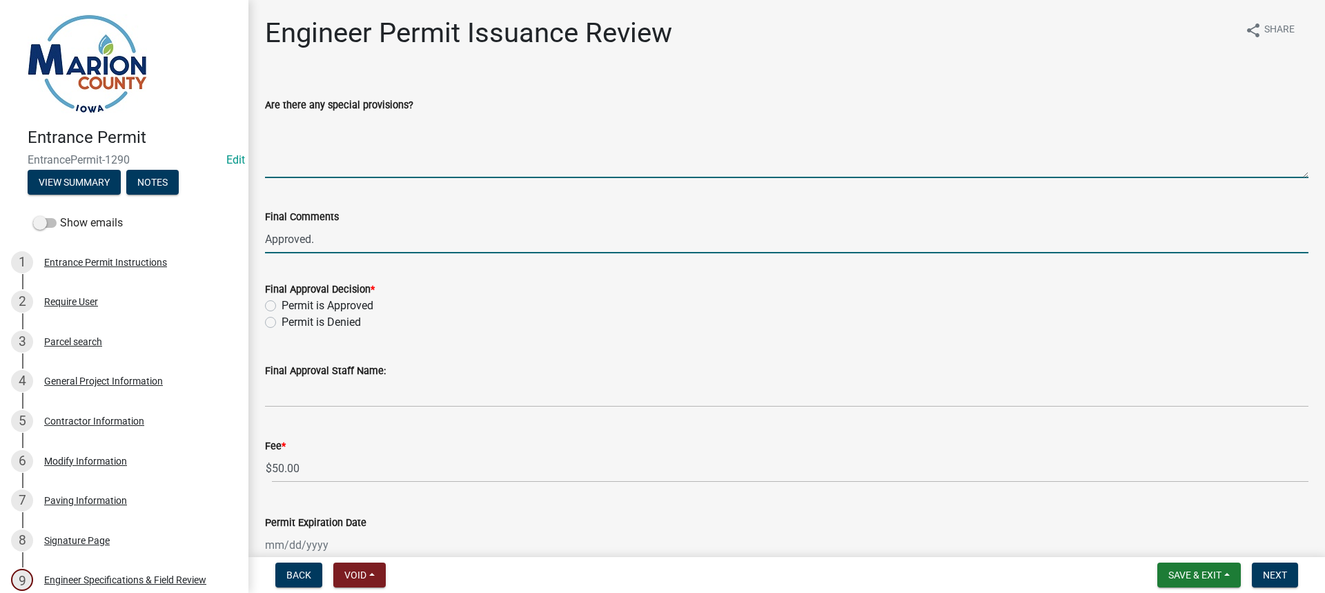
click at [346, 164] on textarea "Are there any special provisions?" at bounding box center [787, 145] width 1044 height 65
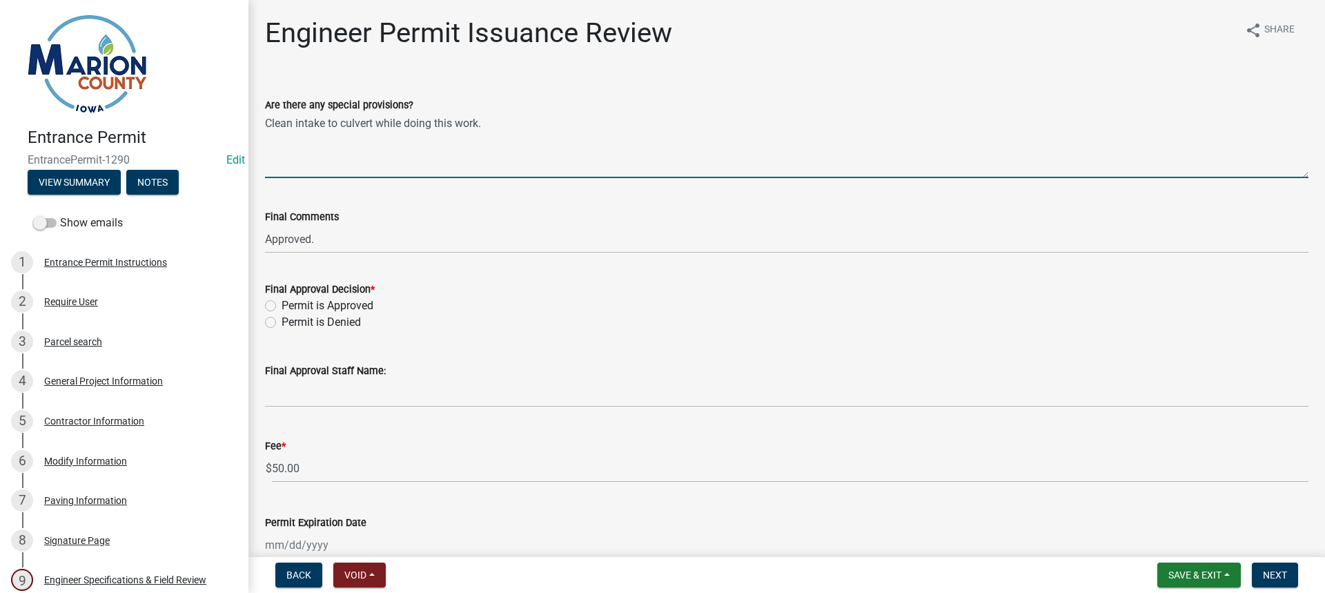
type textarea "Clean intake to culvert while doing this work."
click at [282, 305] on label "Permit is Approved" at bounding box center [328, 305] width 92 height 17
click at [282, 305] on input "Permit is Approved" at bounding box center [286, 301] width 9 height 9
radio input "true"
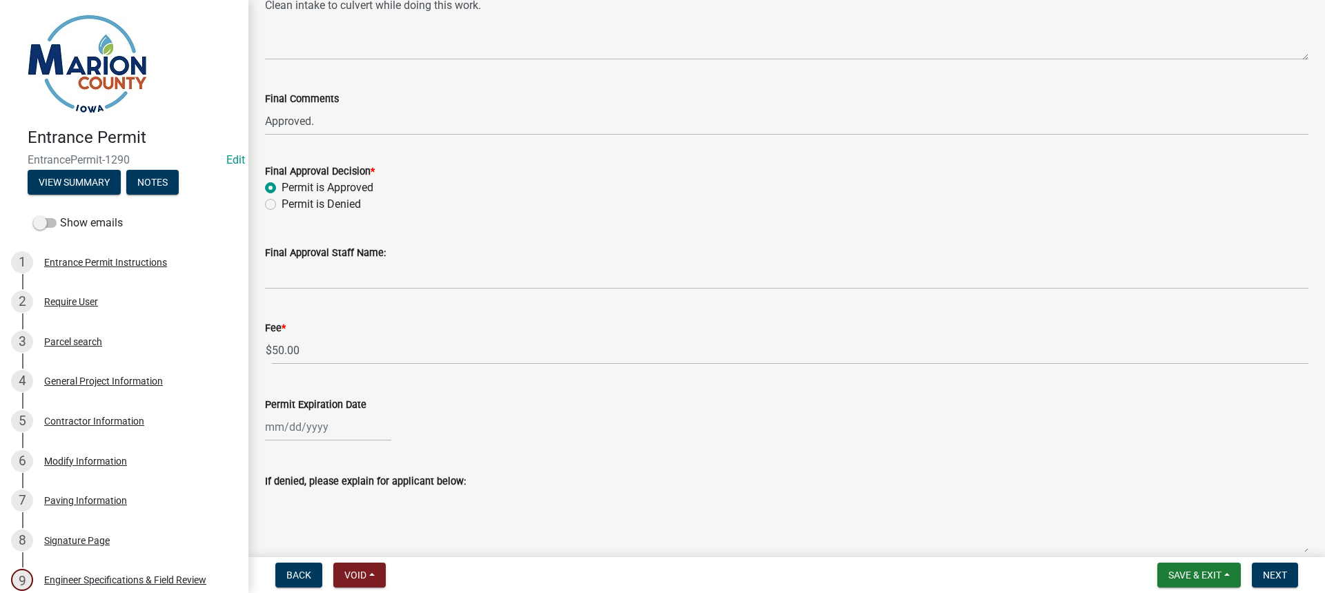
scroll to position [138, 0]
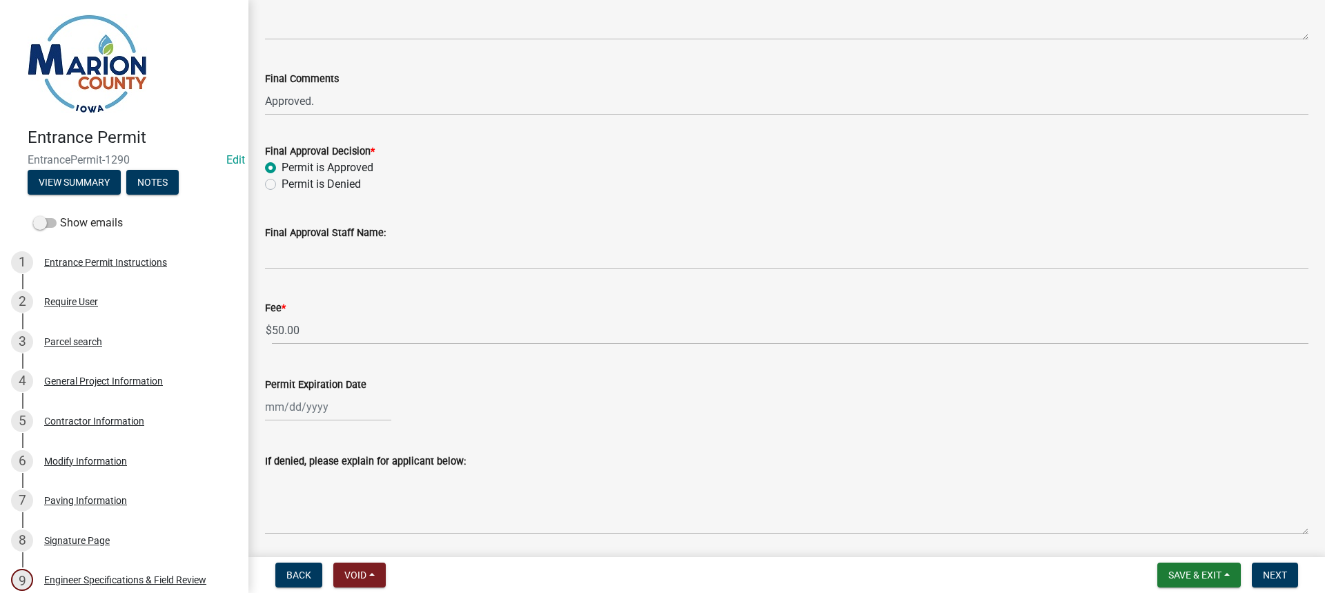
select select "10"
click at [320, 407] on div "[PERSON_NAME] Feb Mar Apr [PERSON_NAME][DATE] Oct Nov [DATE] 1526 1527 1528 152…" at bounding box center [328, 407] width 126 height 28
click at [386, 226] on select "1525 1526 1527 1528 1529 1530 1531 1532 1533 1534 1535 1536 1537 1538 1539 1540…" at bounding box center [374, 223] width 50 height 21
select select "2026"
click at [349, 213] on select "1525 1526 1527 1528 1529 1530 1531 1532 1533 1534 1535 1536 1537 1538 1539 1540…" at bounding box center [374, 223] width 50 height 21
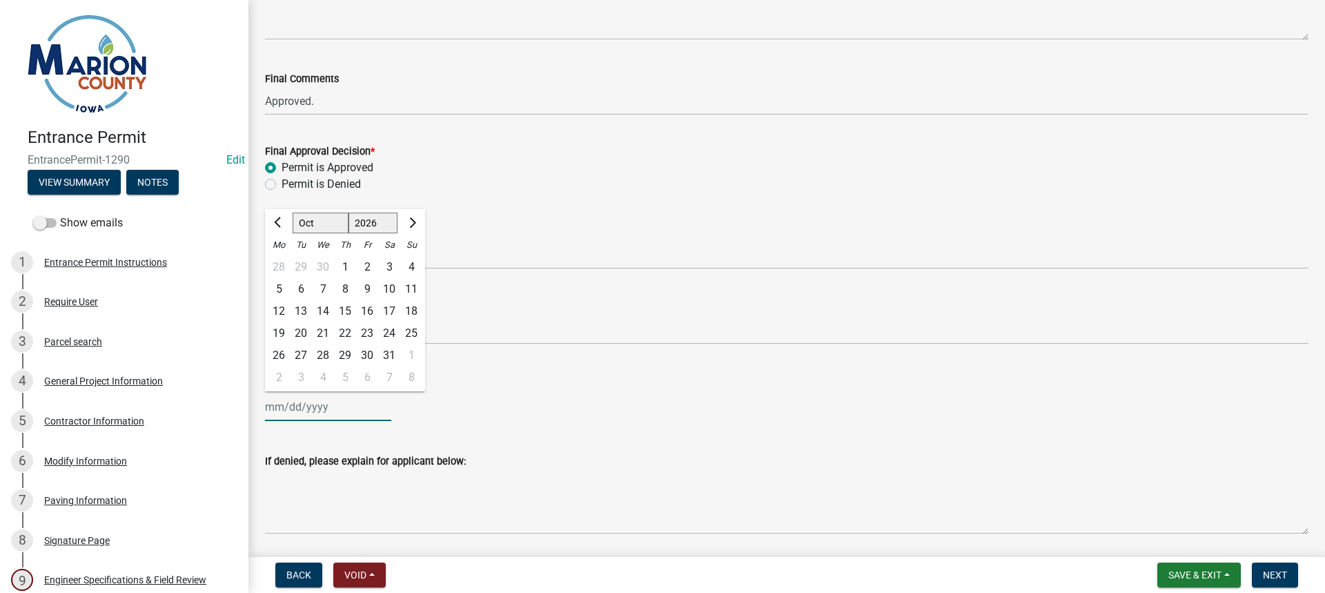
click at [391, 288] on div "10" at bounding box center [389, 289] width 22 height 22
type input "[DATE]"
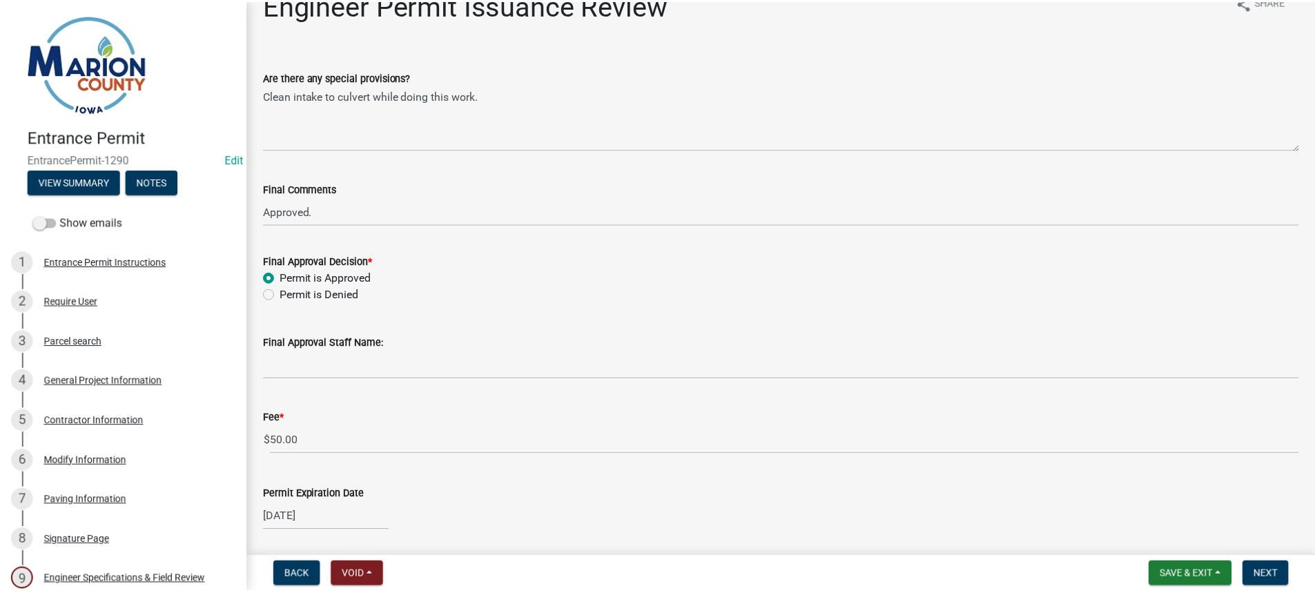
scroll to position [0, 0]
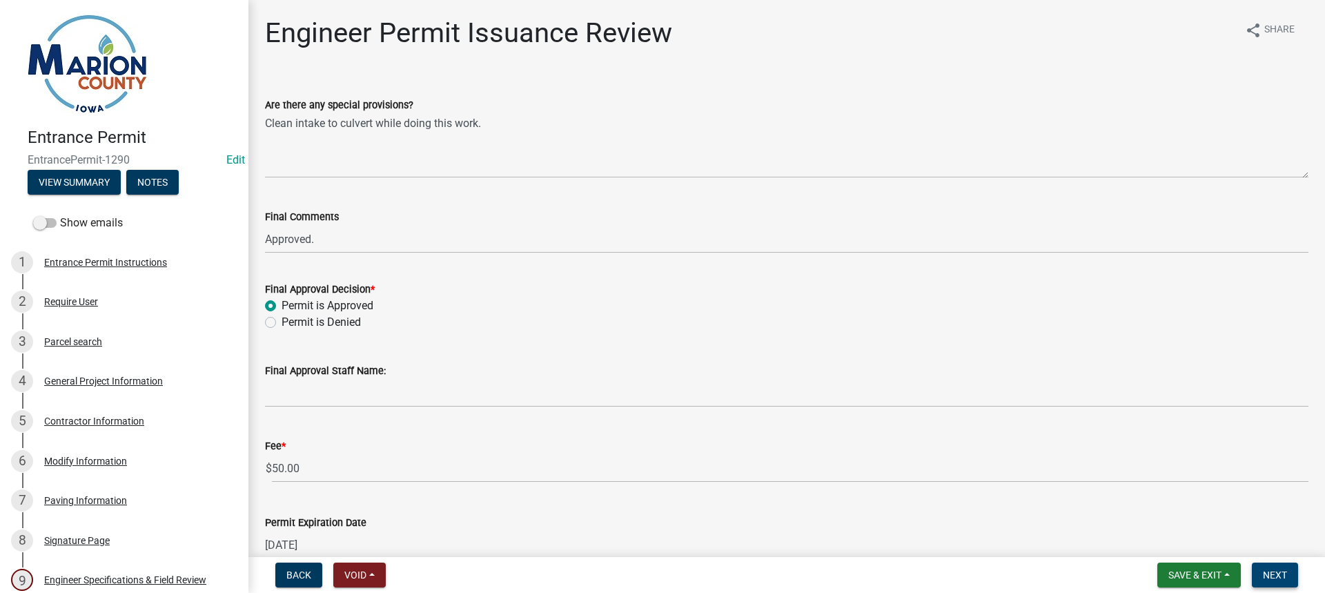
click at [1275, 575] on span "Next" at bounding box center [1275, 574] width 24 height 11
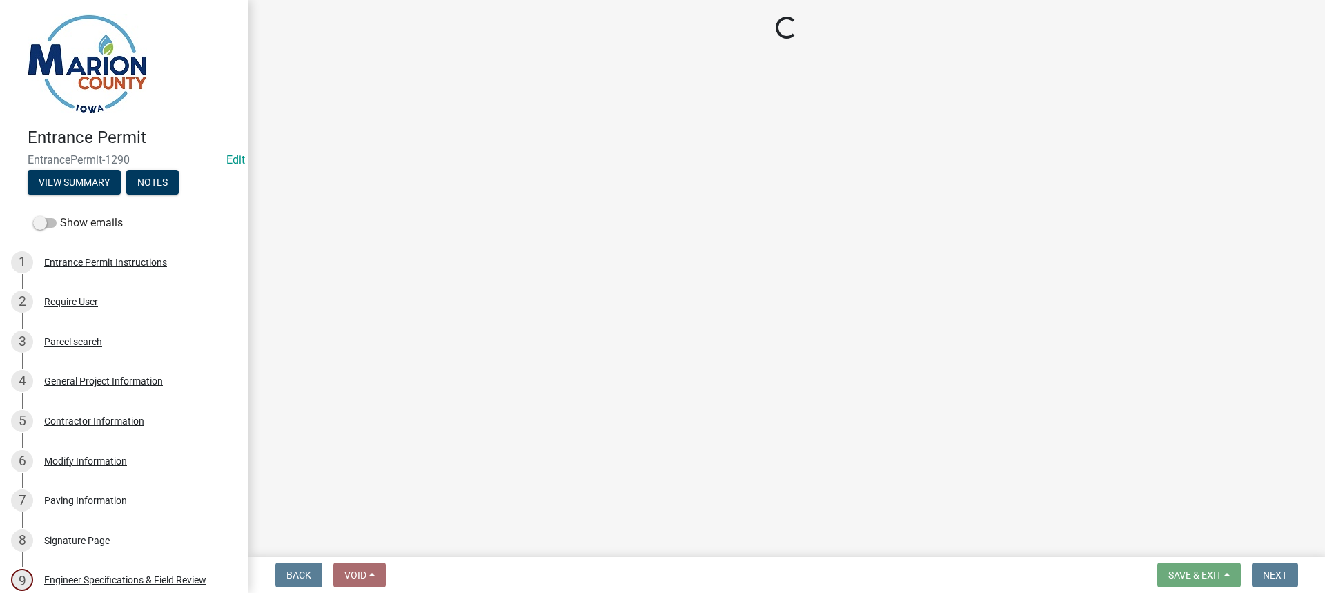
select select "3: 3"
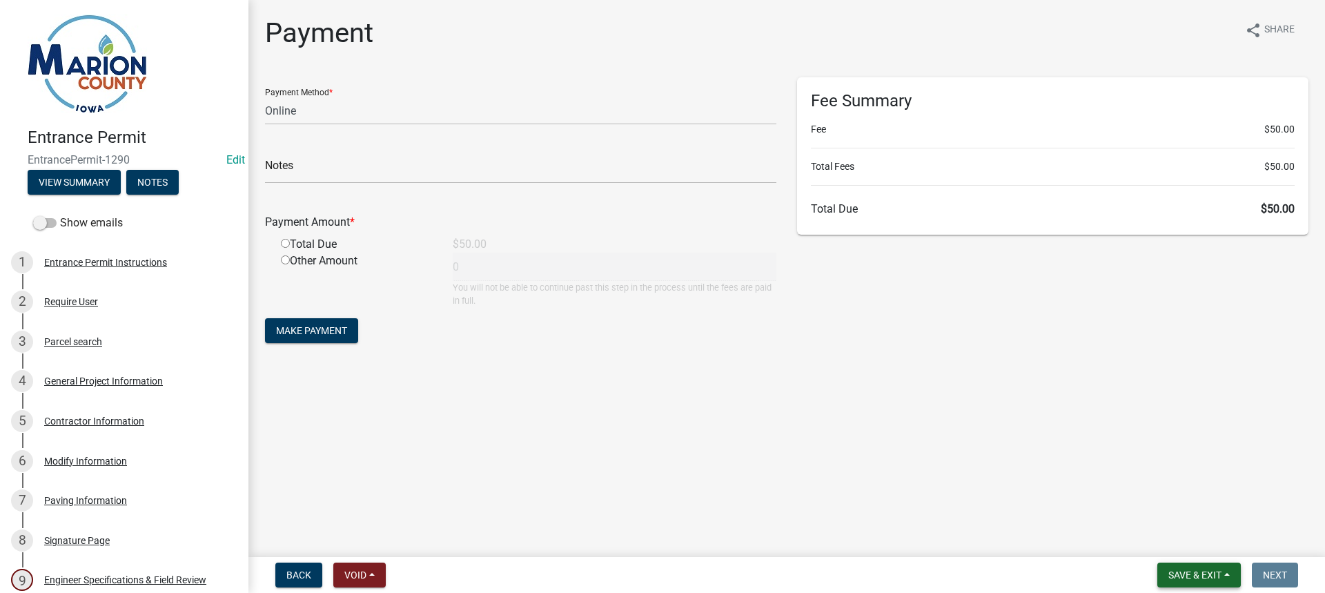
click at [1195, 580] on span "Save & Exit" at bounding box center [1194, 574] width 53 height 11
click at [1184, 547] on button "Save & Exit" at bounding box center [1186, 538] width 110 height 33
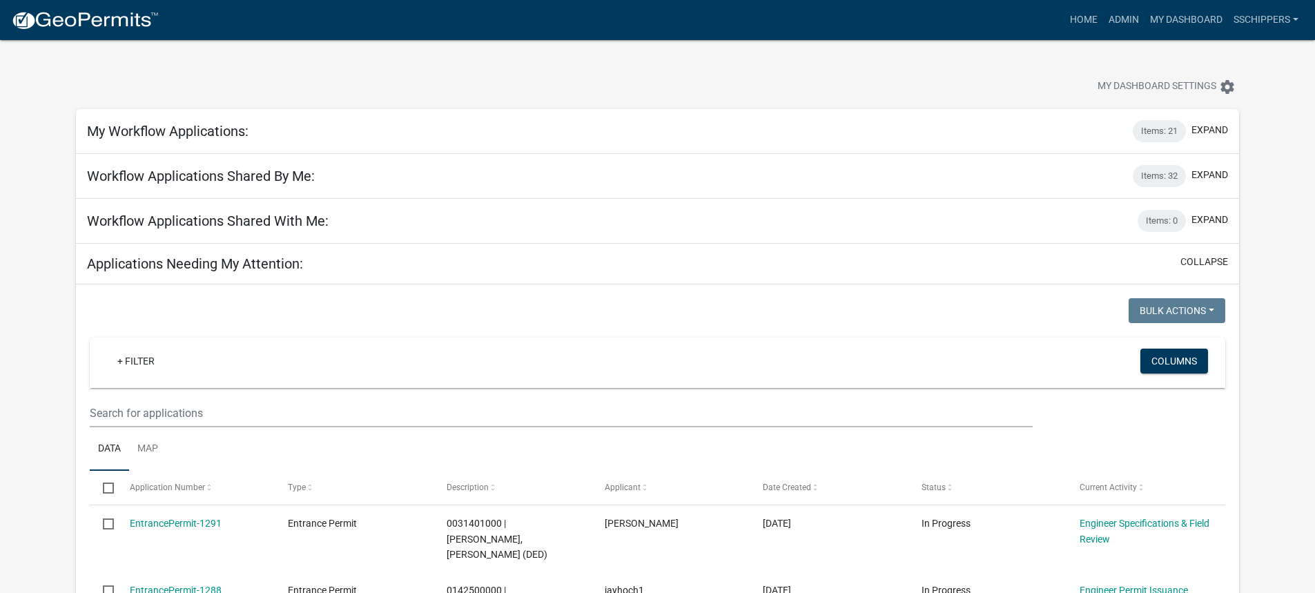
scroll to position [69, 0]
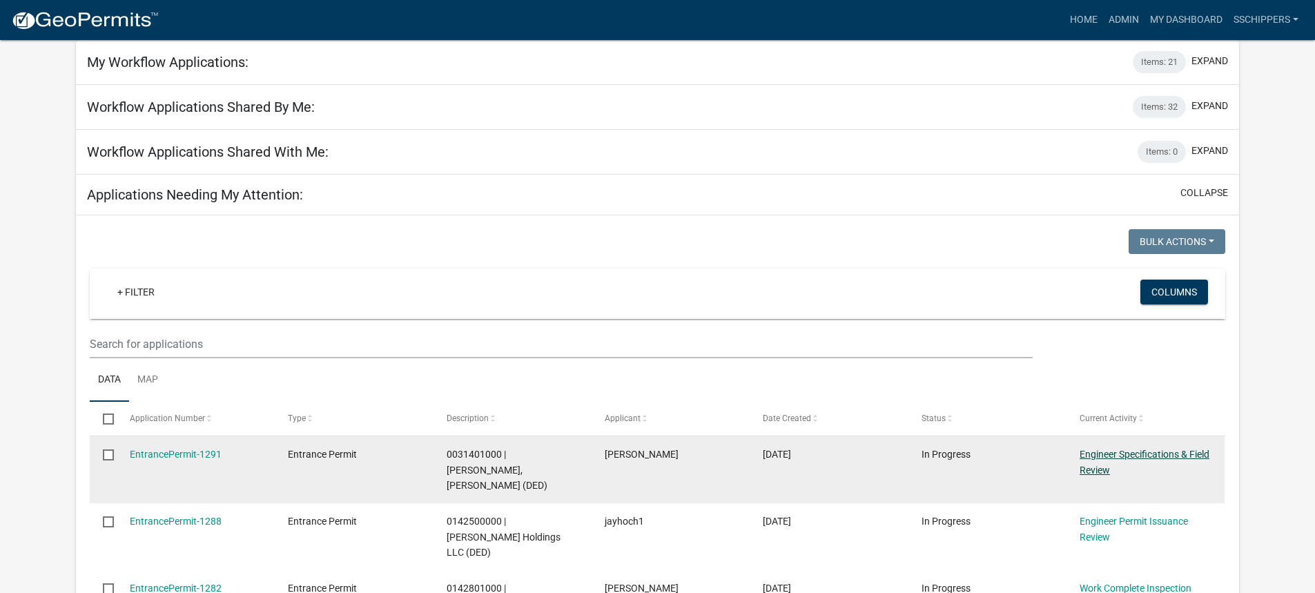
click at [1116, 470] on link "Engineer Specifications & Field Review" at bounding box center [1144, 462] width 130 height 27
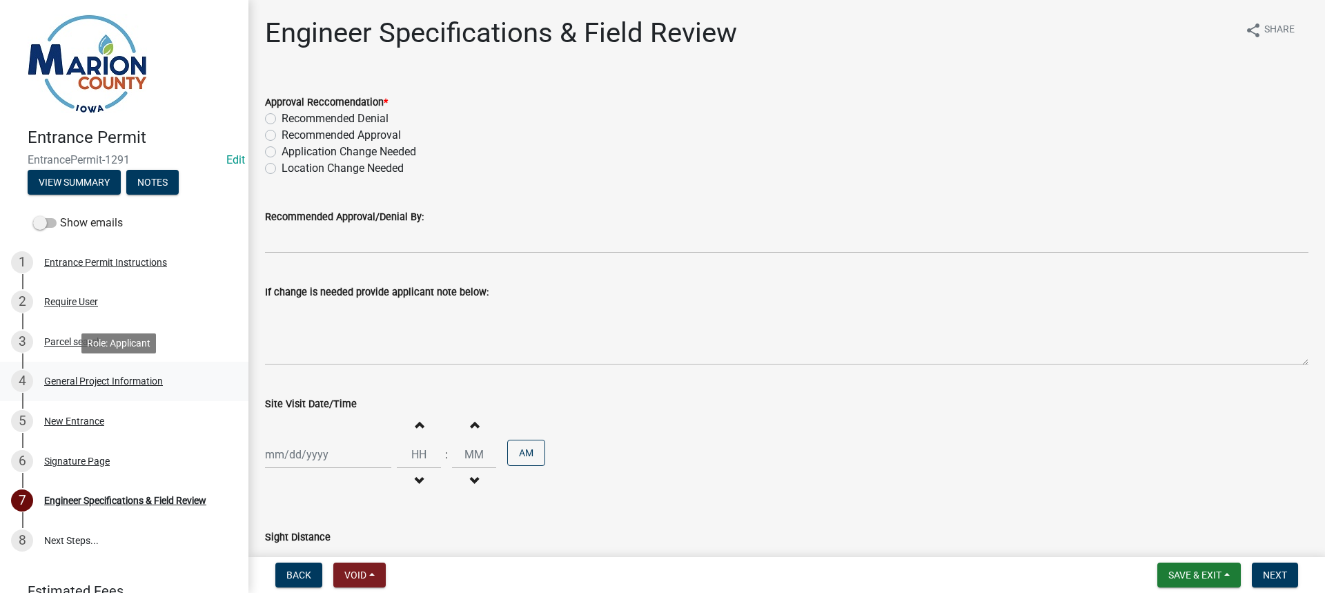
click at [150, 378] on div "General Project Information" at bounding box center [103, 381] width 119 height 10
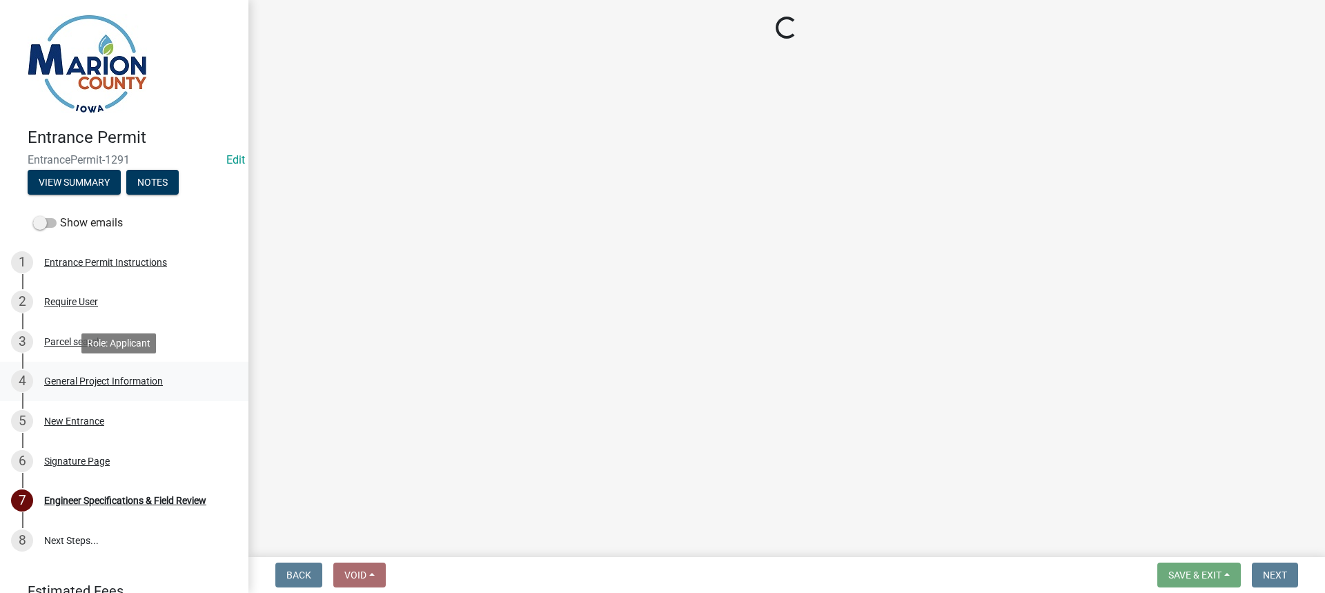
select select "7d756283-d3db-42d8-b135-ff8906bd1c63"
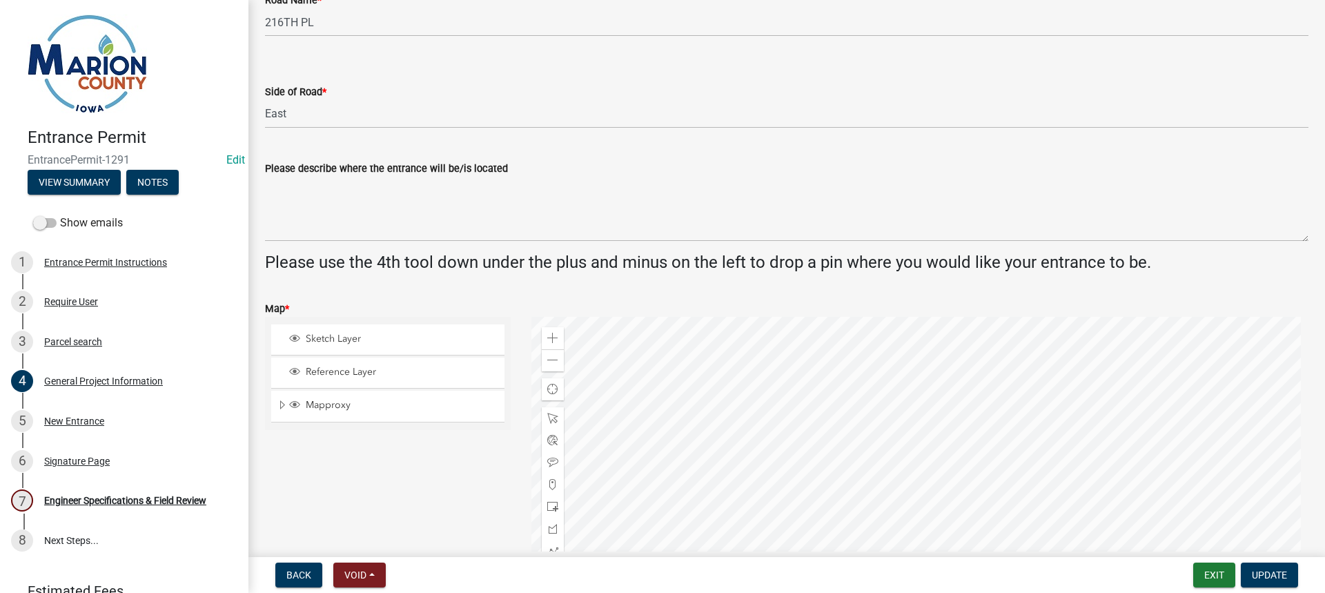
scroll to position [276, 0]
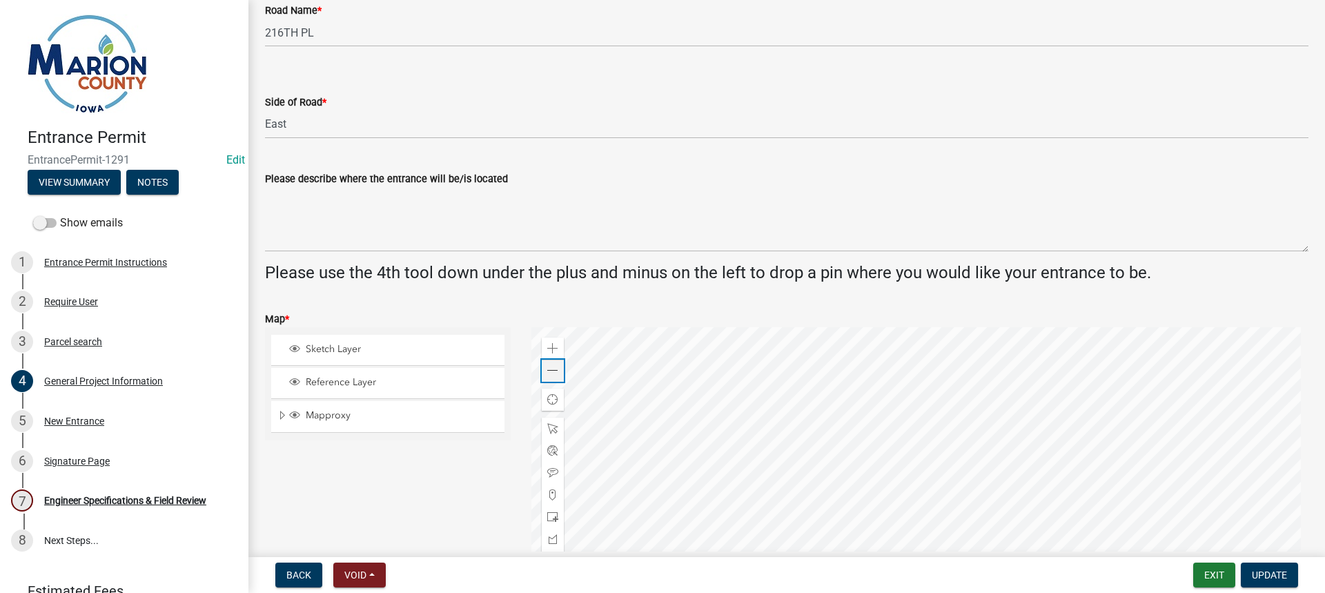
click at [547, 369] on span at bounding box center [552, 370] width 11 height 11
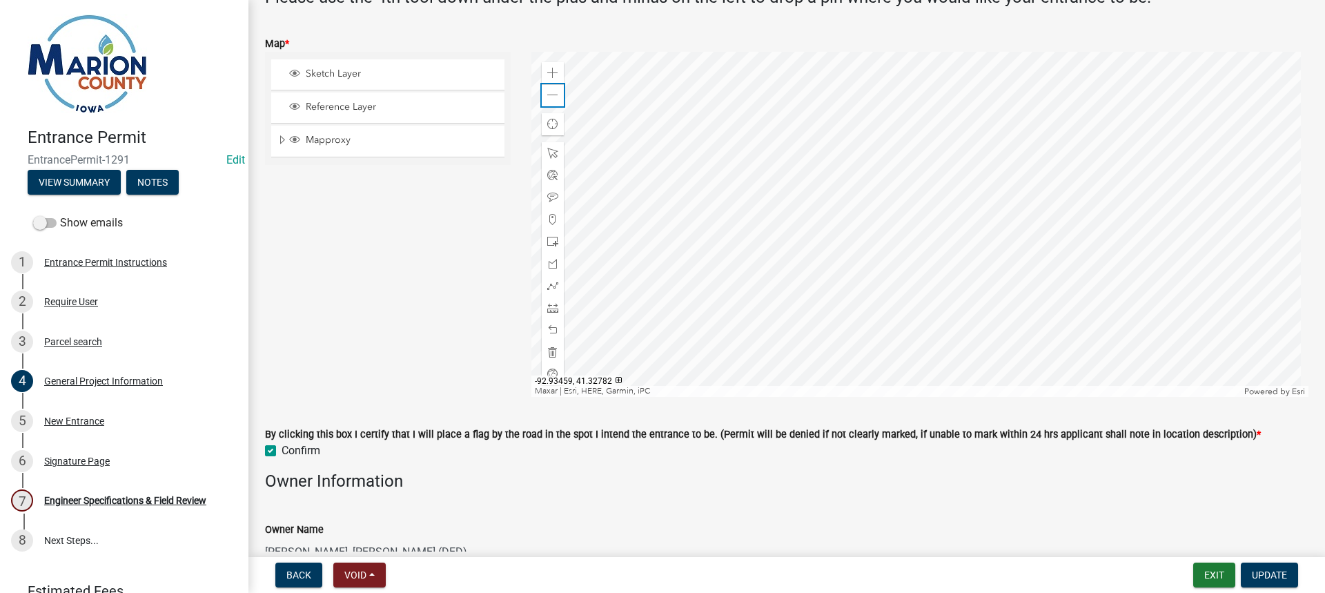
scroll to position [552, 0]
click at [948, 275] on div at bounding box center [920, 223] width 778 height 345
click at [547, 72] on span at bounding box center [552, 72] width 11 height 11
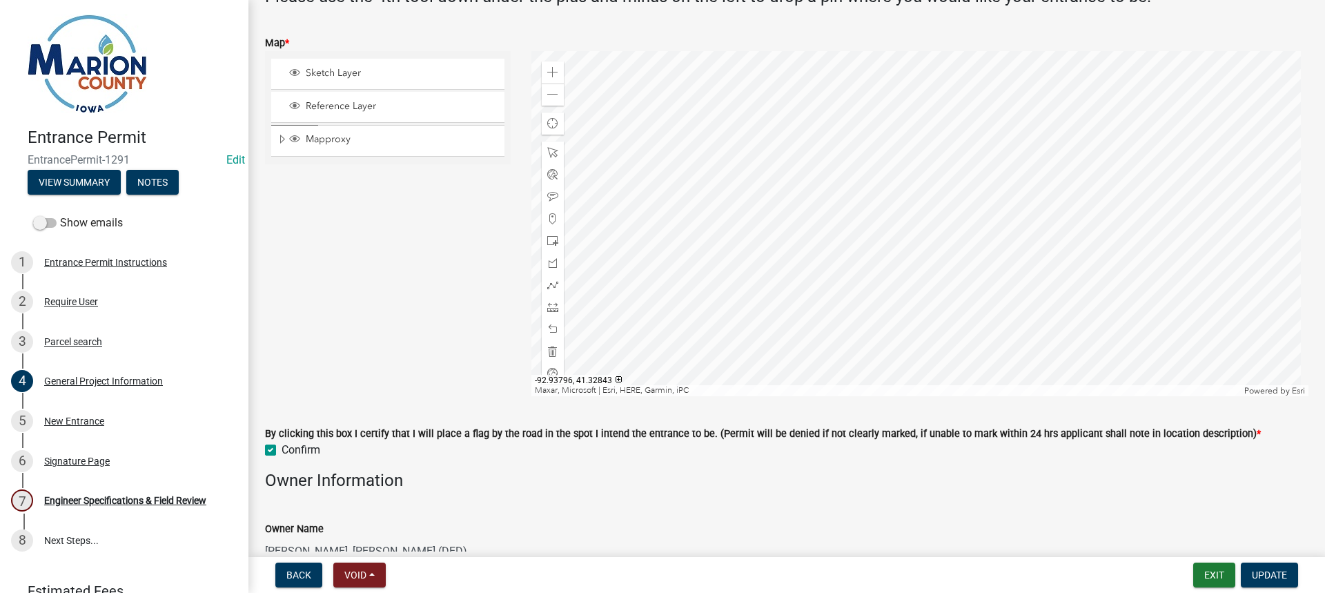
click at [919, 270] on div at bounding box center [920, 223] width 778 height 345
click at [834, 271] on div at bounding box center [920, 223] width 778 height 345
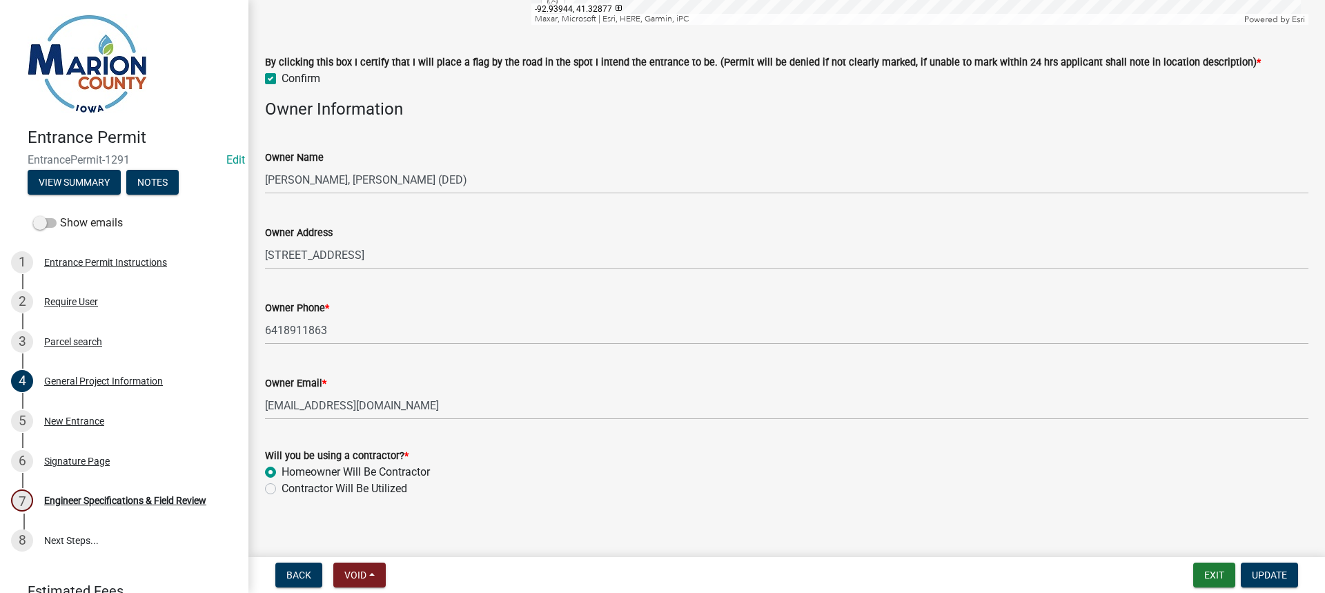
scroll to position [935, 0]
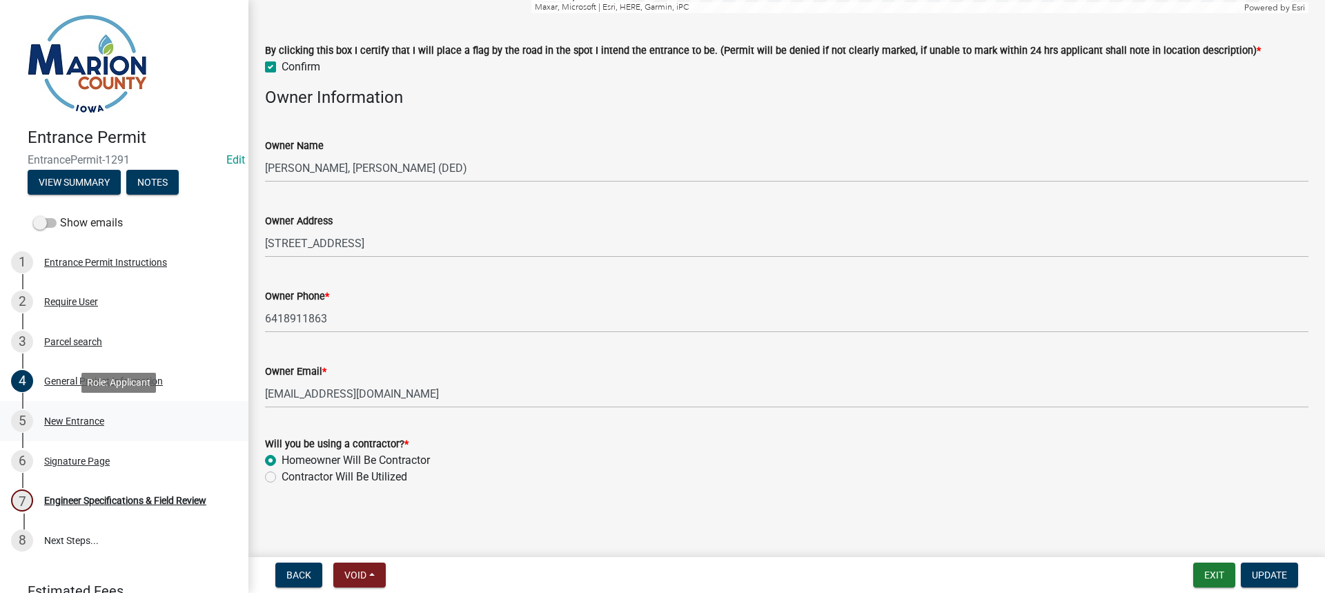
click at [104, 414] on div "5 New Entrance" at bounding box center [118, 421] width 215 height 22
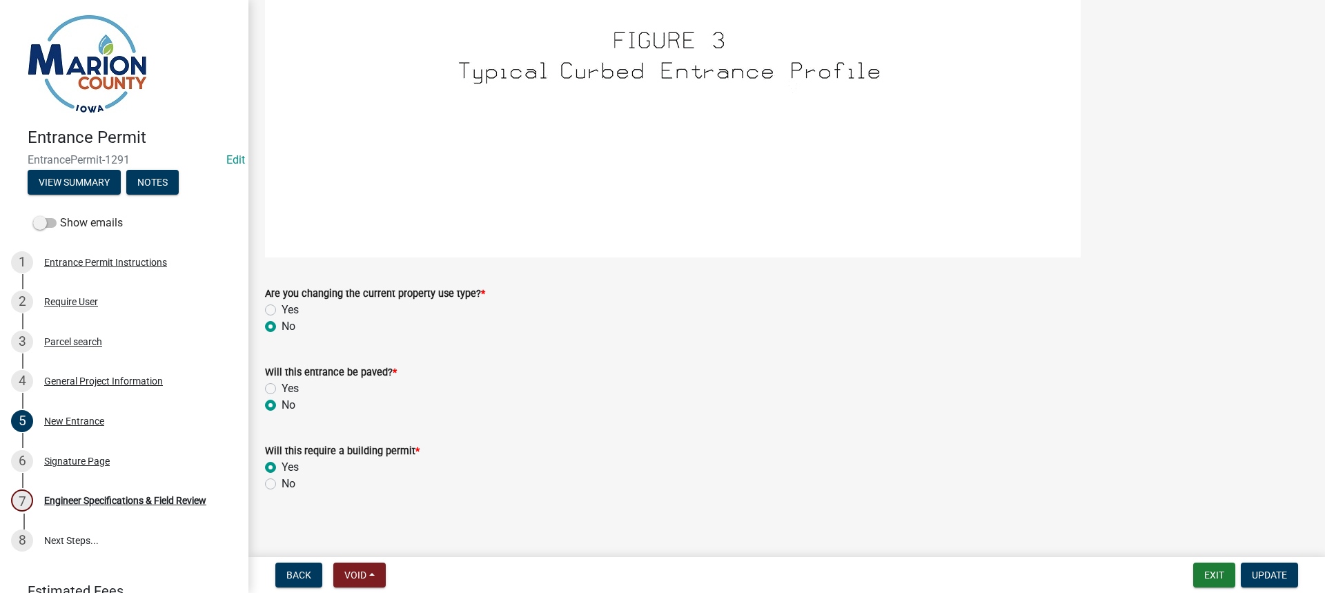
scroll to position [2288, 0]
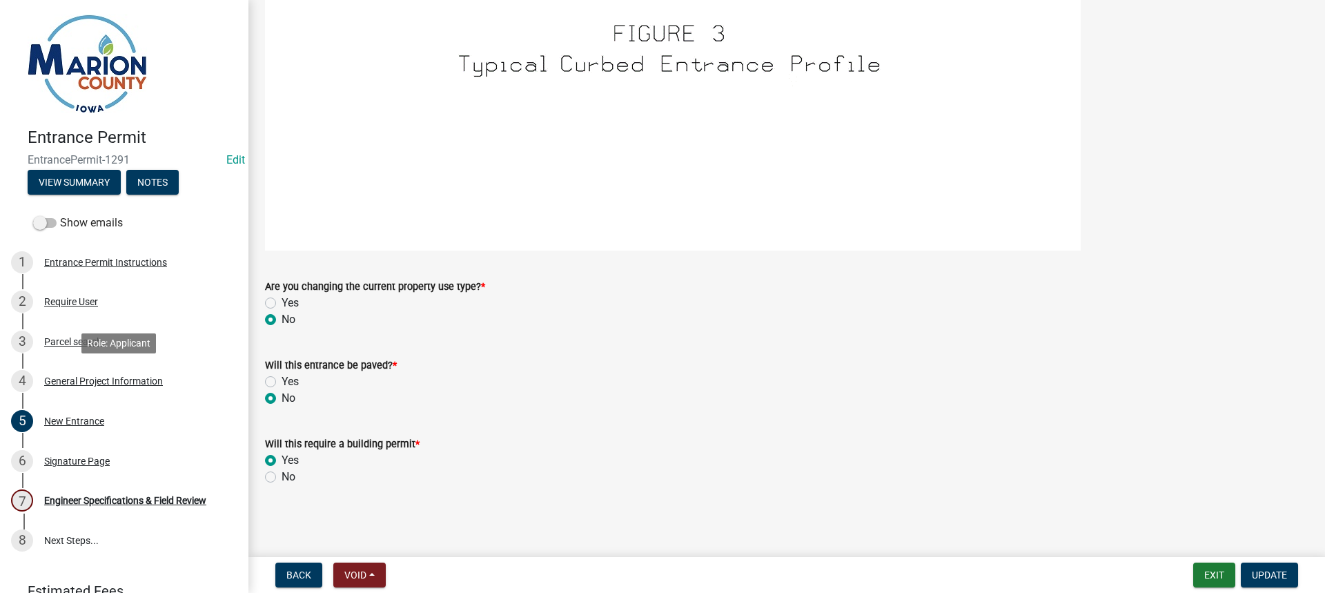
click at [110, 380] on div "General Project Information" at bounding box center [103, 381] width 119 height 10
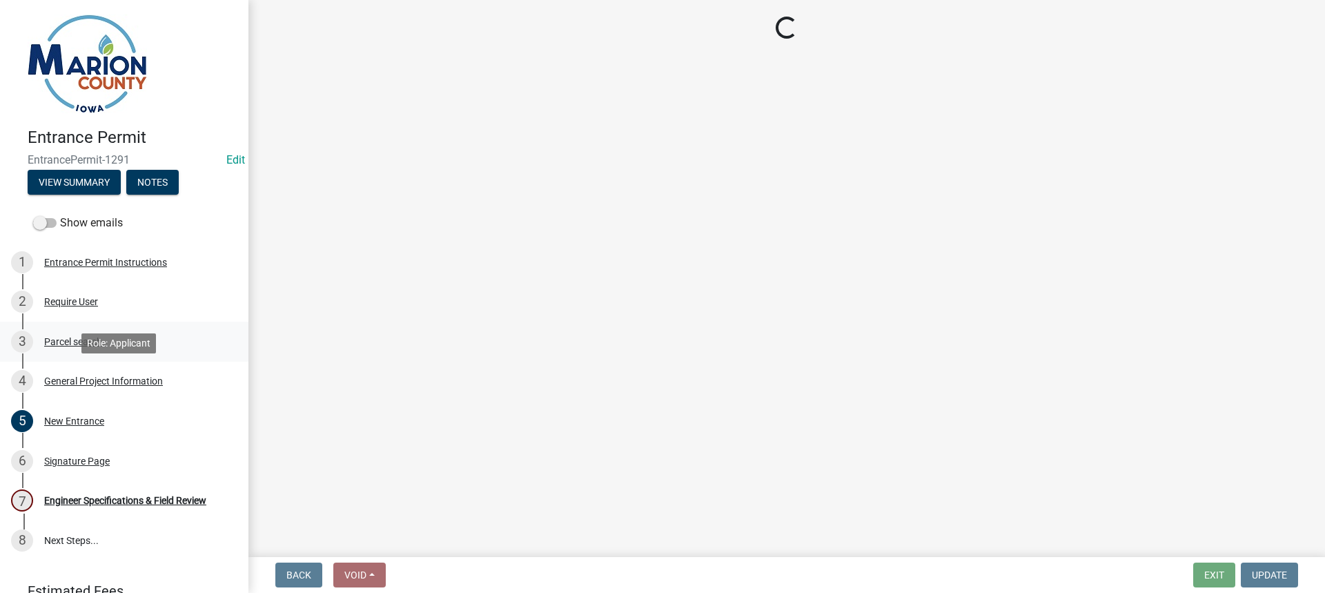
select select "7d756283-d3db-42d8-b135-ff8906bd1c63"
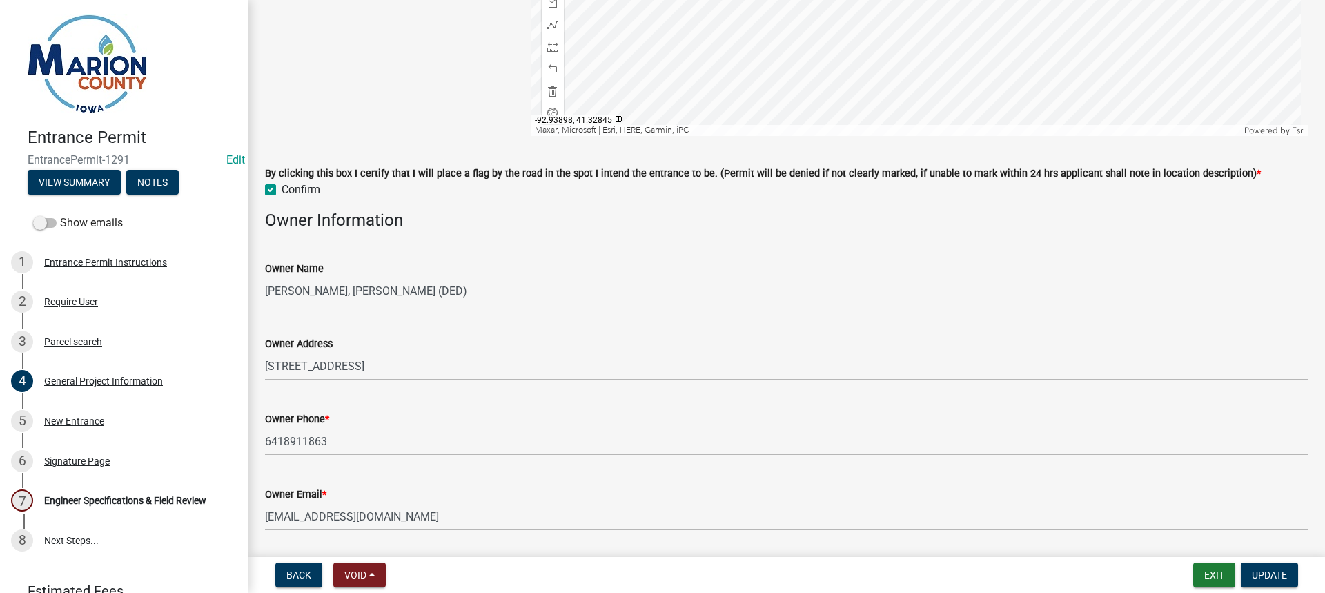
scroll to position [590, 0]
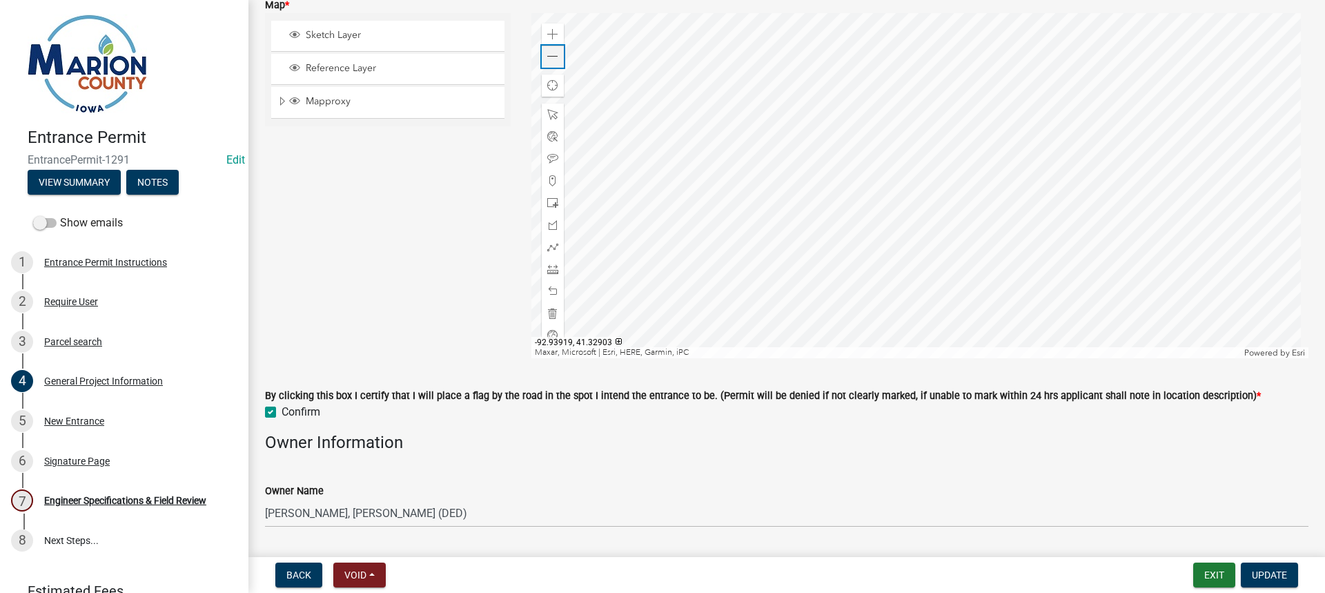
click at [554, 61] on span at bounding box center [552, 56] width 11 height 11
click at [803, 128] on div at bounding box center [920, 185] width 778 height 345
click at [555, 34] on span at bounding box center [552, 34] width 11 height 11
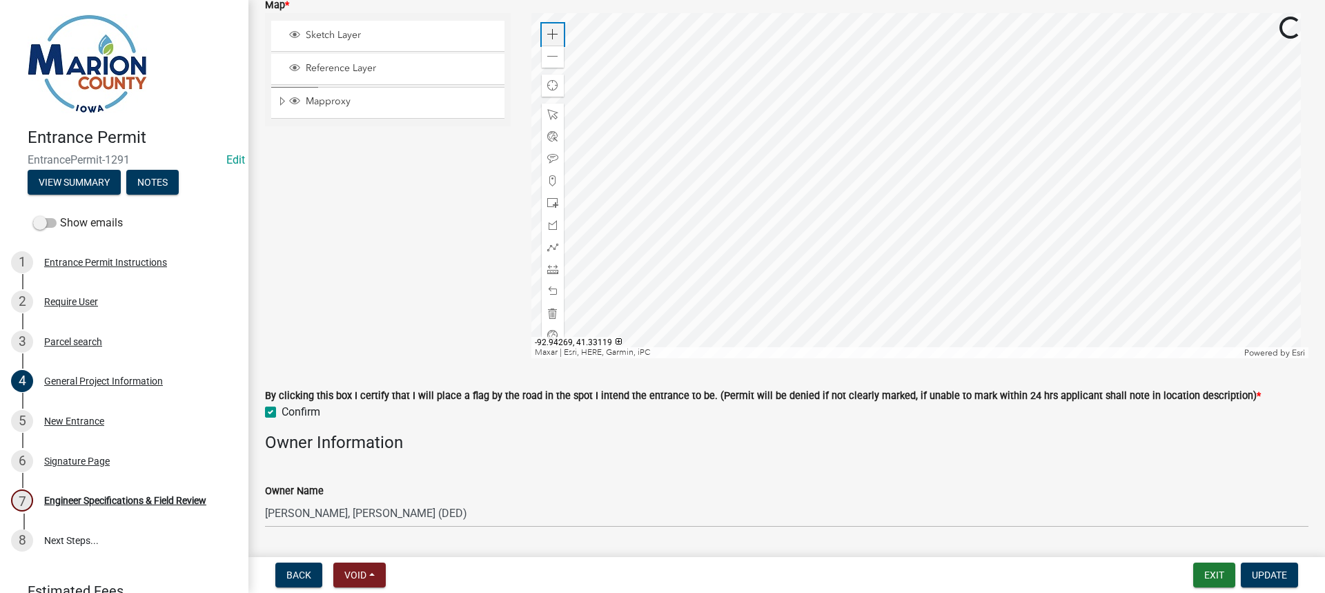
click at [555, 34] on span at bounding box center [552, 34] width 11 height 11
click at [952, 113] on div at bounding box center [920, 185] width 778 height 345
click at [910, 226] on div at bounding box center [920, 185] width 778 height 345
click at [117, 501] on div "Engineer Specifications & Field Review" at bounding box center [125, 501] width 162 height 10
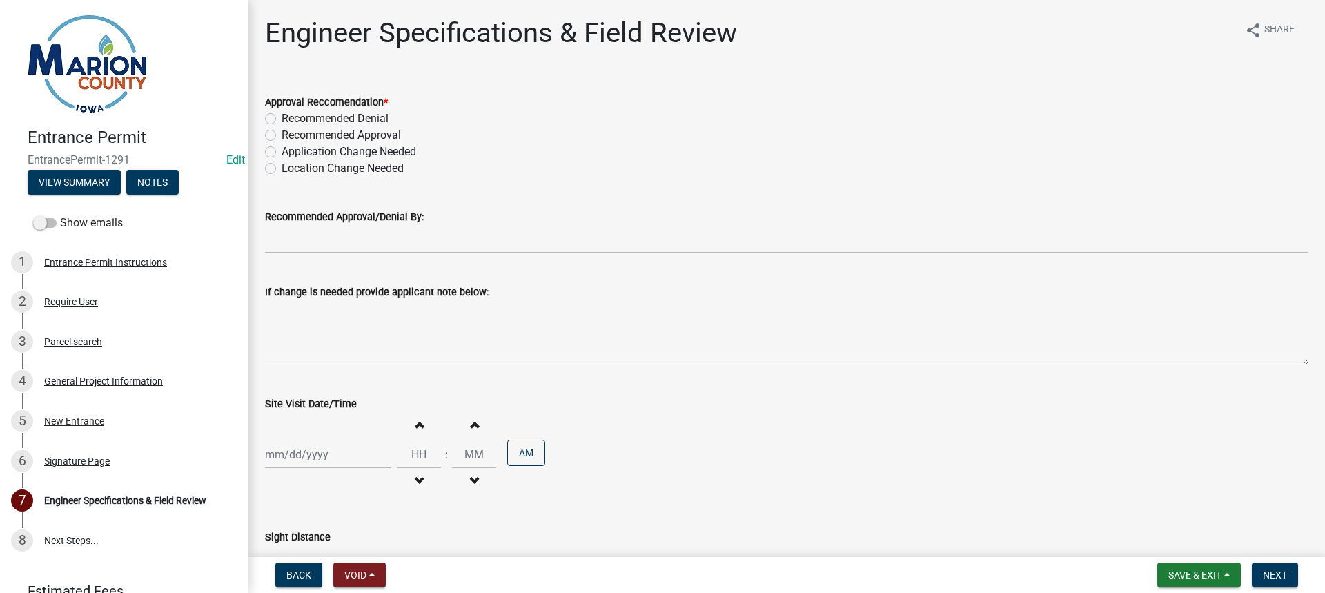
click at [282, 115] on label "Recommended Denial" at bounding box center [335, 118] width 107 height 17
click at [282, 115] on input "Recommended Denial" at bounding box center [286, 114] width 9 height 9
radio input "true"
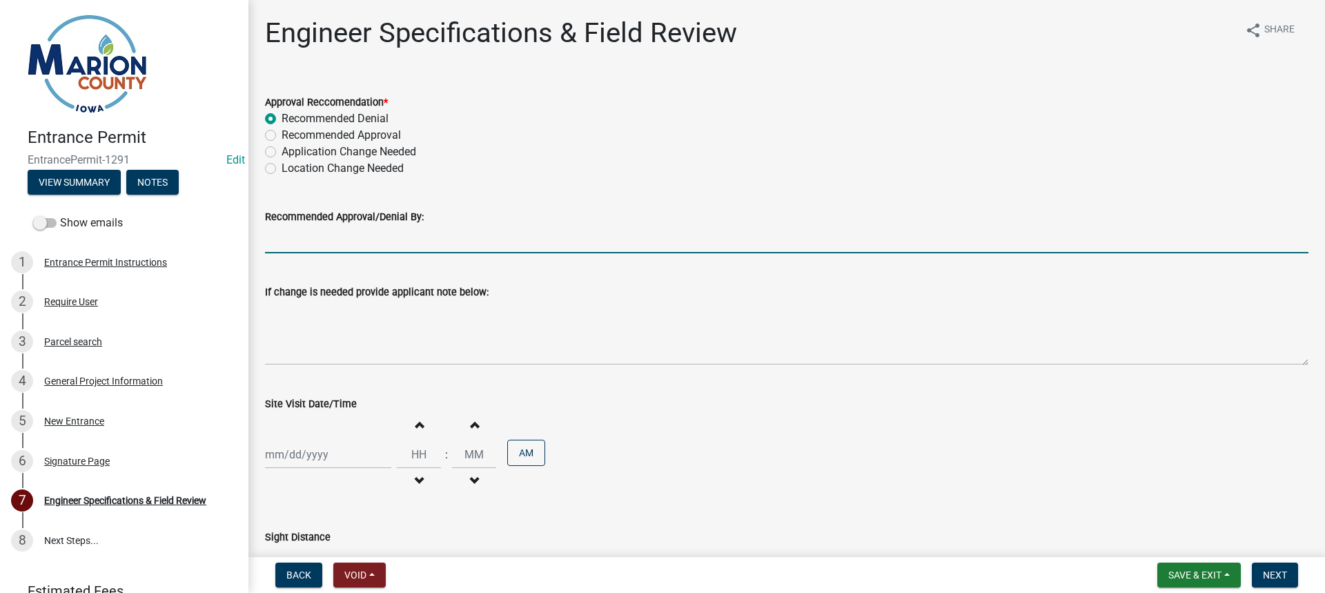
click at [370, 244] on input "Recommended Approval/Denial By:" at bounding box center [787, 239] width 1044 height 28
type input "[PERSON_NAME]"
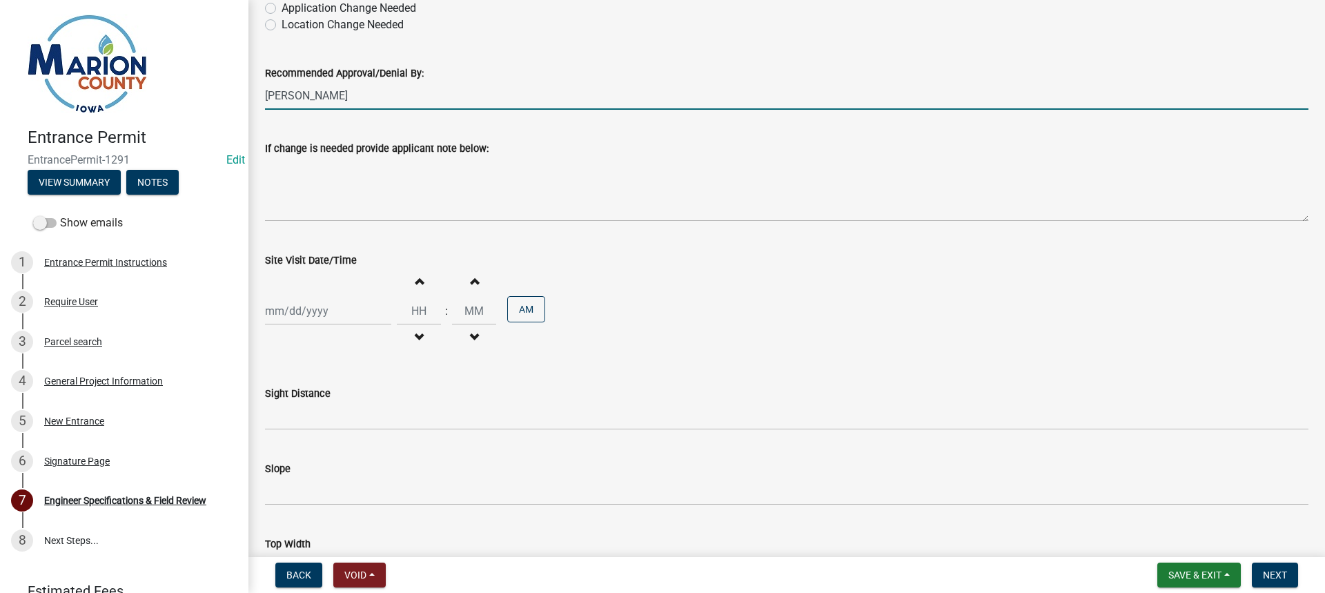
scroll to position [143, 0]
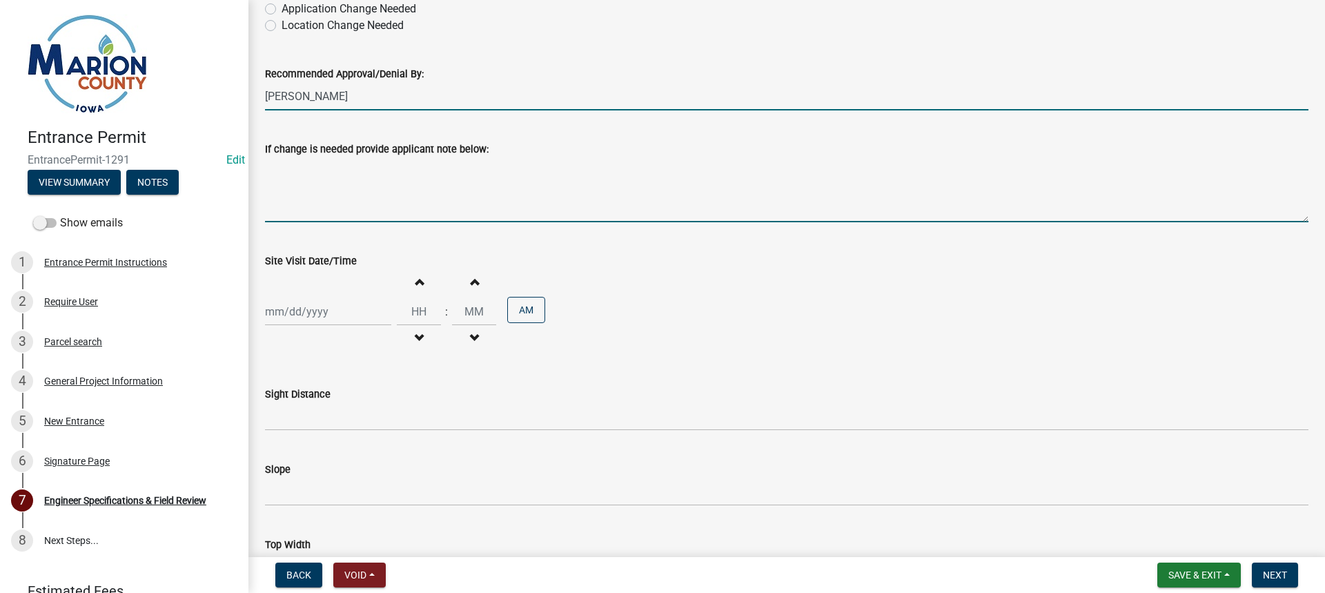
click at [417, 208] on textarea "If change is needed provide applicant note below:" at bounding box center [787, 189] width 1044 height 65
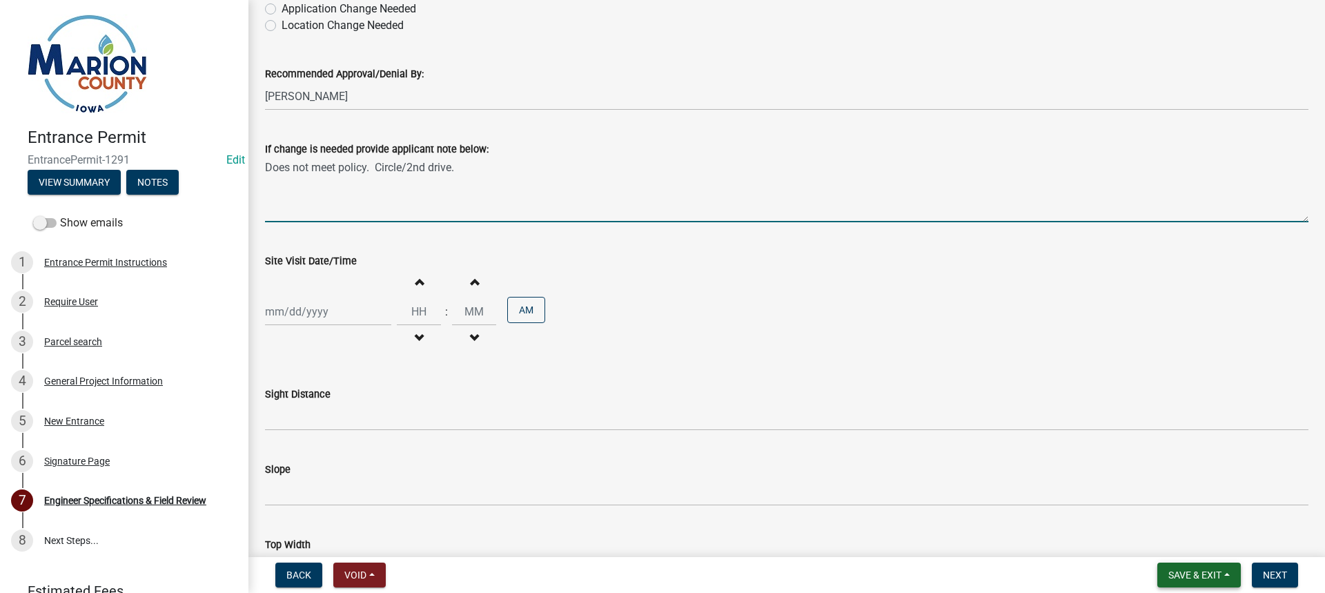
type textarea "Does not meet policy. Circle/2nd drive."
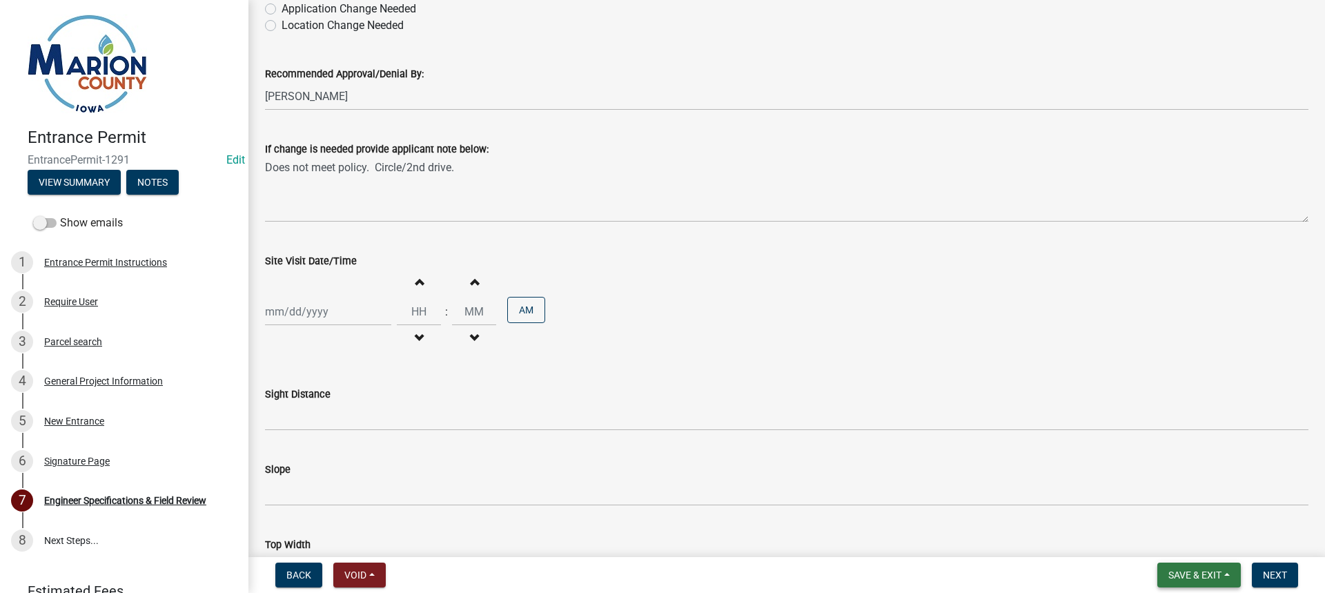
click at [1179, 571] on span "Save & Exit" at bounding box center [1194, 574] width 53 height 11
click at [1180, 540] on button "Save & Exit" at bounding box center [1186, 538] width 110 height 33
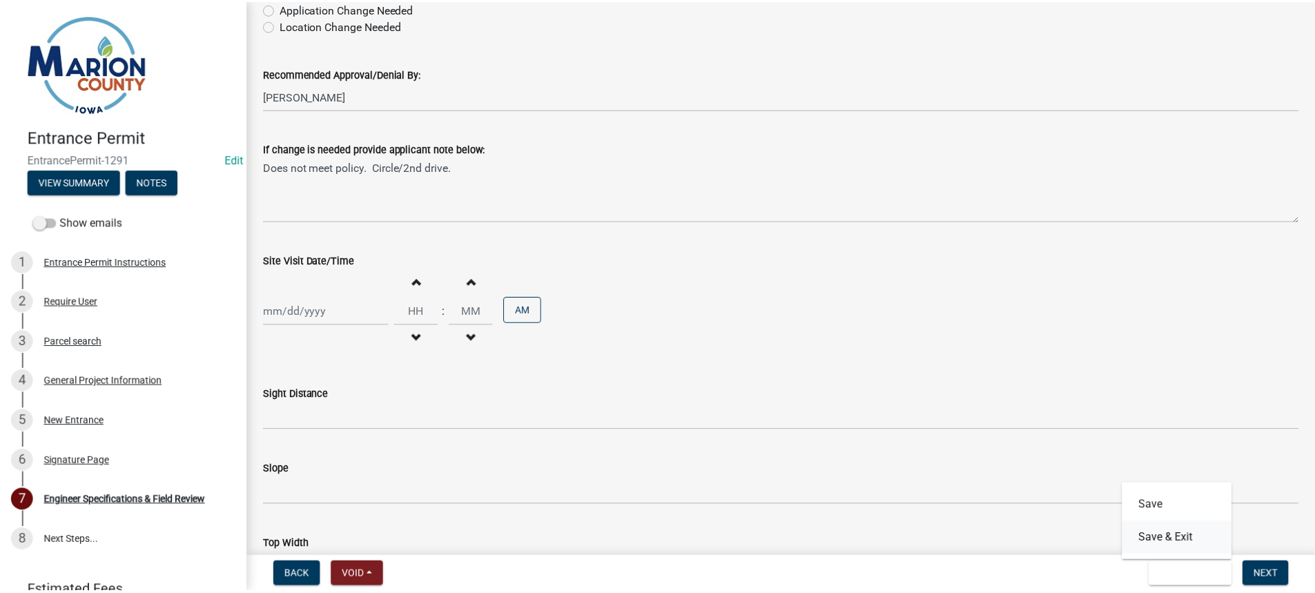
scroll to position [0, 0]
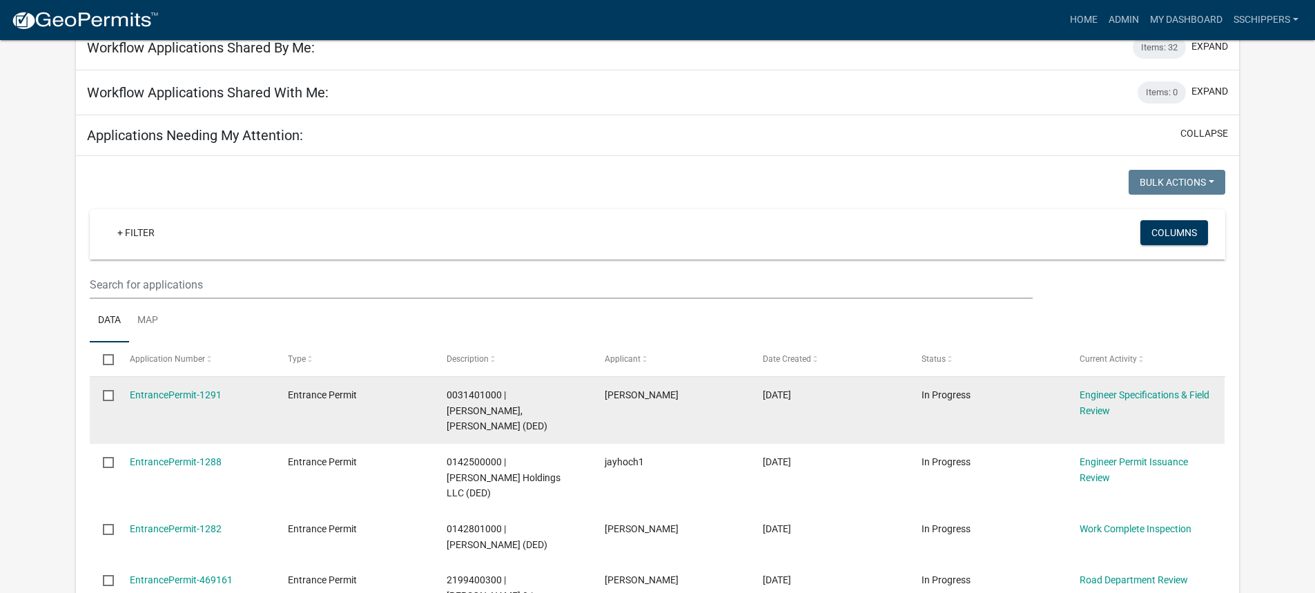
scroll to position [138, 0]
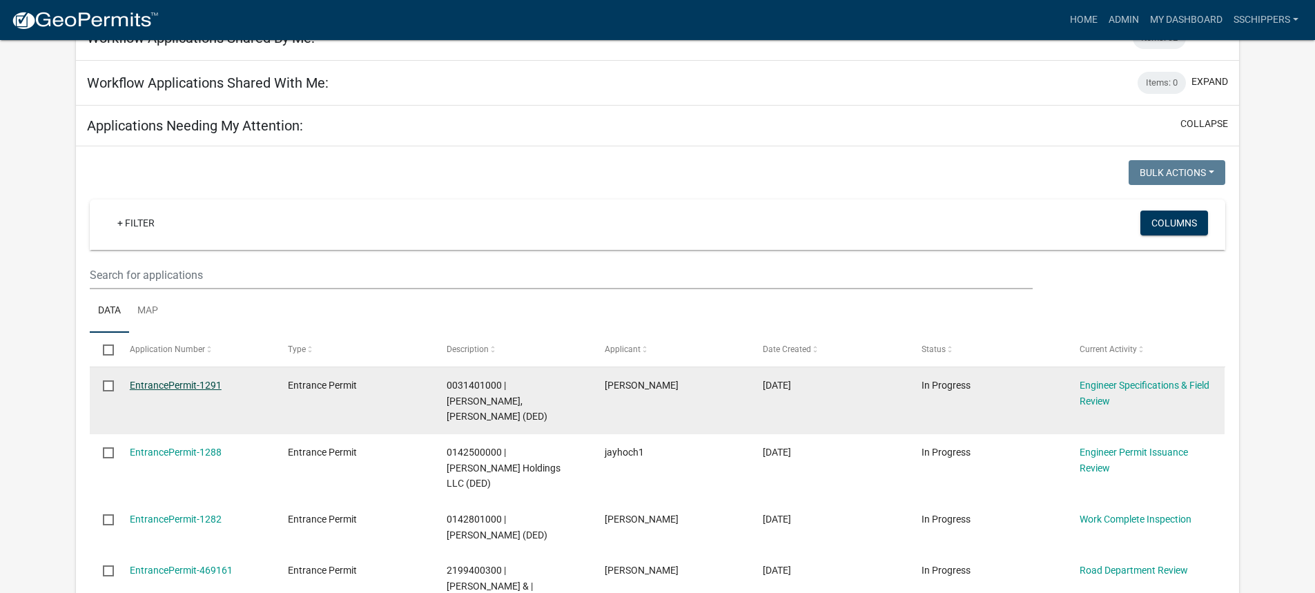
click at [211, 388] on link "EntrancePermit-1291" at bounding box center [176, 385] width 92 height 11
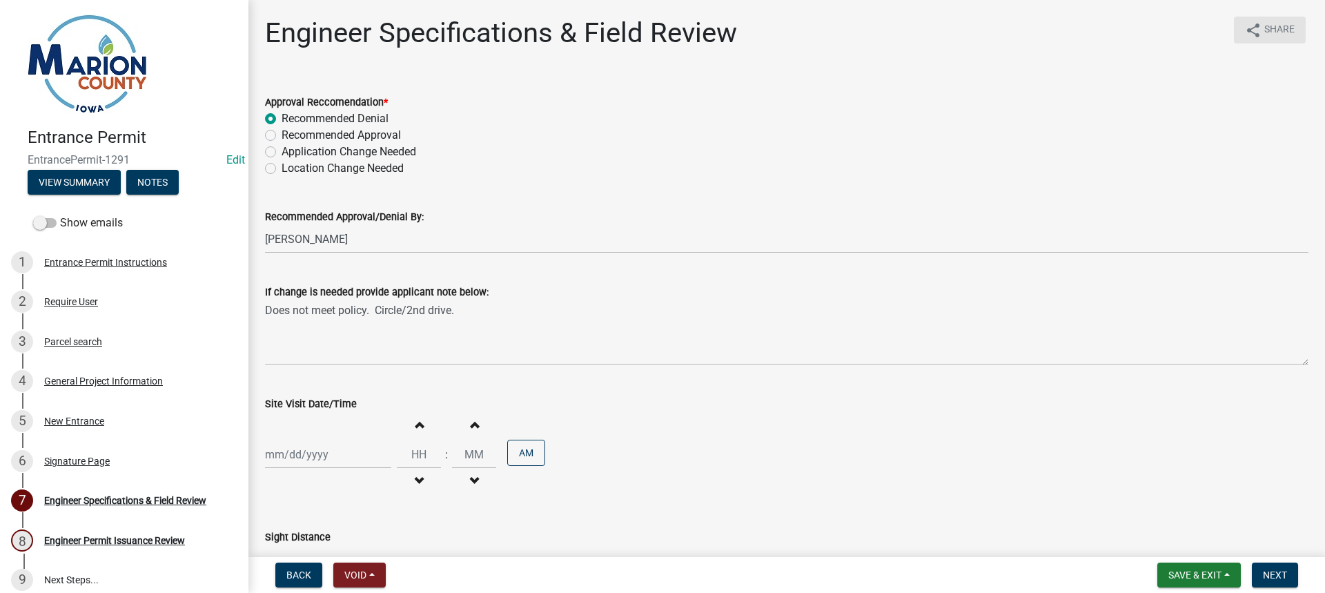
click at [1269, 36] on span "Share" at bounding box center [1279, 30] width 30 height 17
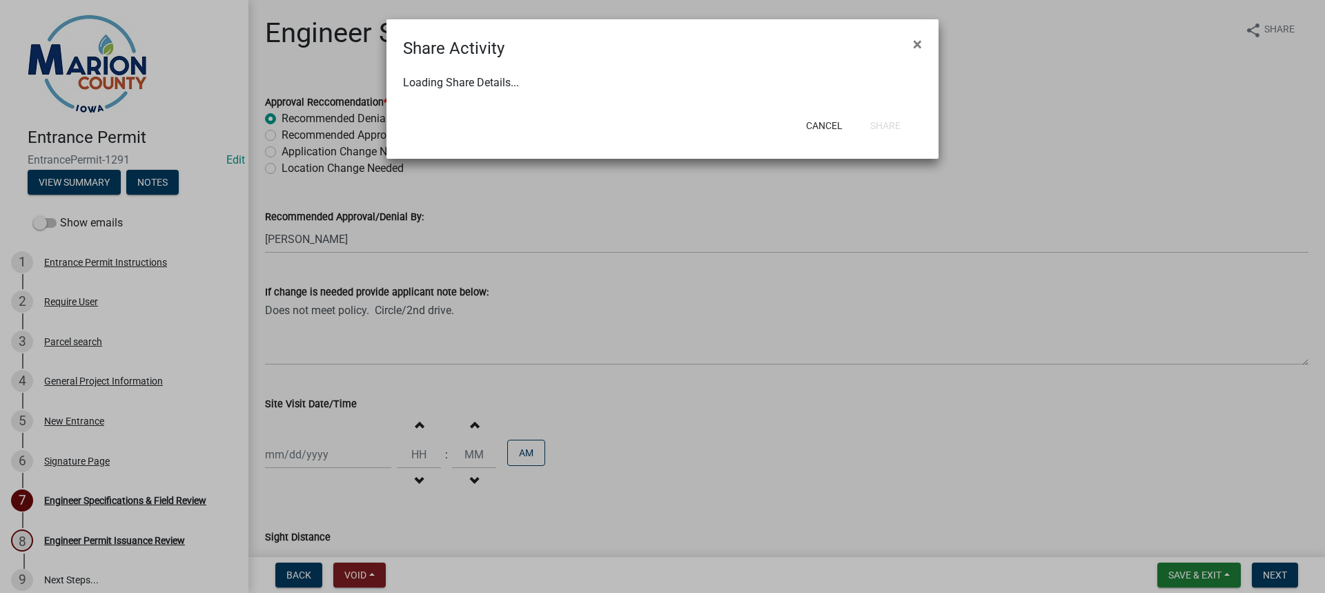
select select "1"
select select "0"
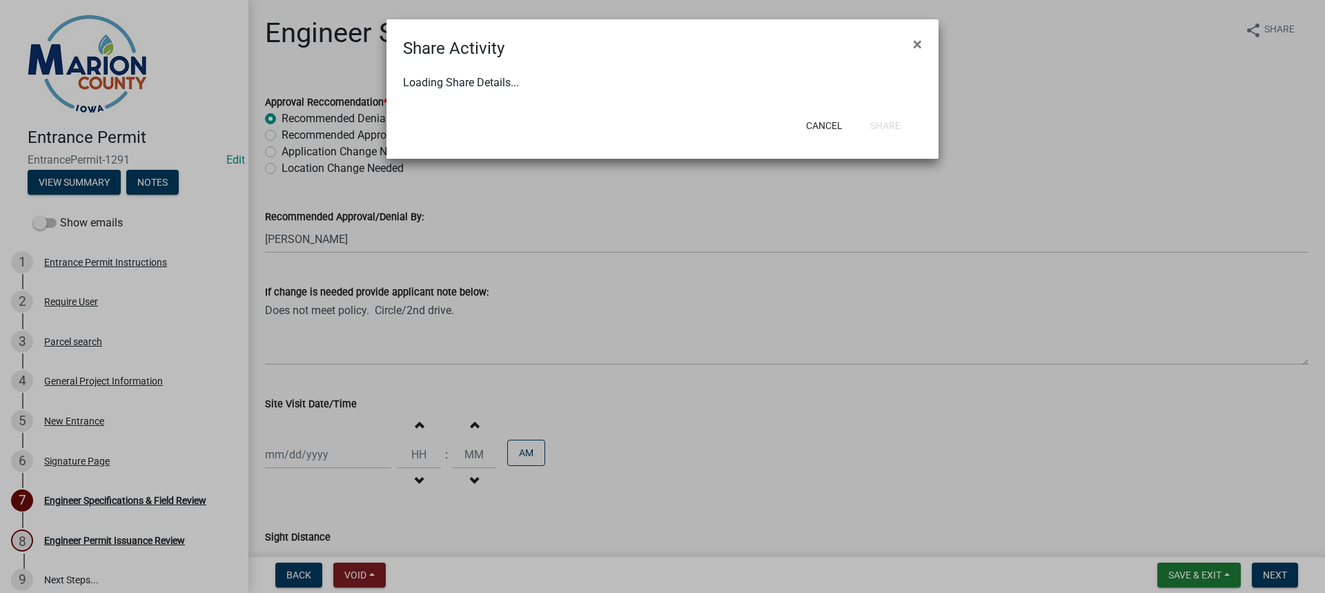
select select "0"
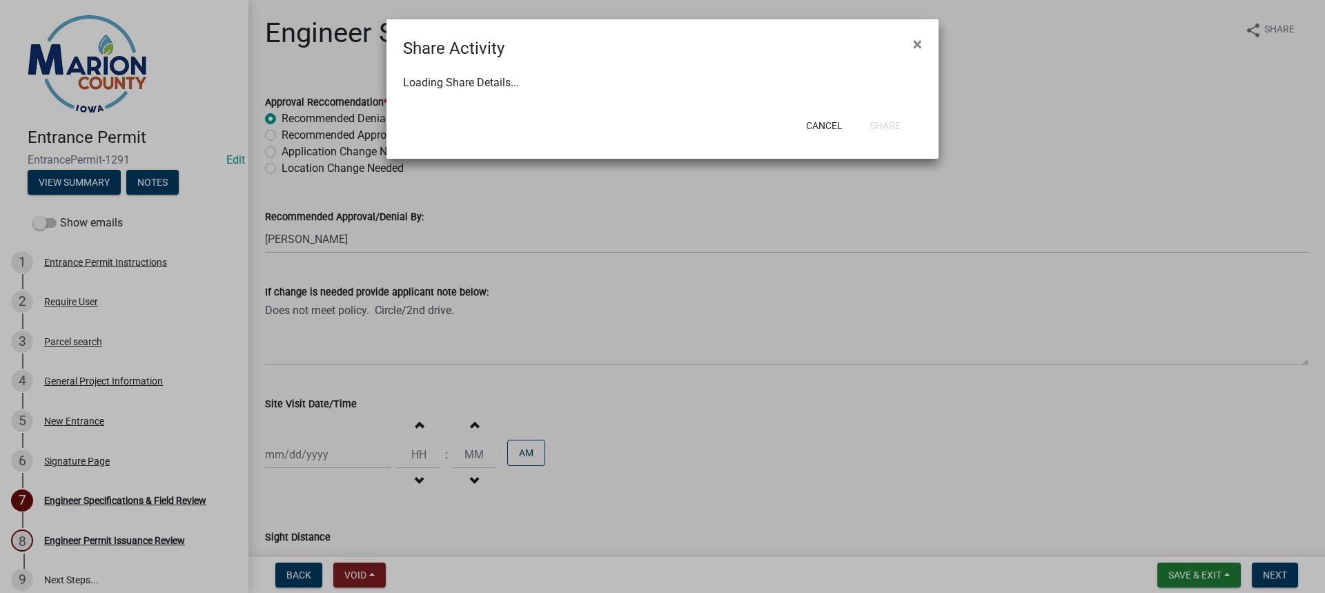
select select "0"
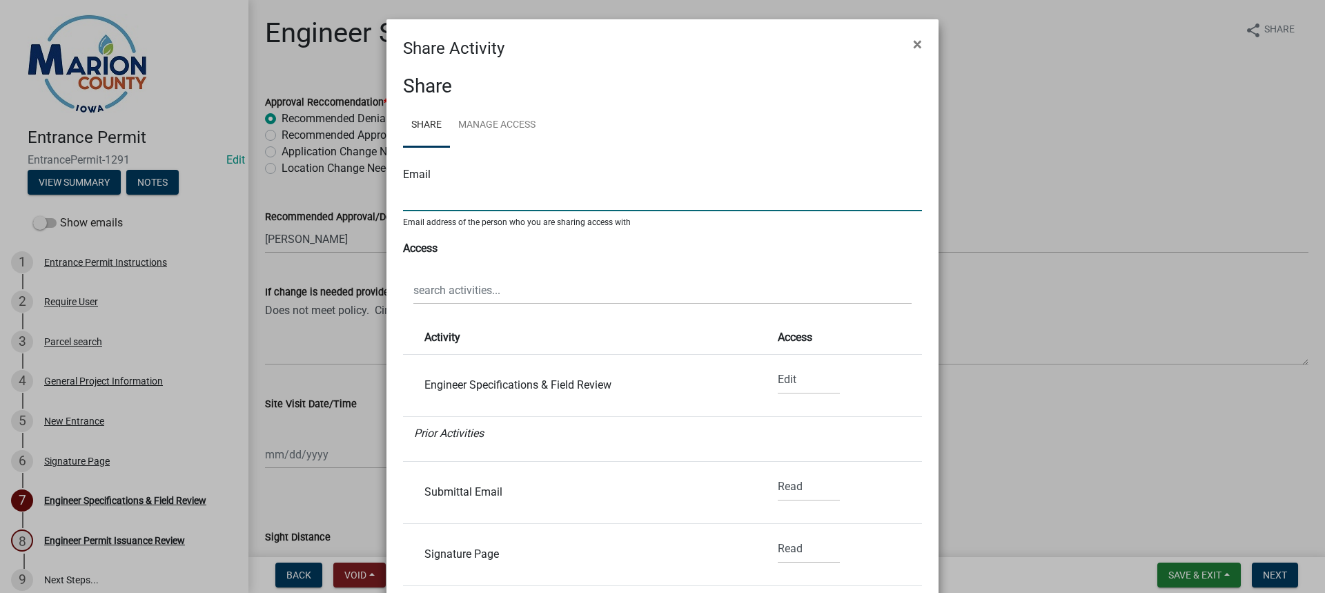
click at [454, 193] on input "text" at bounding box center [662, 197] width 519 height 28
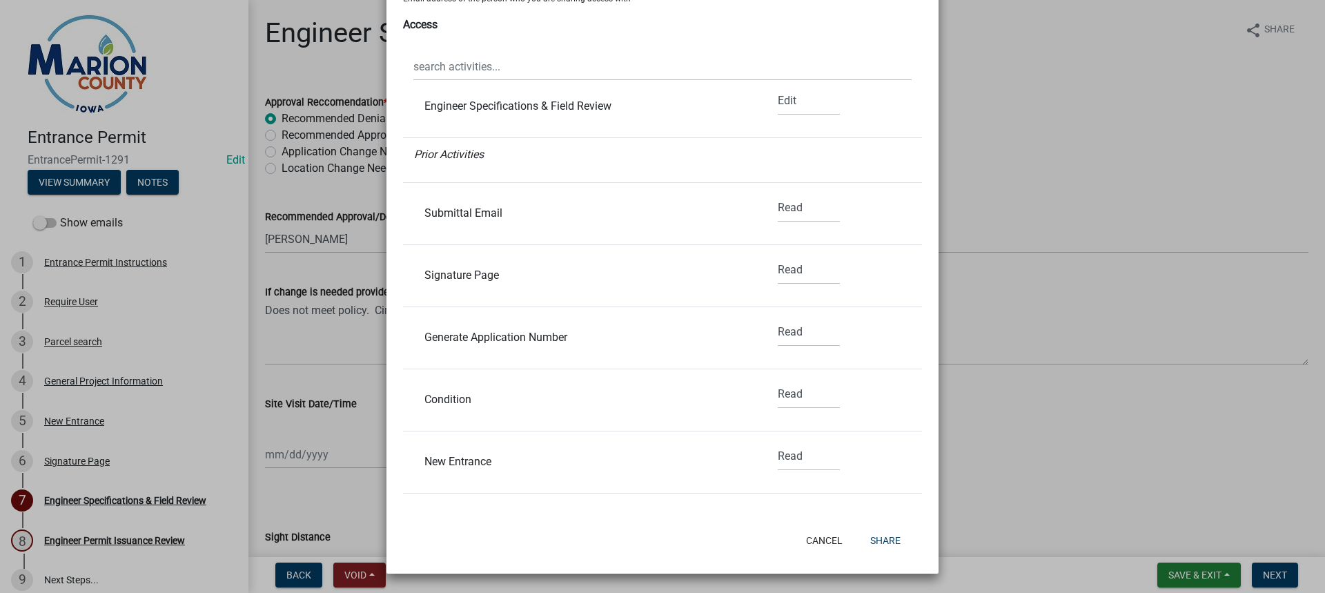
scroll to position [207, 0]
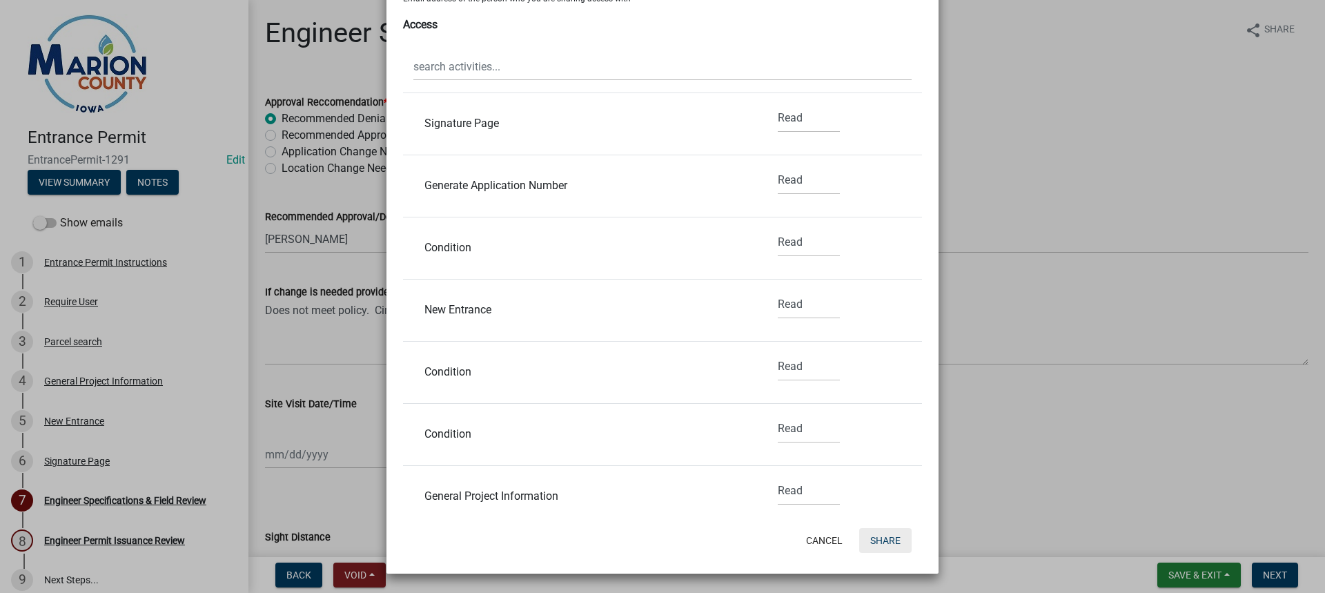
type input "[EMAIL_ADDRESS][DOMAIN_NAME]"
click at [872, 535] on button "Share" at bounding box center [885, 540] width 52 height 25
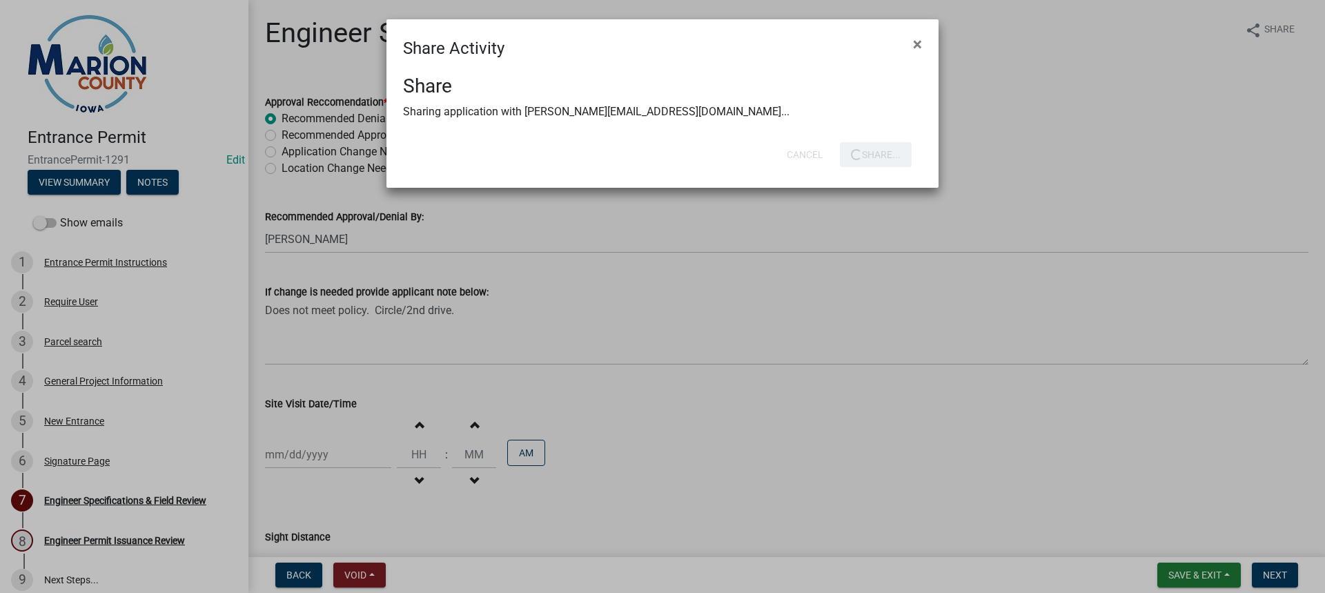
scroll to position [0, 0]
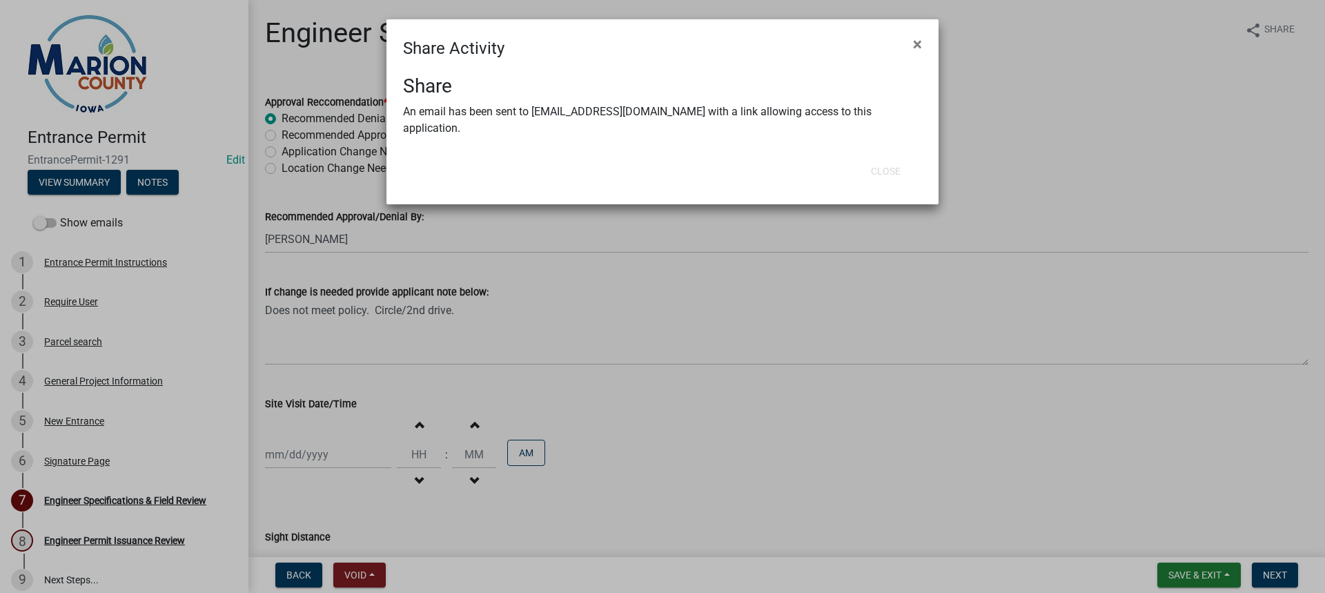
click at [1061, 126] on ngb-modal-window "Share Activity × Share An email has been sent to [EMAIL_ADDRESS][DOMAIN_NAME] w…" at bounding box center [662, 296] width 1325 height 593
